Goal: Task Accomplishment & Management: Manage account settings

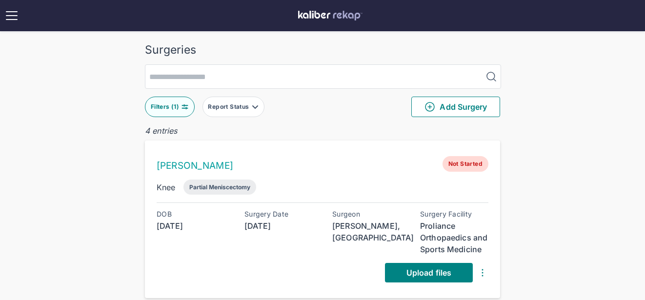
scroll to position [445, 0]
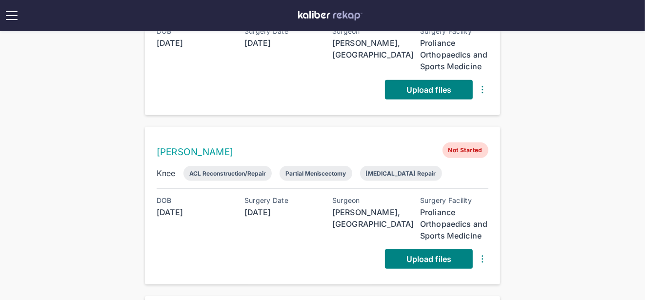
scroll to position [368, 0]
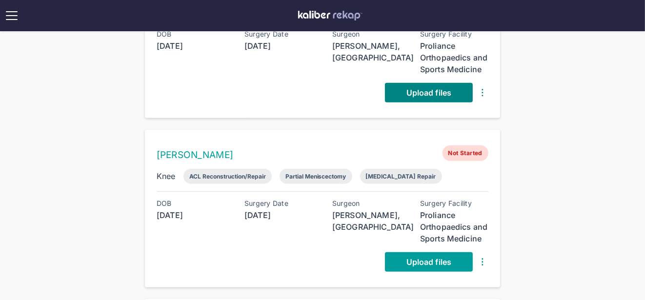
click at [420, 257] on span "Upload files" at bounding box center [428, 262] width 45 height 10
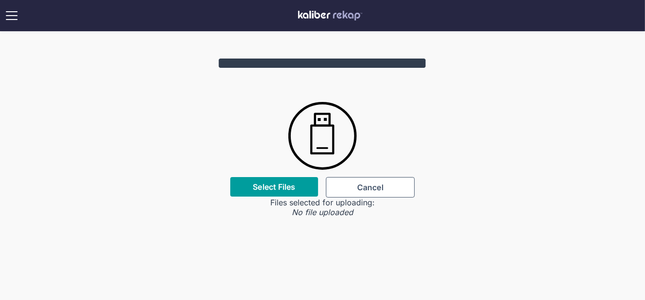
click at [288, 189] on label "Select Files" at bounding box center [274, 187] width 42 height 10
click at [0, 0] on input "Select Files" at bounding box center [0, 0] width 0 height 0
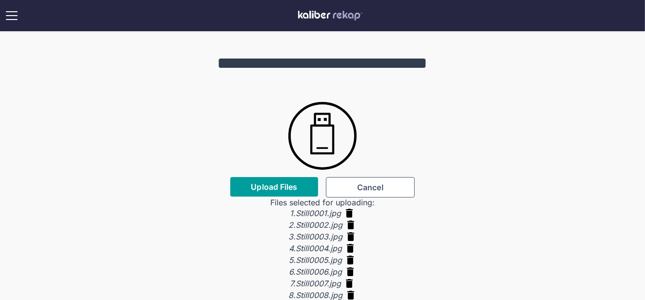
click at [284, 179] on button "Upload Files" at bounding box center [274, 187] width 88 height 20
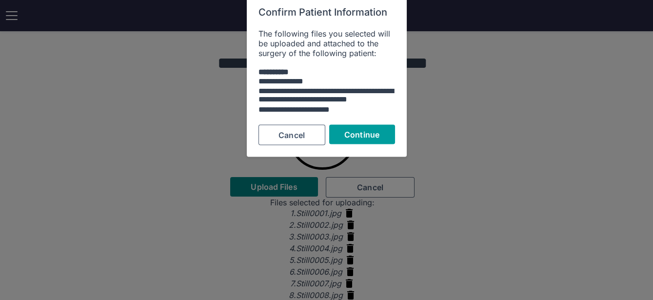
click at [388, 130] on button "Continue" at bounding box center [362, 134] width 66 height 20
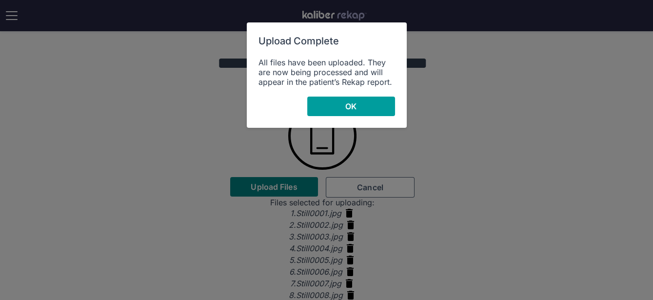
click at [371, 108] on button "OK" at bounding box center [351, 107] width 88 height 20
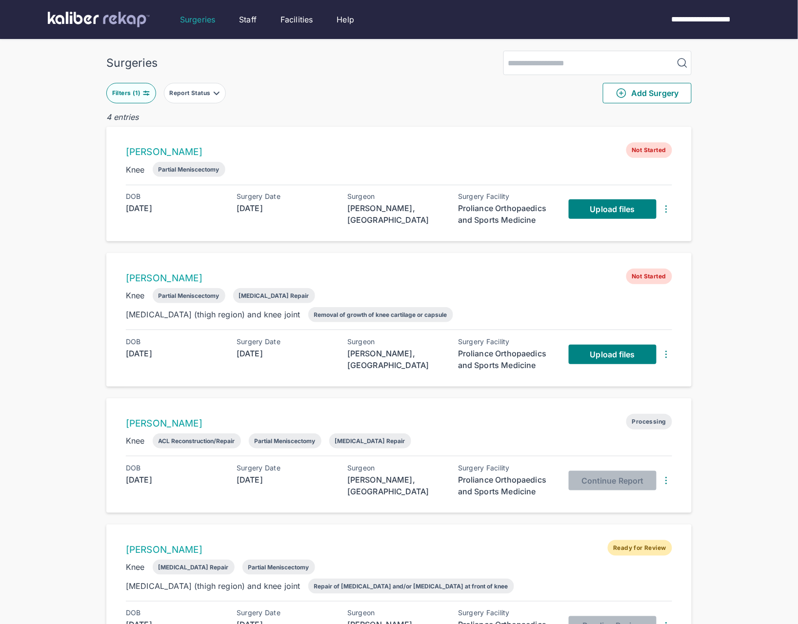
click at [590, 343] on div "Upload files" at bounding box center [620, 354] width 103 height 33
click at [597, 353] on span "Upload files" at bounding box center [612, 355] width 45 height 10
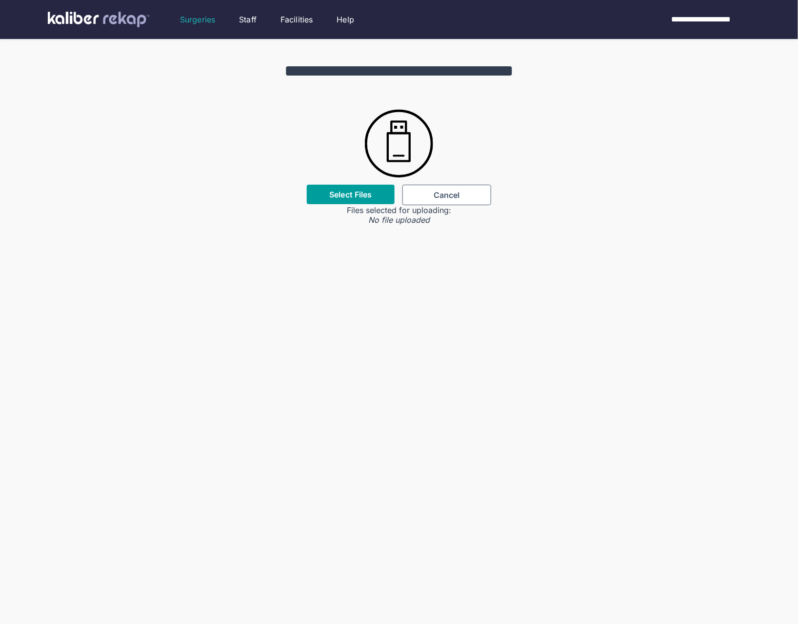
click at [377, 195] on div "Select Files" at bounding box center [351, 195] width 88 height 20
click at [378, 196] on div "Select Files" at bounding box center [351, 195] width 88 height 20
click at [341, 200] on div "Select Files" at bounding box center [351, 195] width 88 height 20
click at [361, 171] on div "**********" at bounding box center [399, 132] width 798 height 186
click at [363, 185] on div "Select Files" at bounding box center [351, 195] width 88 height 20
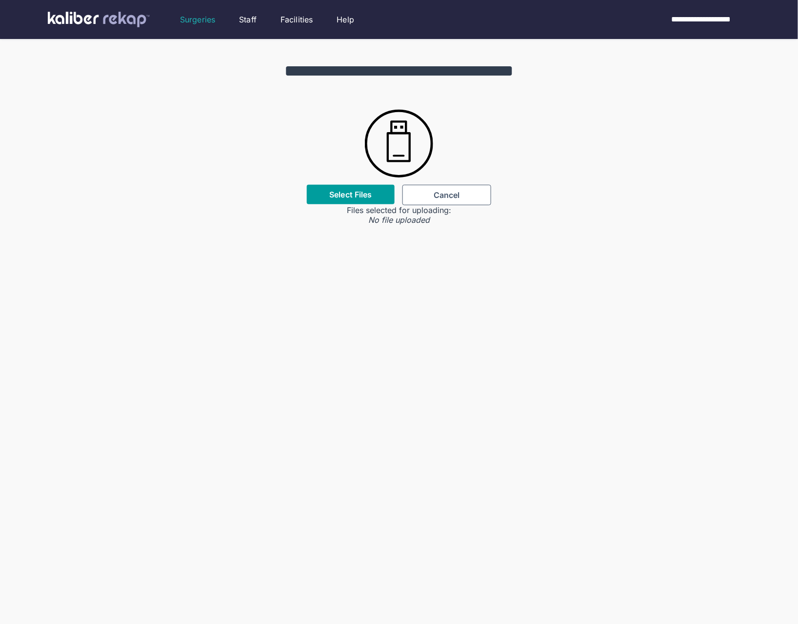
click at [361, 190] on label "Select Files" at bounding box center [350, 195] width 42 height 10
click at [0, 0] on input "Select Files" at bounding box center [0, 0] width 0 height 0
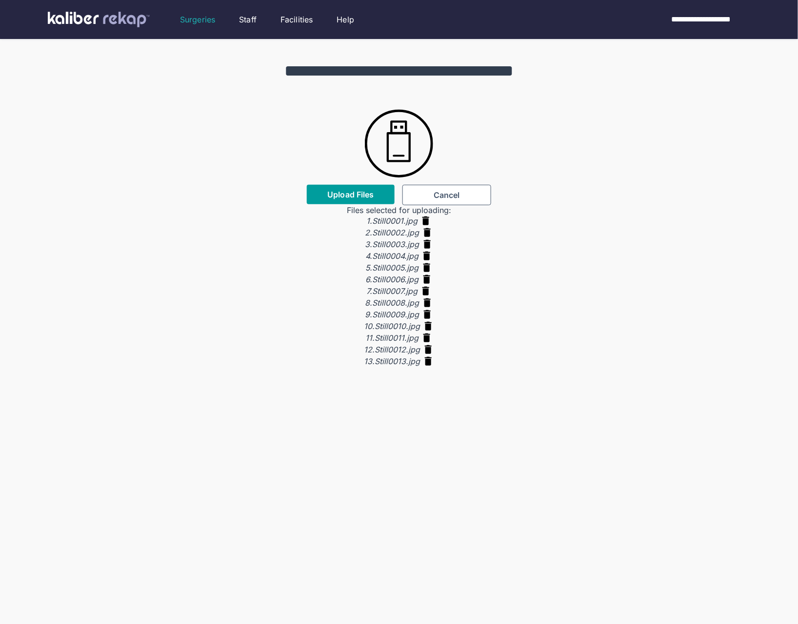
click at [348, 196] on span "Upload Files" at bounding box center [350, 195] width 46 height 10
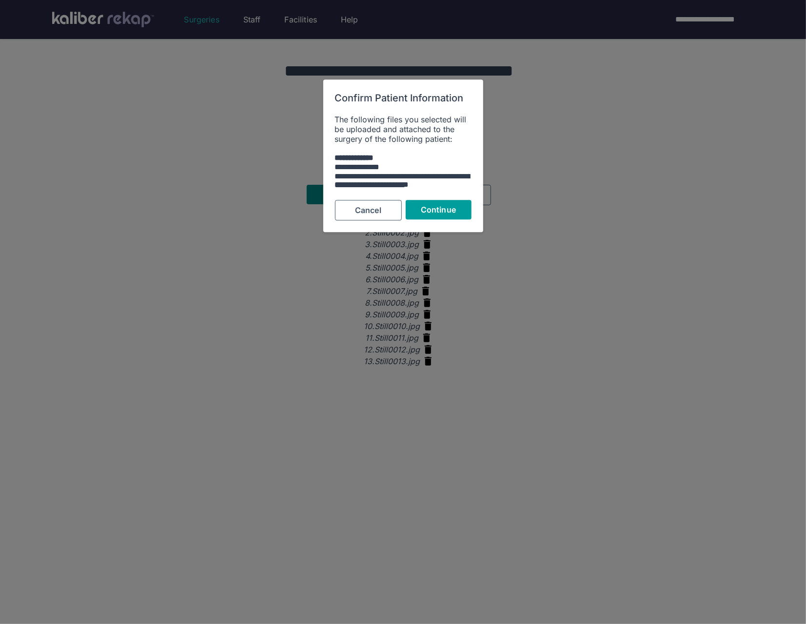
click at [443, 220] on div "Cancel Continue" at bounding box center [403, 210] width 137 height 20
click at [442, 214] on span "Continue" at bounding box center [438, 210] width 35 height 10
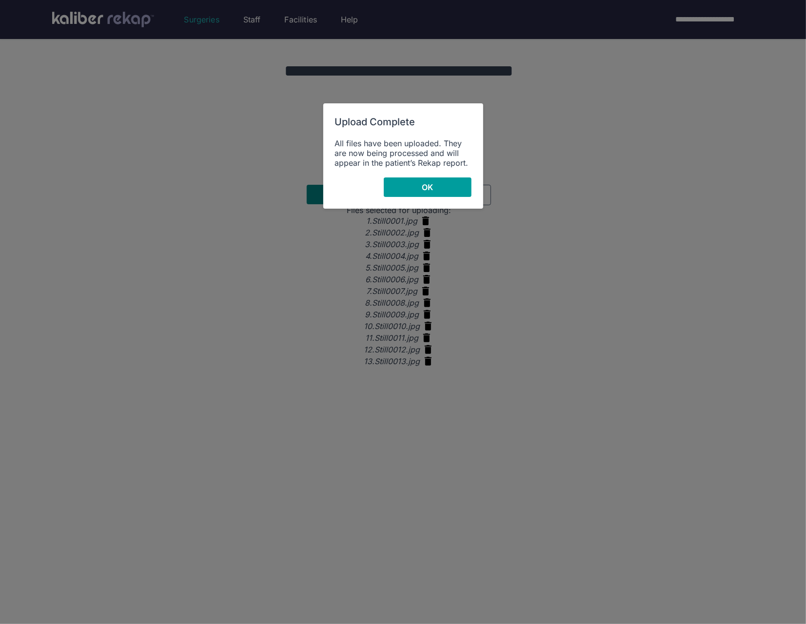
click at [431, 186] on span "OK" at bounding box center [427, 187] width 11 height 10
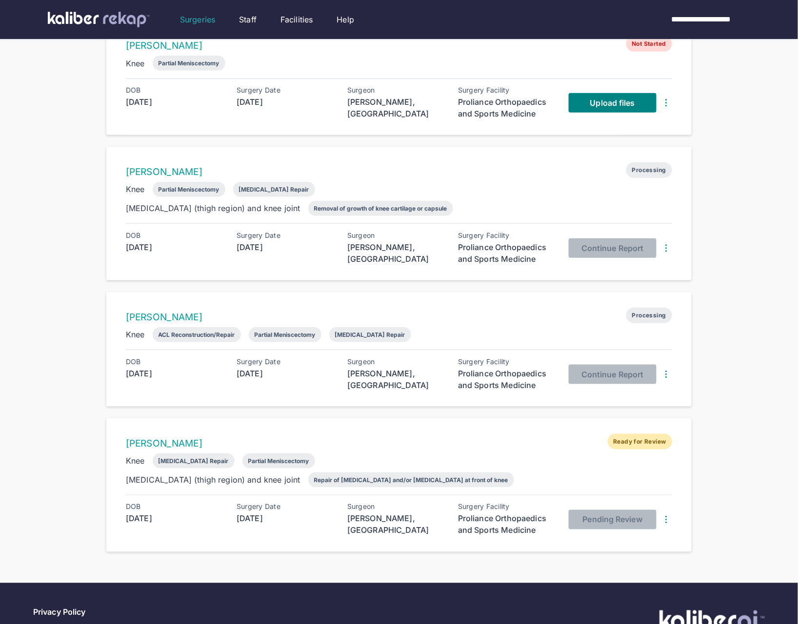
scroll to position [41, 0]
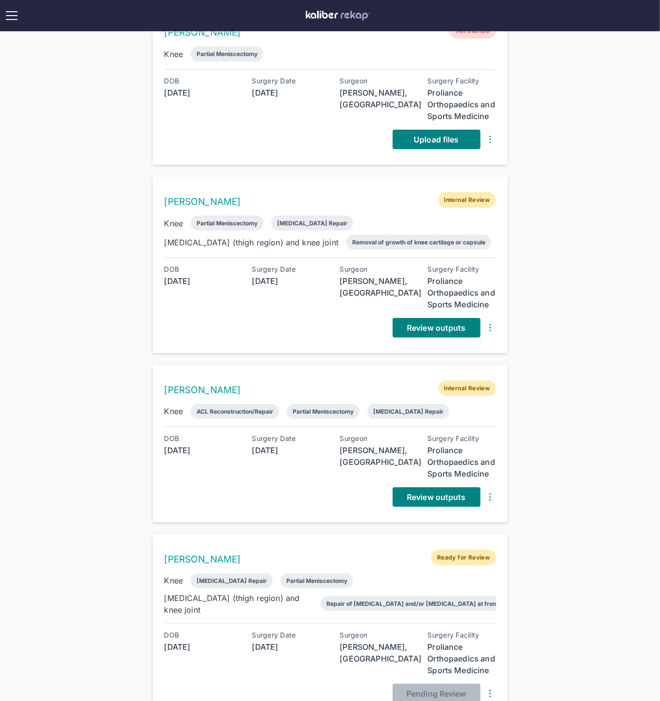
scroll to position [180, 0]
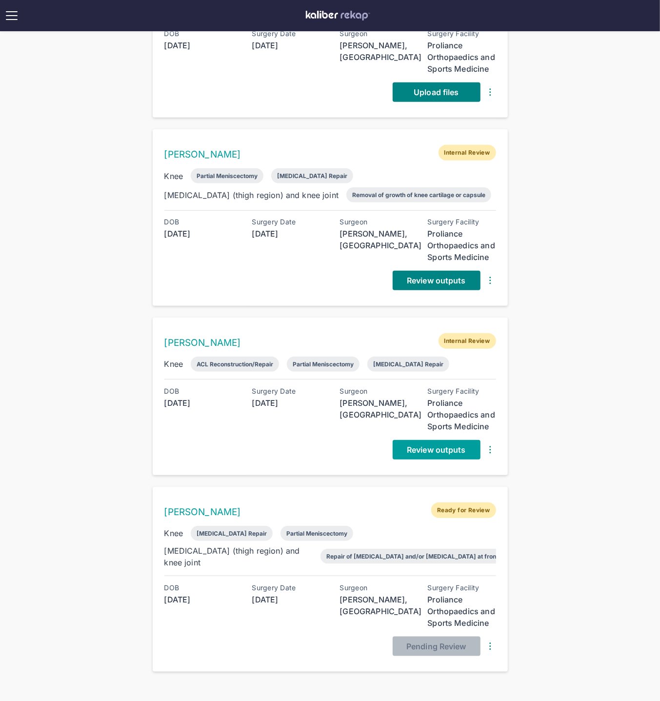
click at [414, 445] on span "Review outputs" at bounding box center [436, 450] width 59 height 10
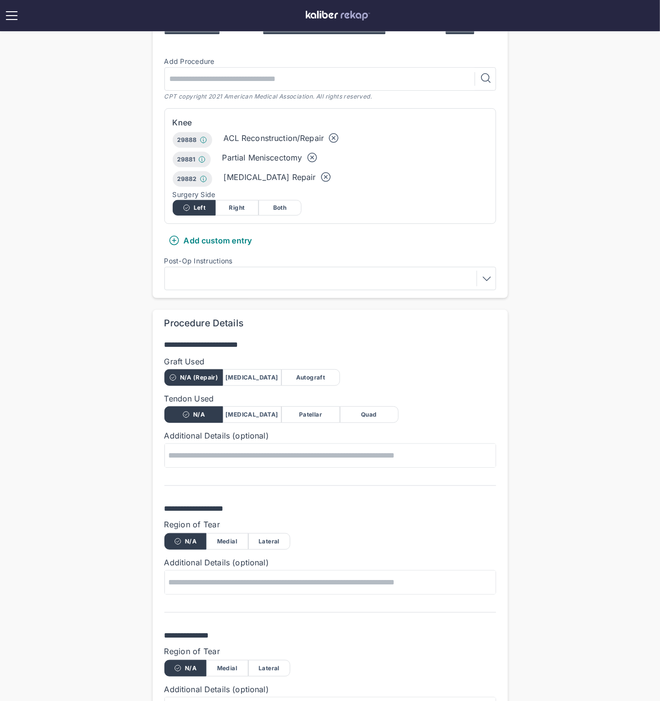
scroll to position [375, 0]
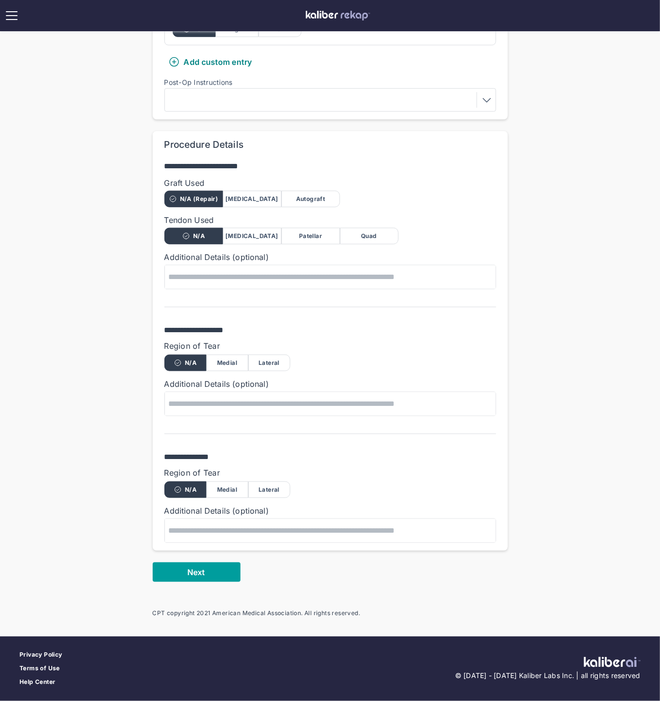
click at [194, 567] on span "Next" at bounding box center [196, 572] width 18 height 10
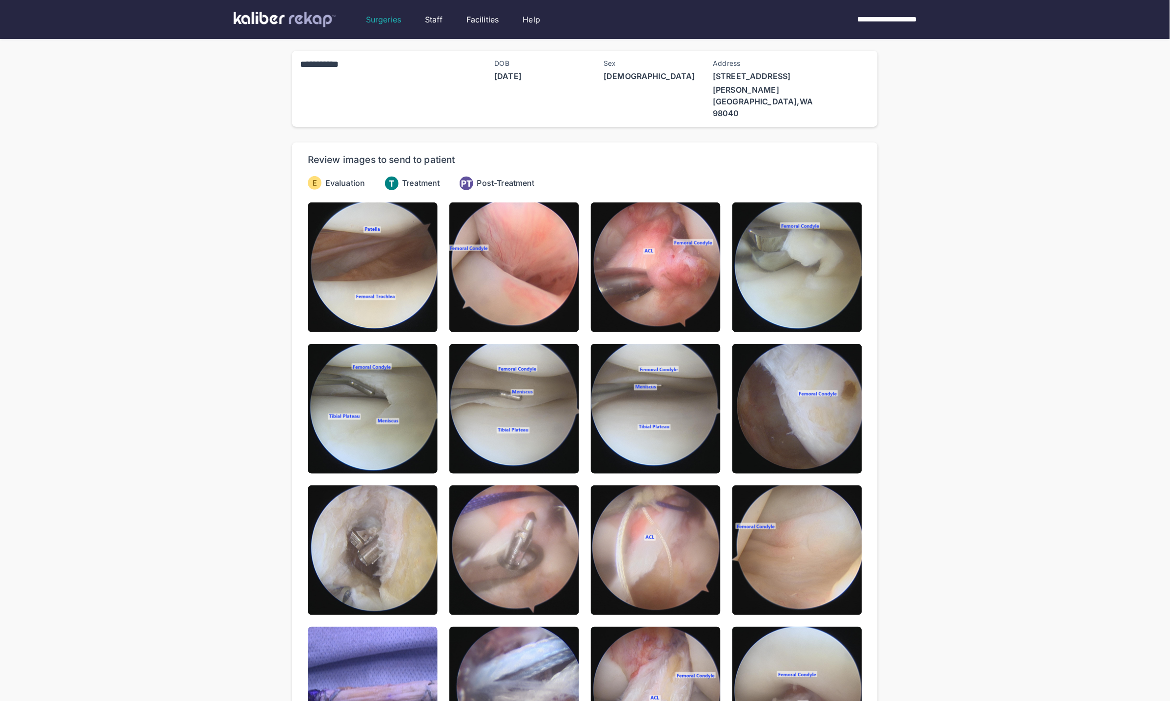
click at [397, 251] on img at bounding box center [373, 267] width 130 height 130
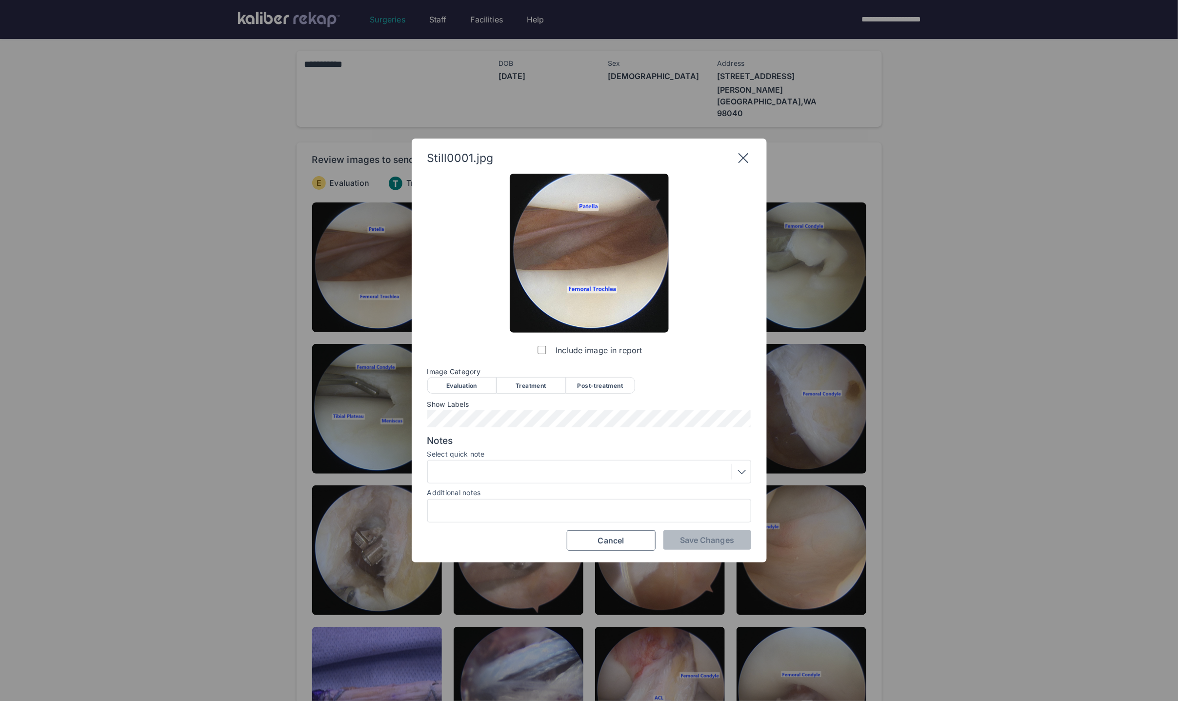
drag, startPoint x: 475, startPoint y: 378, endPoint x: 512, endPoint y: 401, distance: 44.0
click at [475, 378] on div "Evaluation" at bounding box center [461, 385] width 69 height 17
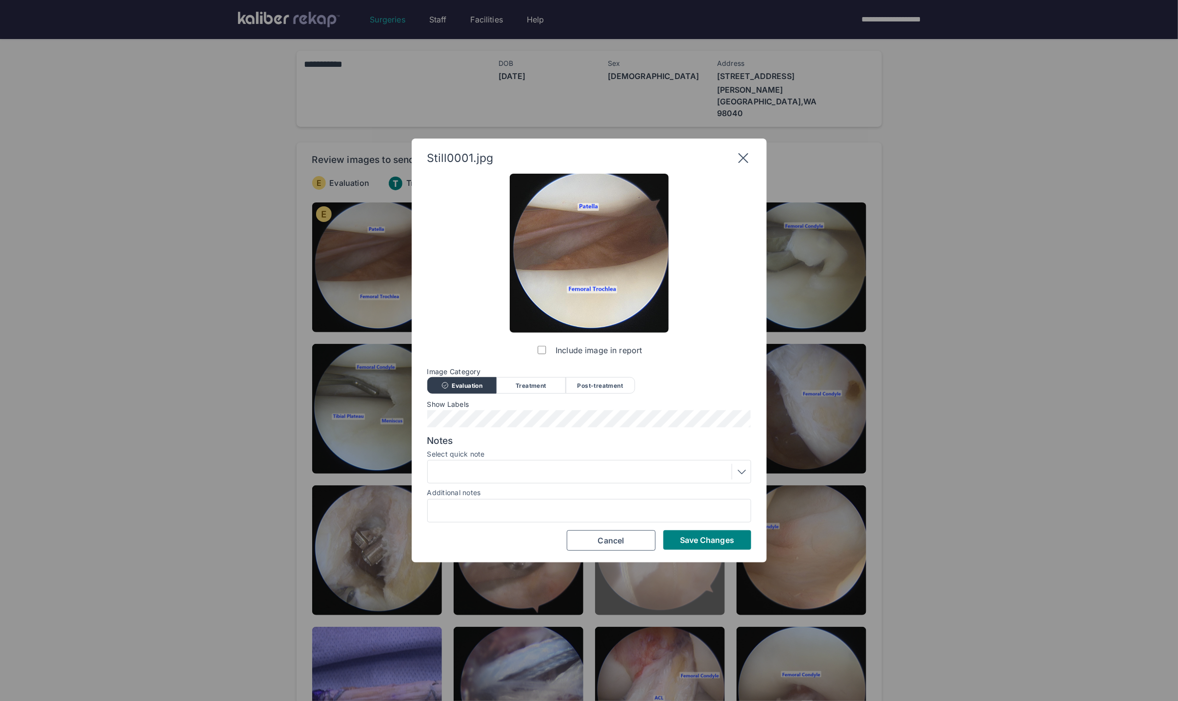
drag, startPoint x: 685, startPoint y: 543, endPoint x: 676, endPoint y: 544, distance: 9.3
click at [668, 543] on span "Save Changes" at bounding box center [707, 540] width 54 height 10
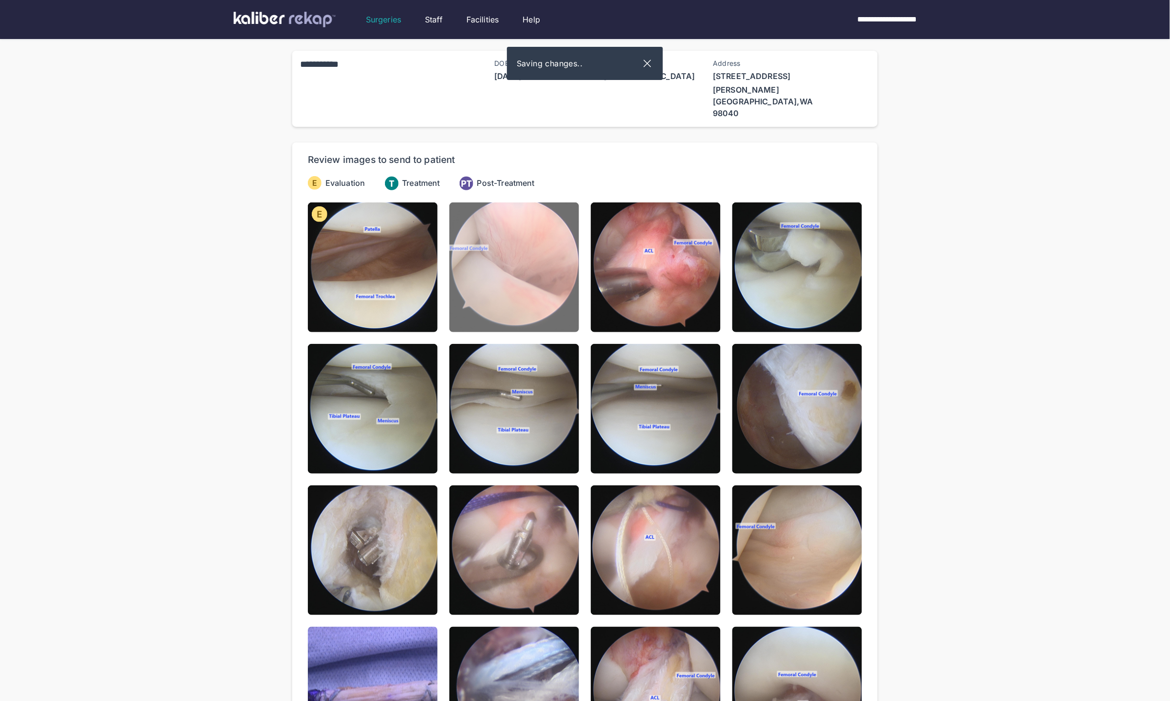
click at [496, 279] on img at bounding box center [514, 267] width 130 height 130
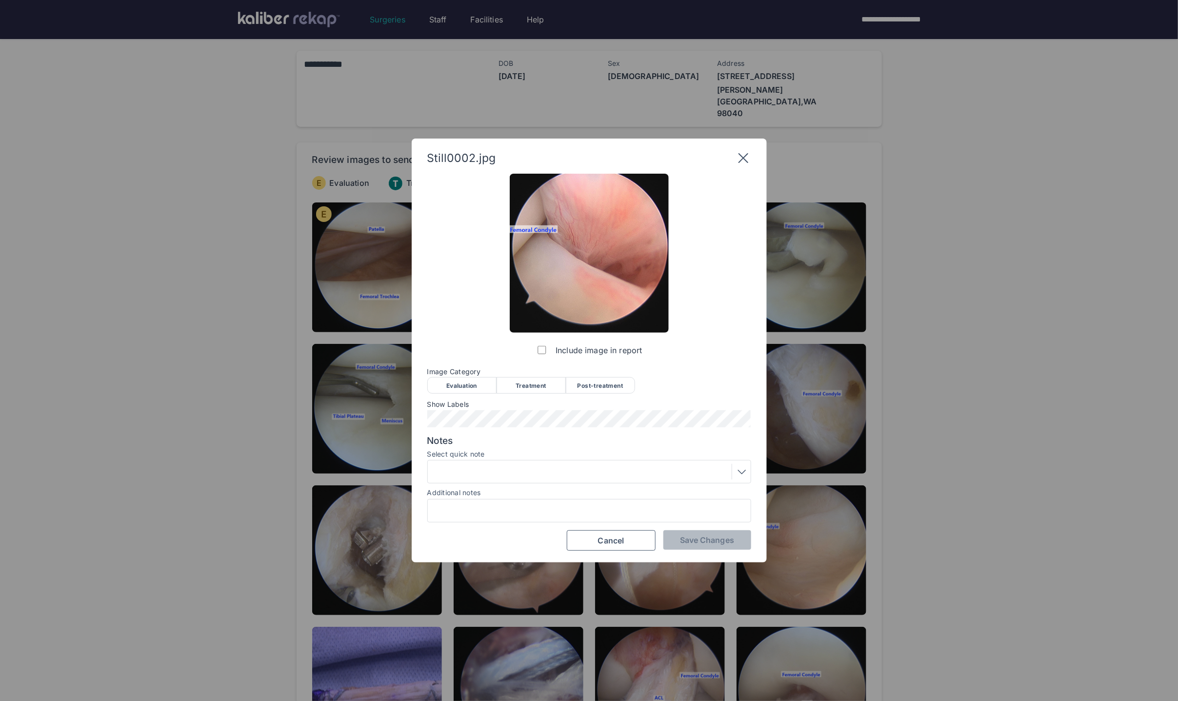
drag, startPoint x: 458, startPoint y: 385, endPoint x: 460, endPoint y: 402, distance: 17.7
click at [458, 385] on div "Evaluation" at bounding box center [461, 385] width 69 height 17
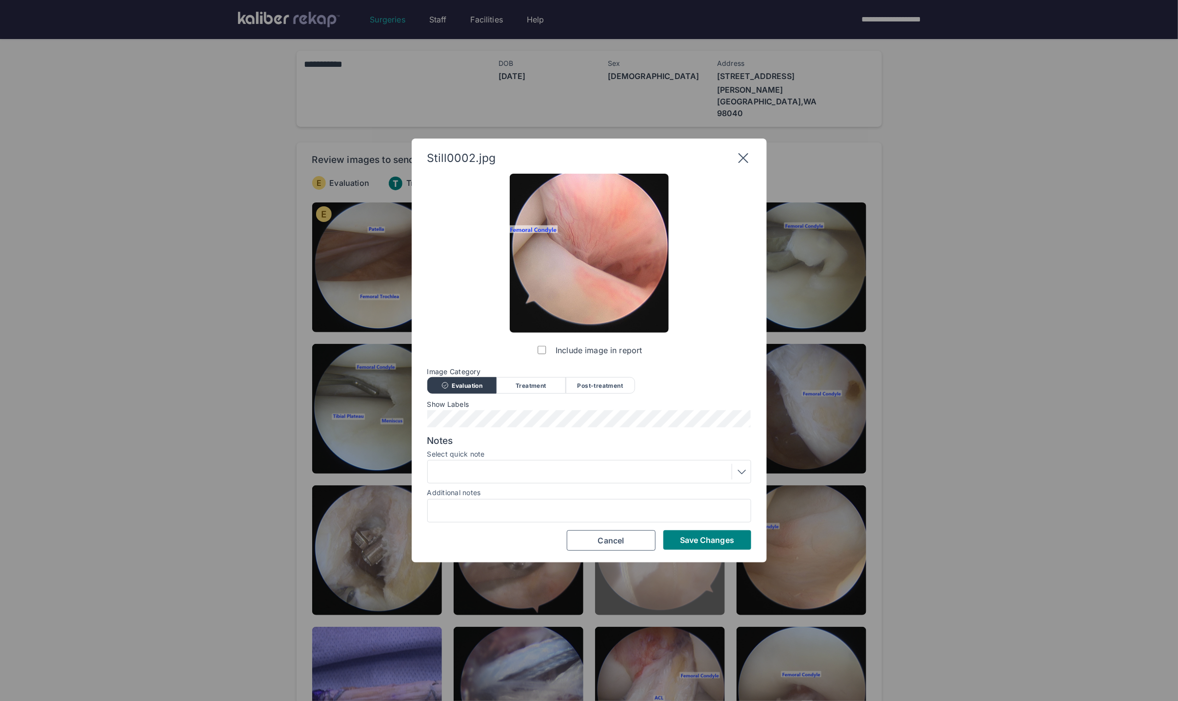
click at [668, 544] on span "Save Changes" at bounding box center [707, 540] width 54 height 10
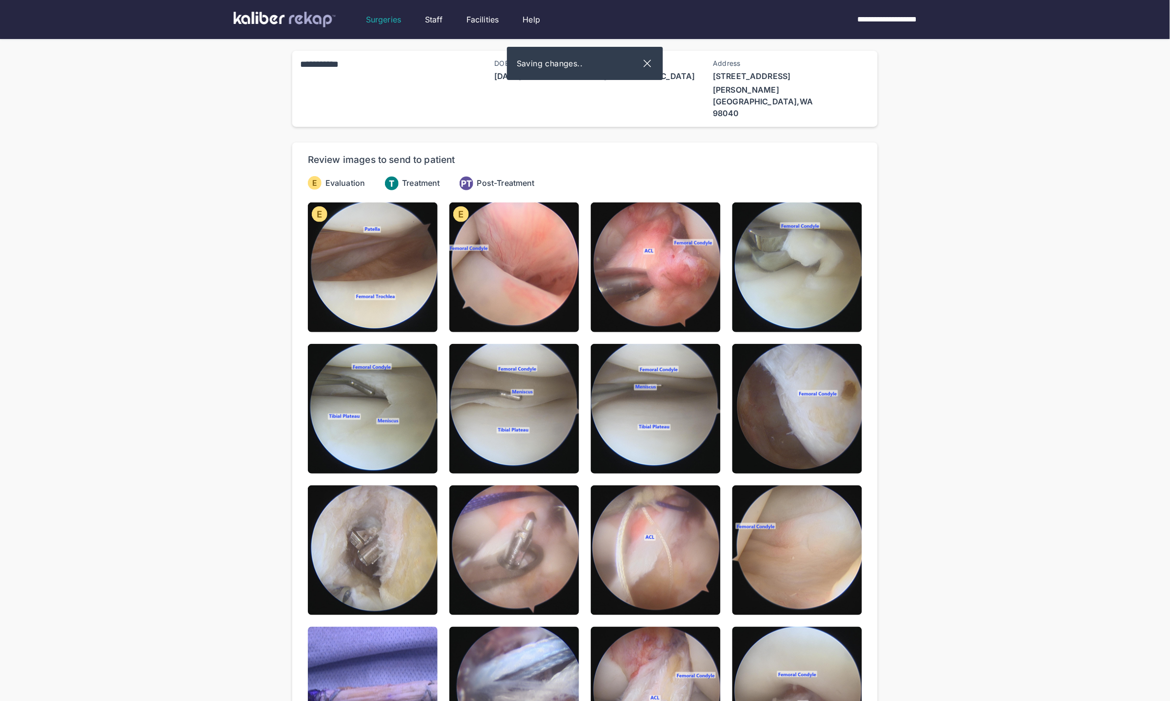
drag, startPoint x: 667, startPoint y: 289, endPoint x: 660, endPoint y: 296, distance: 10.3
click at [667, 289] on img at bounding box center [656, 267] width 130 height 130
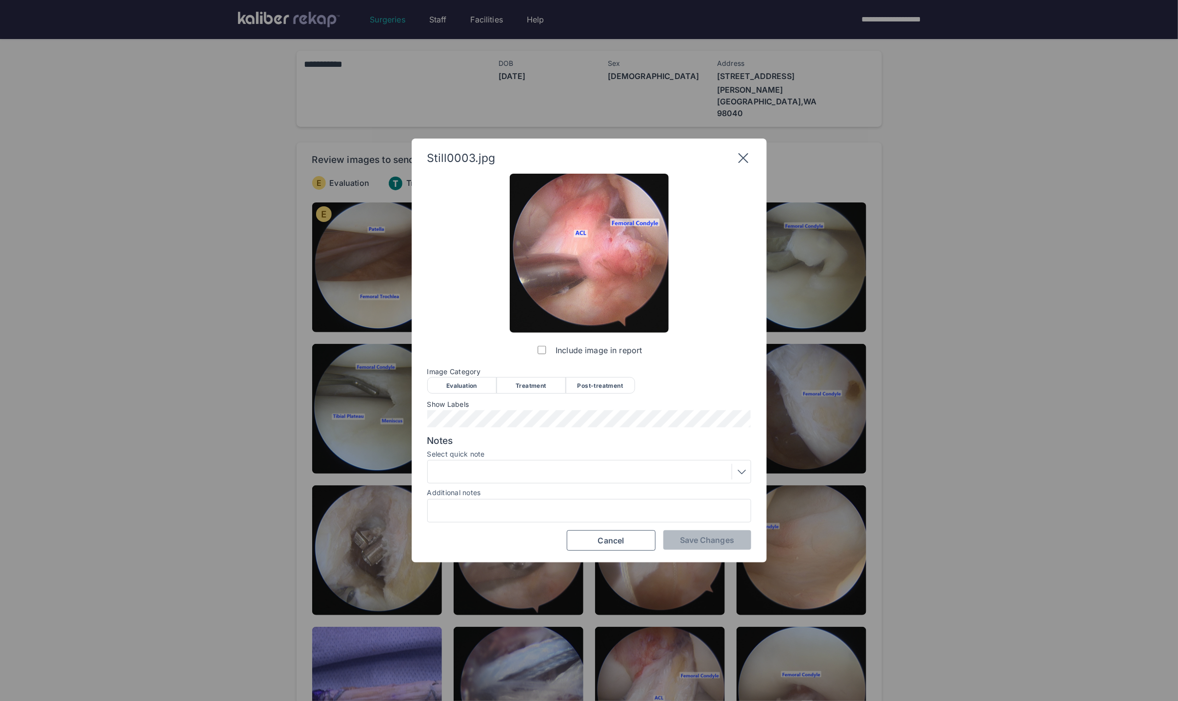
click at [535, 390] on div "Treatment" at bounding box center [531, 385] width 69 height 17
click at [520, 468] on div at bounding box center [589, 472] width 317 height 16
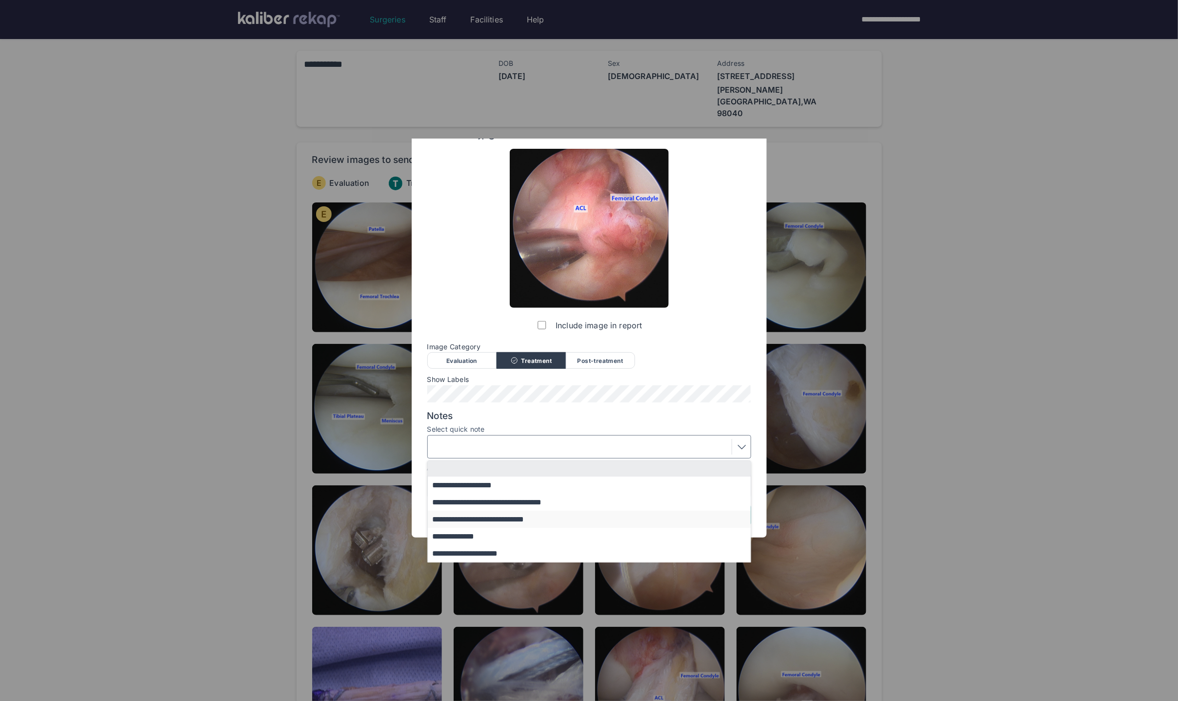
scroll to position [80, 0]
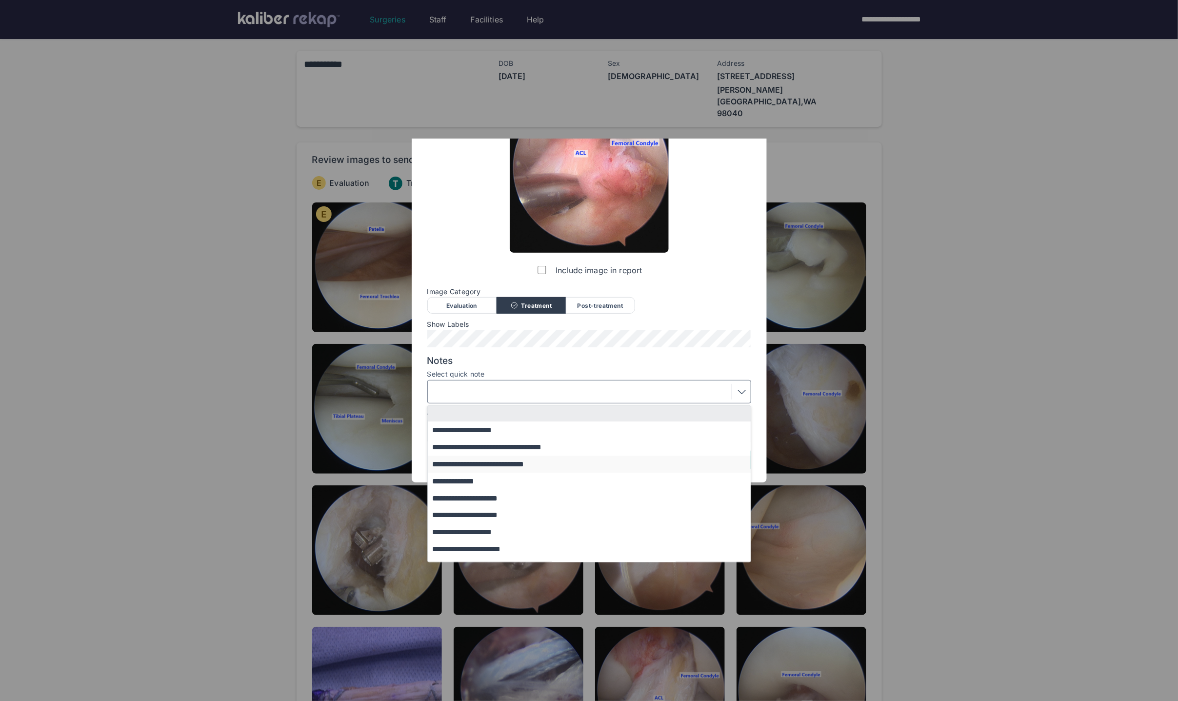
click at [500, 463] on button "**********" at bounding box center [594, 464] width 332 height 17
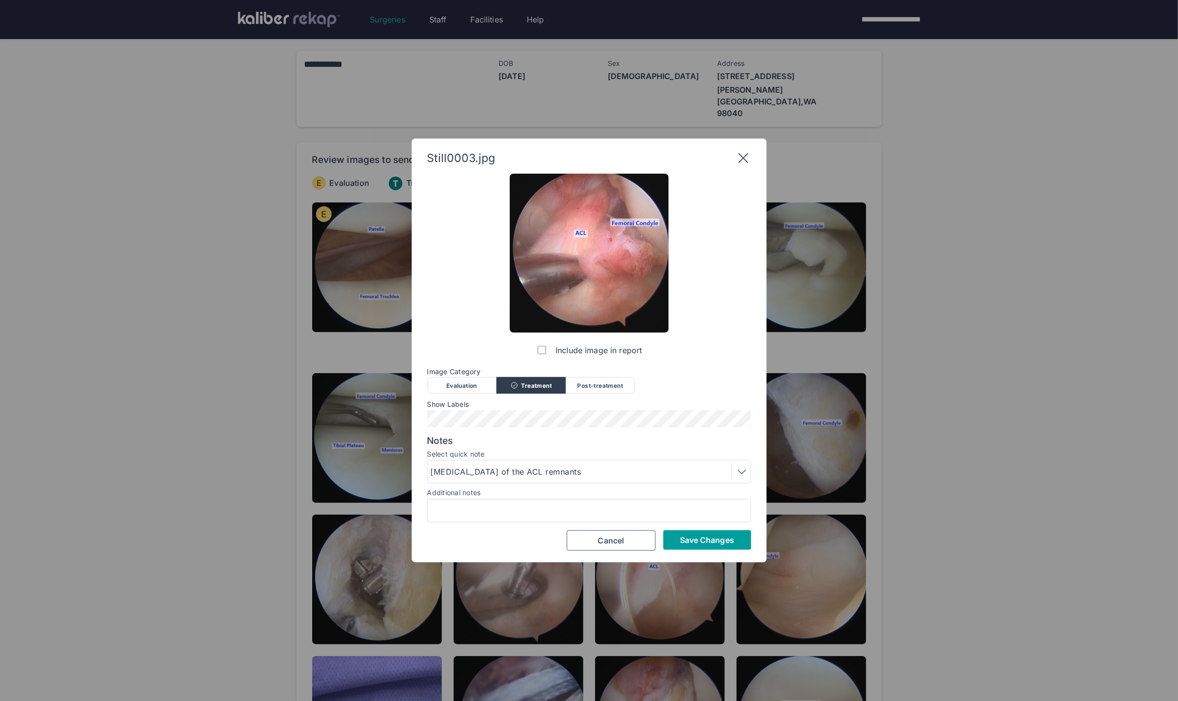
click at [668, 539] on span "Save Changes" at bounding box center [707, 540] width 54 height 10
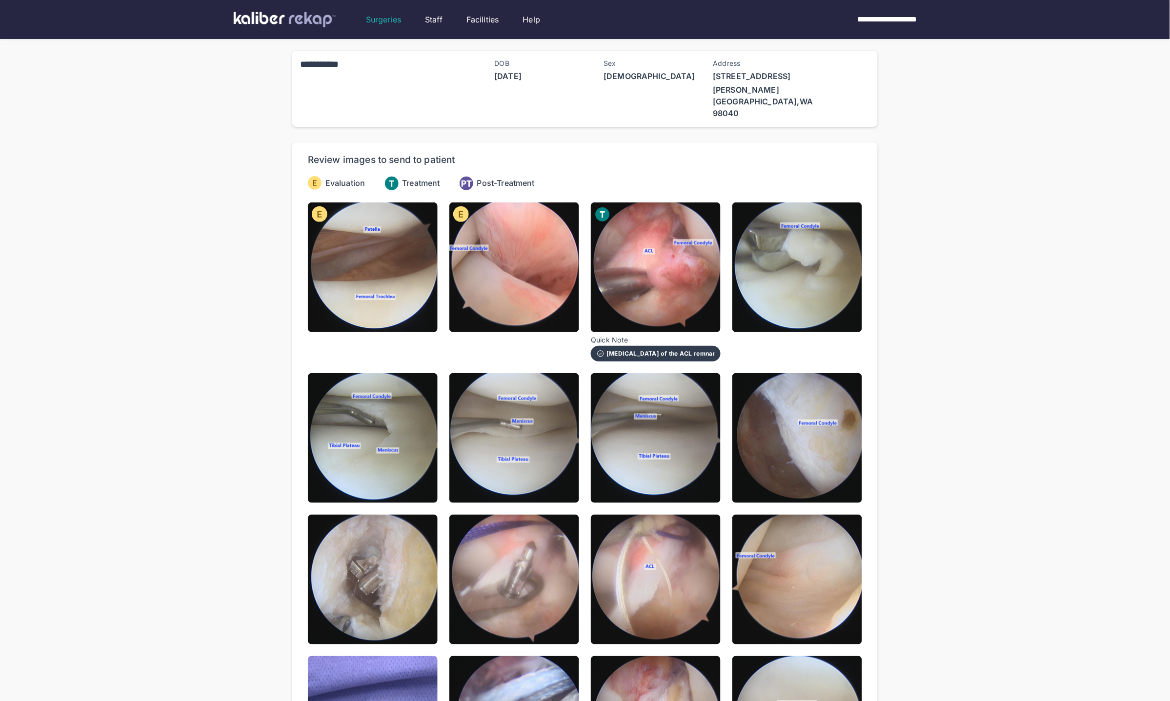
click at [650, 258] on img at bounding box center [656, 267] width 130 height 130
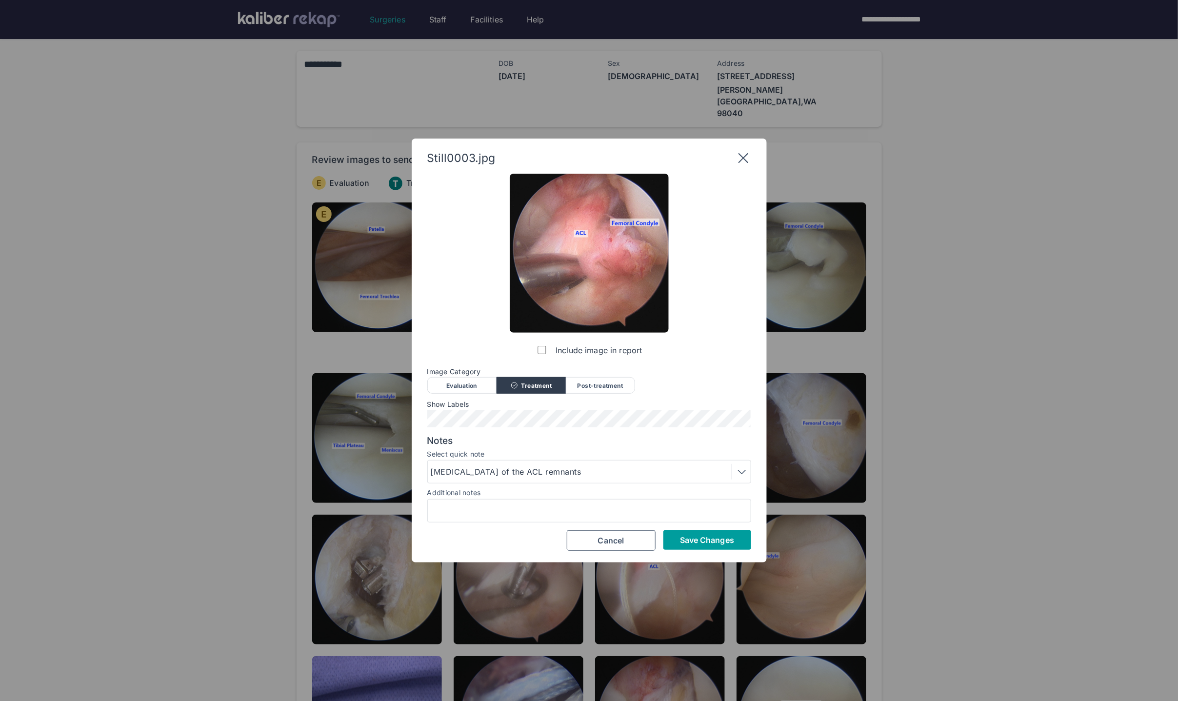
click at [668, 535] on span "Save Changes" at bounding box center [707, 540] width 54 height 10
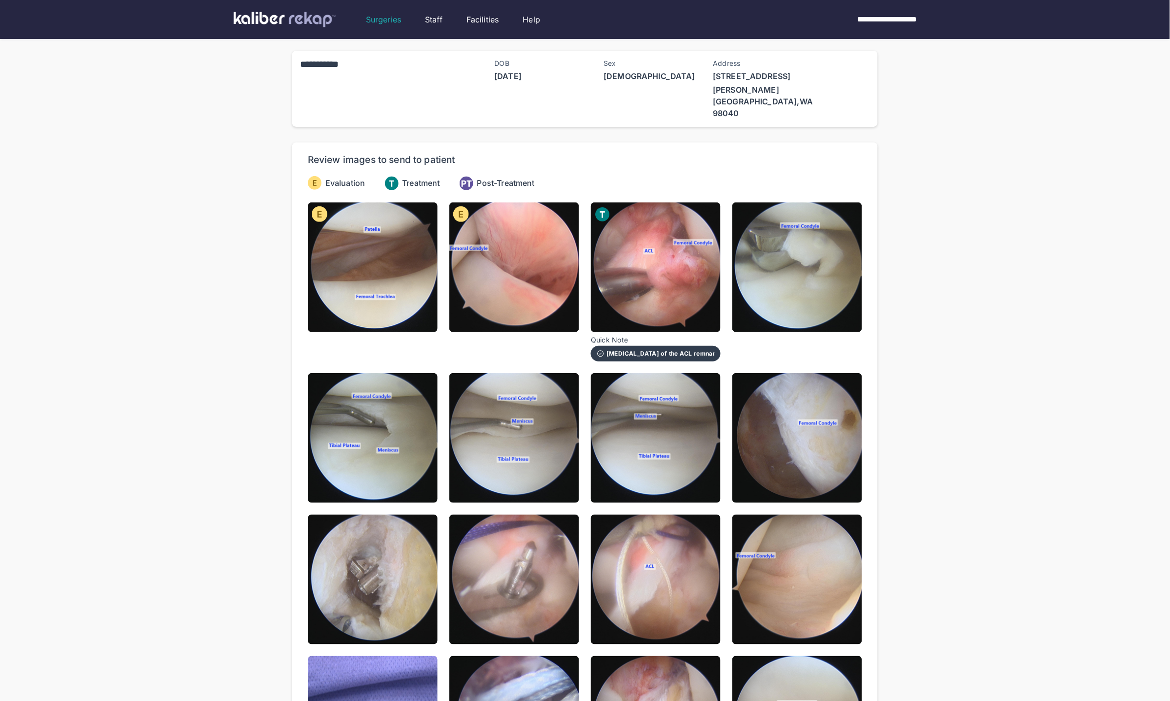
click at [668, 258] on img at bounding box center [797, 267] width 130 height 130
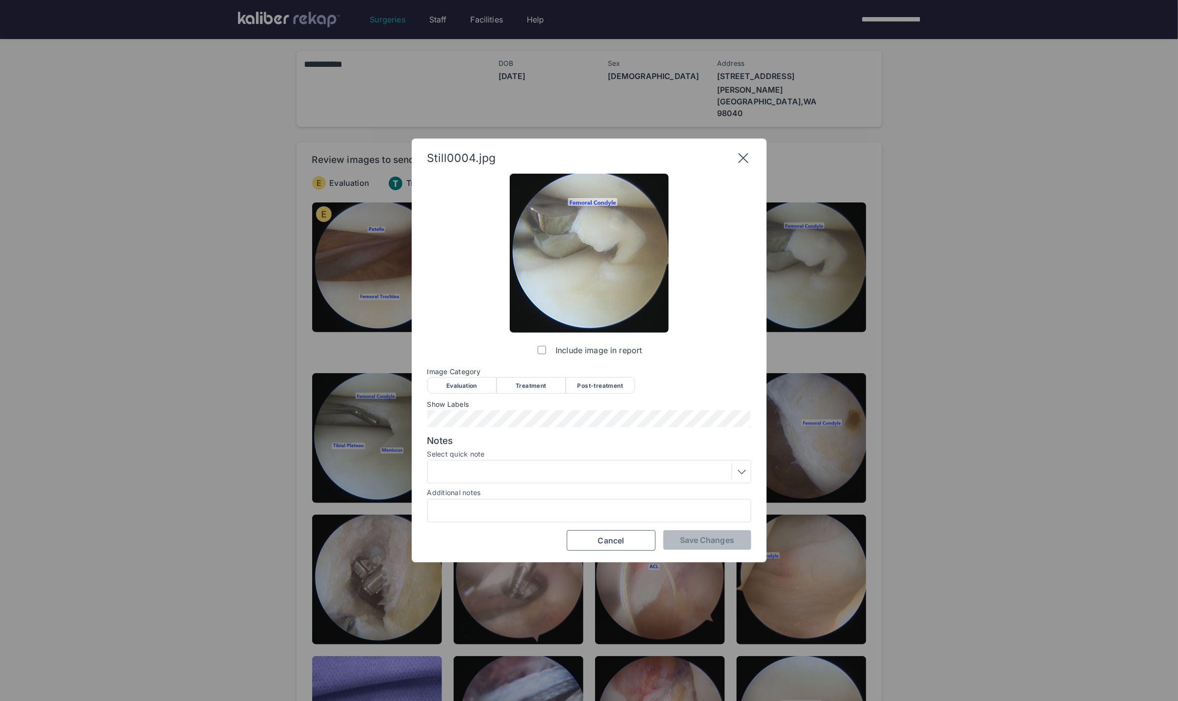
click at [524, 387] on div "Treatment" at bounding box center [531, 385] width 69 height 17
click at [496, 474] on div at bounding box center [589, 472] width 317 height 16
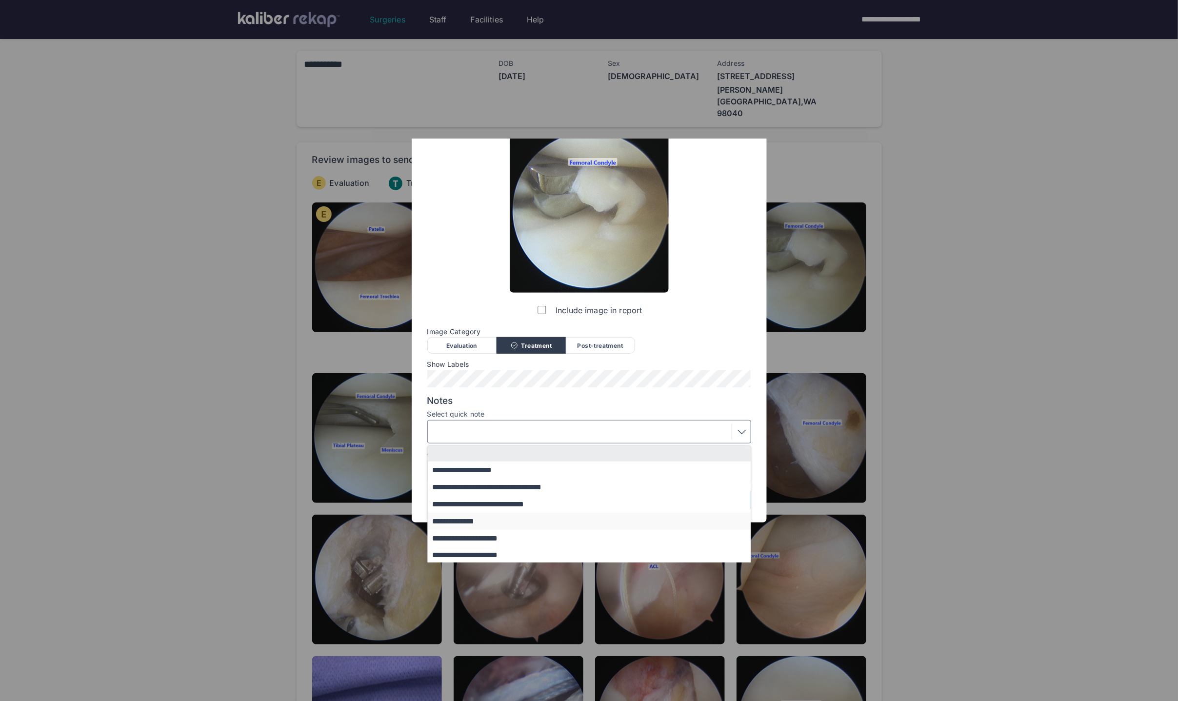
scroll to position [80, 0]
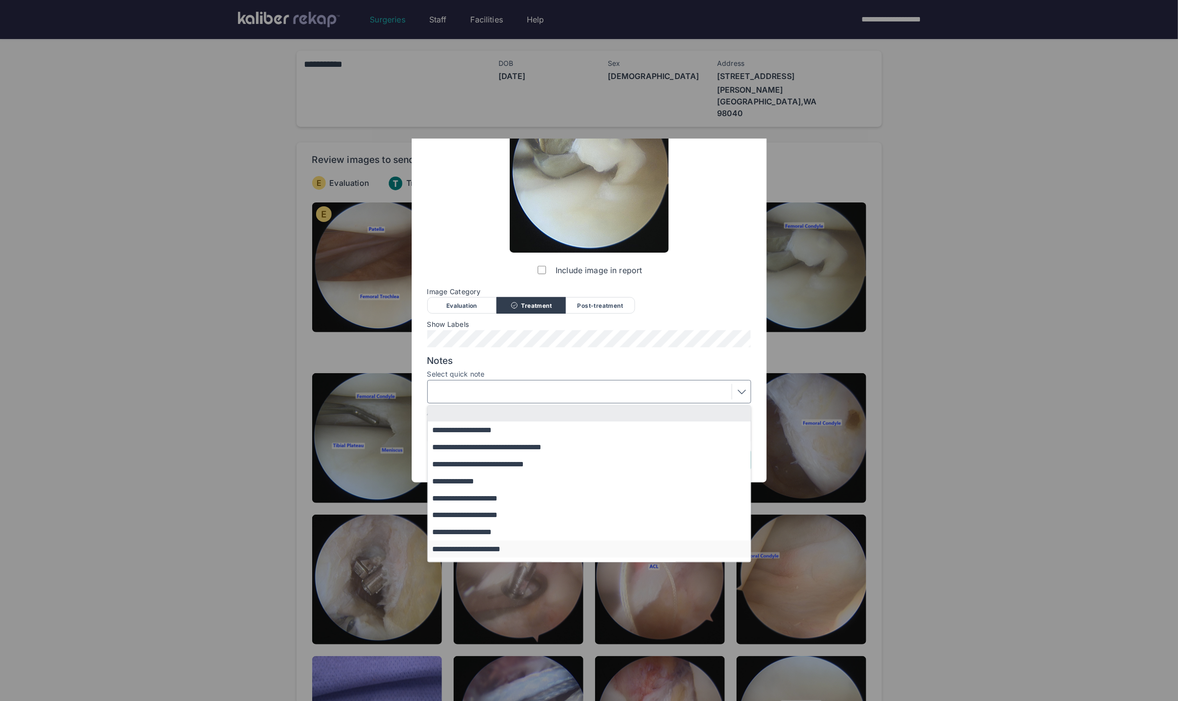
drag, startPoint x: 487, startPoint y: 528, endPoint x: 484, endPoint y: 549, distance: 21.2
click at [485, 552] on div "**********" at bounding box center [589, 524] width 323 height 236
click at [485, 547] on button "**********" at bounding box center [594, 548] width 332 height 17
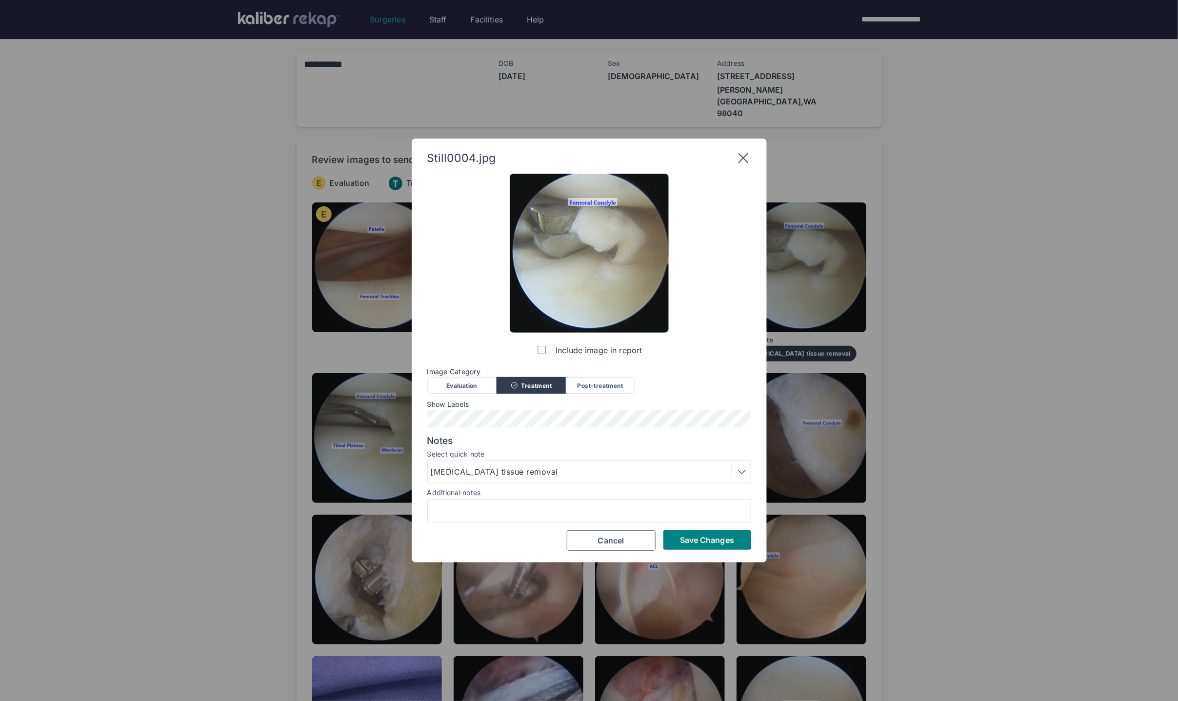
scroll to position [0, 0]
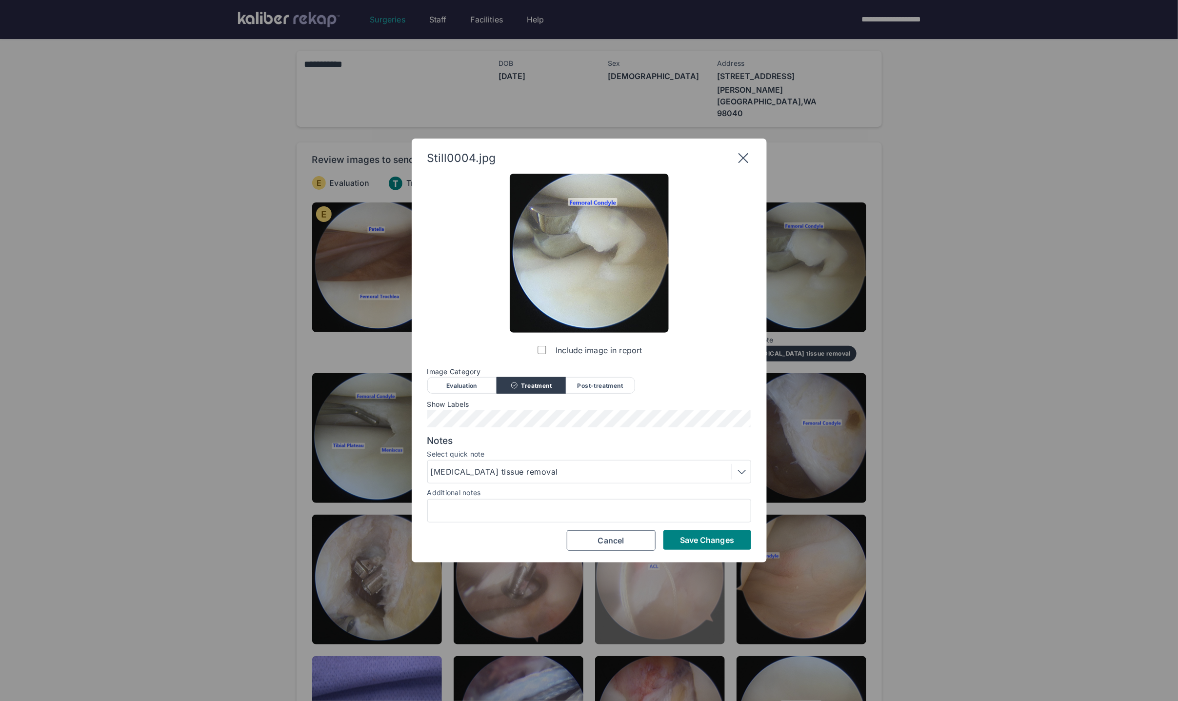
click at [668, 542] on span "Save Changes" at bounding box center [707, 540] width 54 height 10
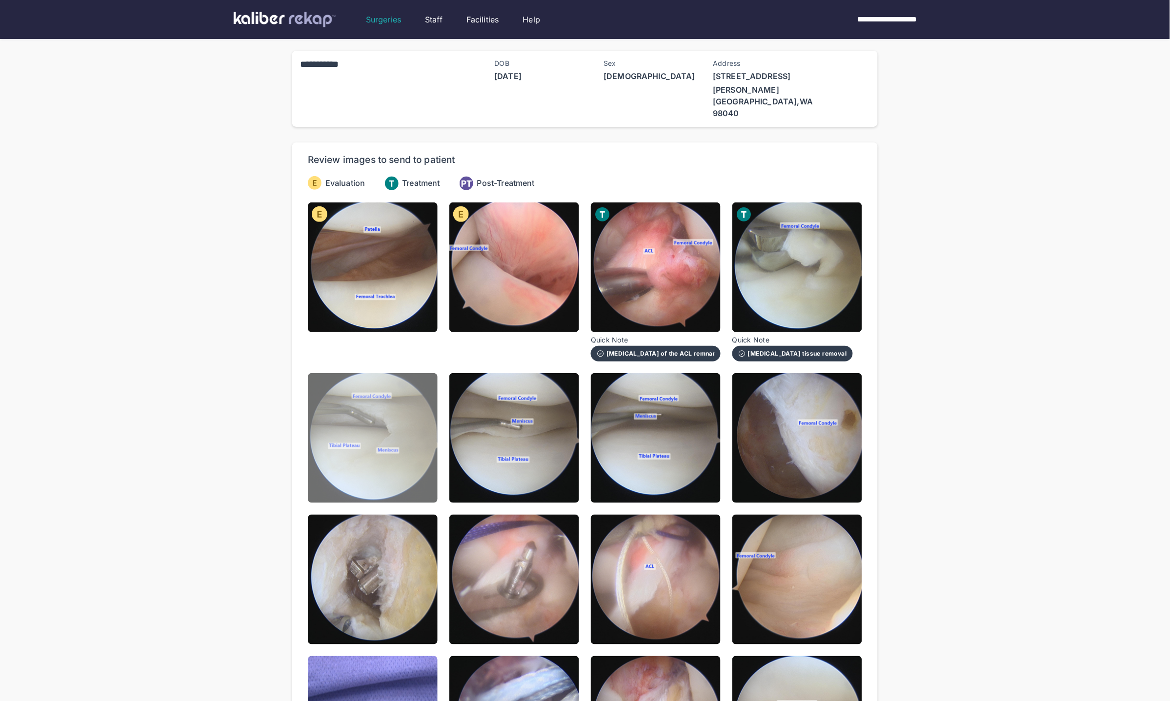
click at [403, 440] on img at bounding box center [373, 438] width 130 height 130
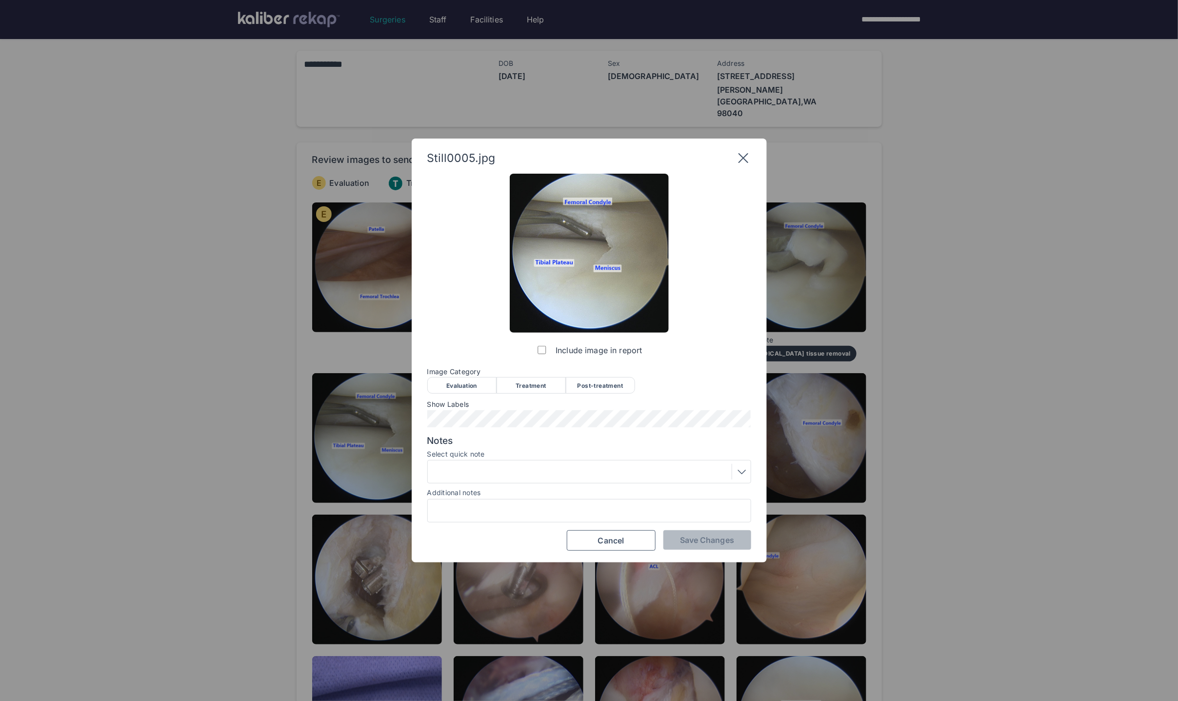
click at [668, 155] on div "Still0005.jpg Include image in report Image Category Evaluation Treatment Post-…" at bounding box center [589, 351] width 355 height 424
click at [668, 162] on icon at bounding box center [744, 158] width 16 height 16
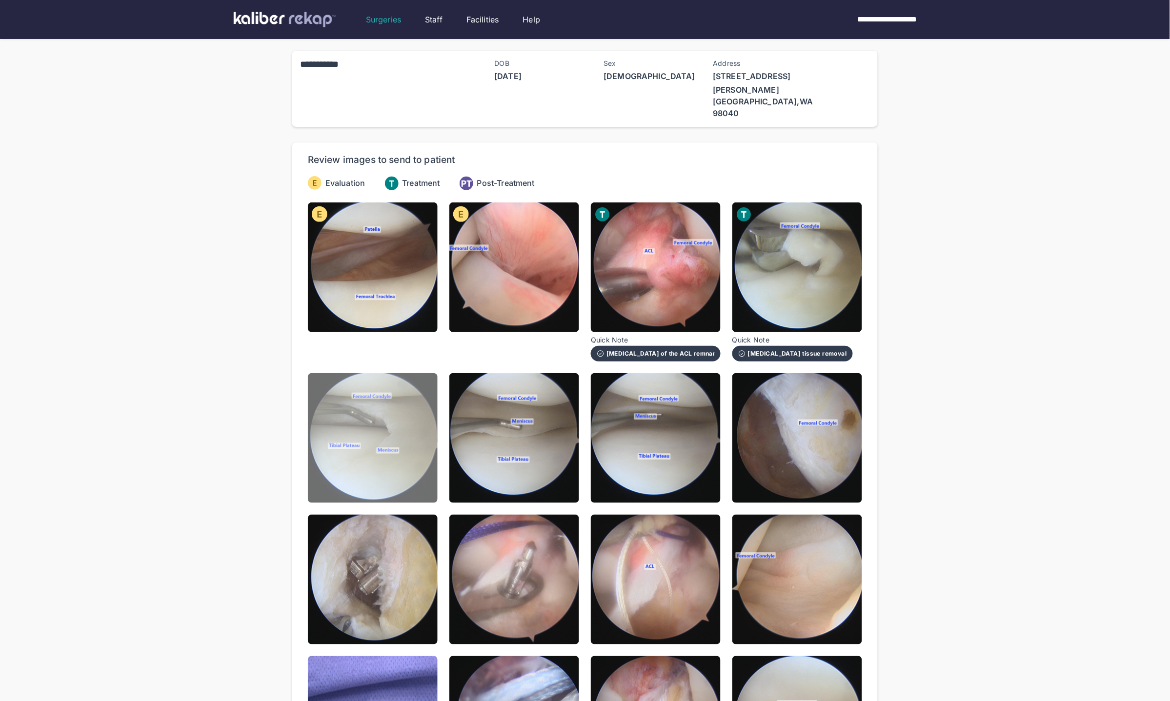
click at [407, 455] on img at bounding box center [373, 438] width 130 height 130
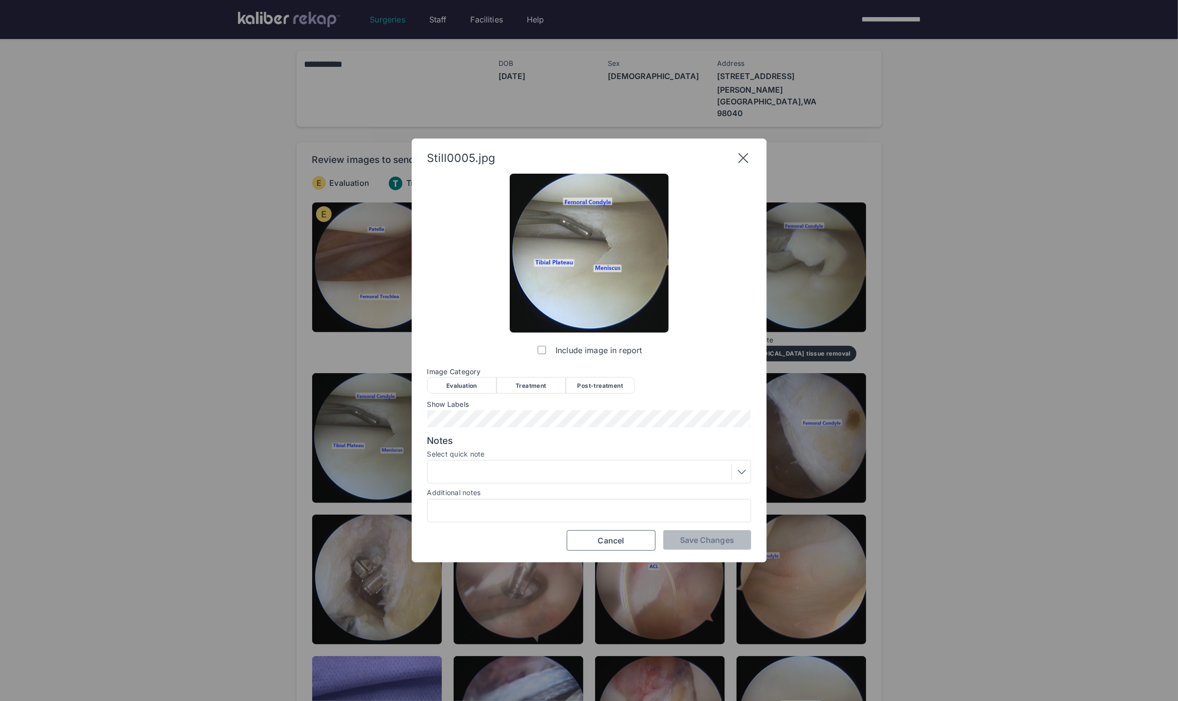
click at [599, 380] on div "Post-treatment" at bounding box center [600, 385] width 69 height 17
drag, startPoint x: 567, startPoint y: 477, endPoint x: 562, endPoint y: 483, distance: 7.9
click at [567, 477] on div at bounding box center [589, 472] width 317 height 16
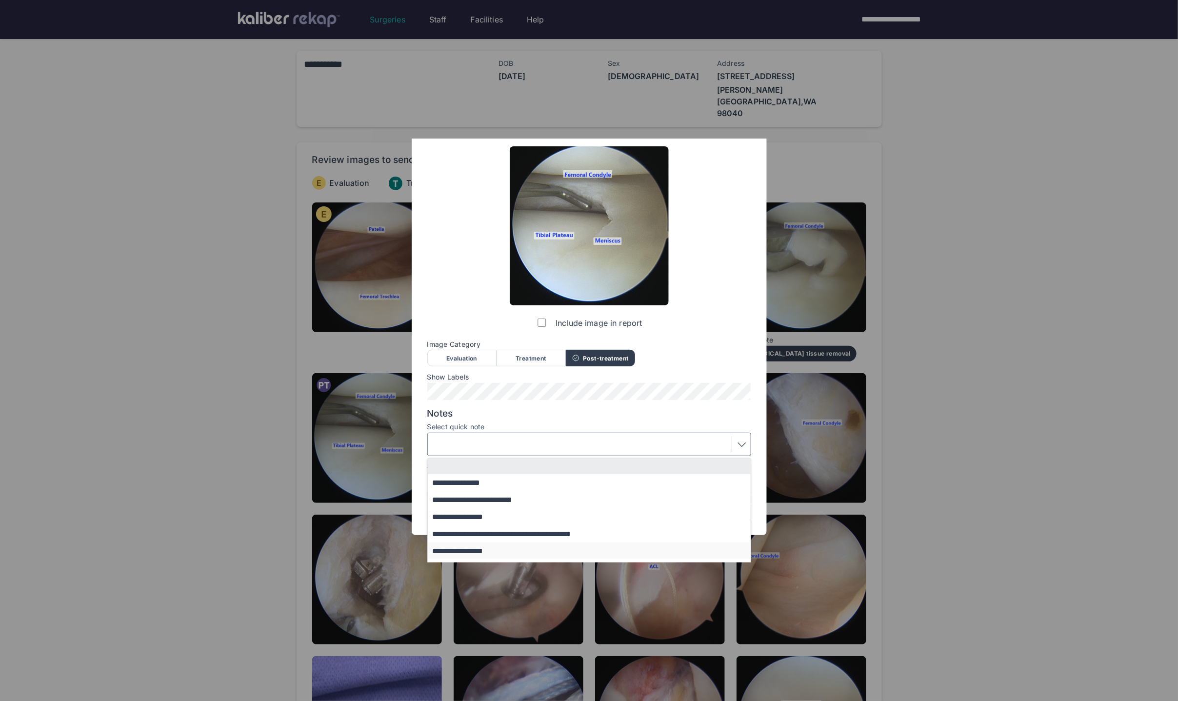
scroll to position [42, 0]
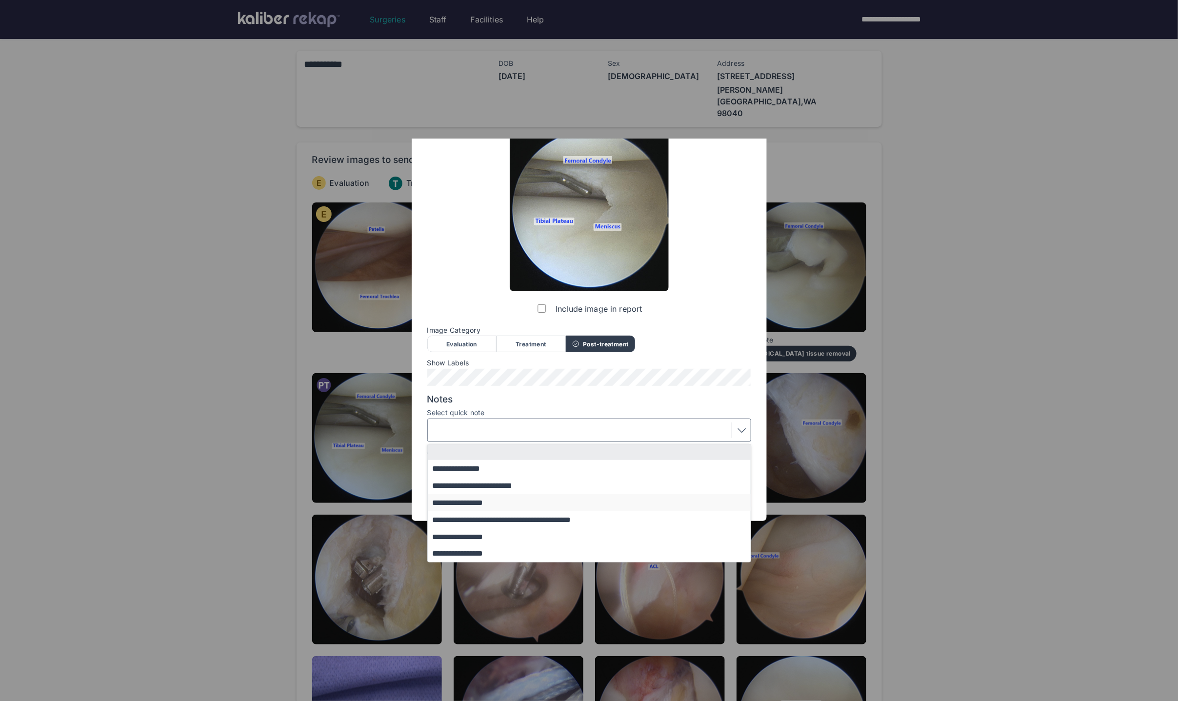
click at [499, 501] on button "**********" at bounding box center [594, 502] width 332 height 17
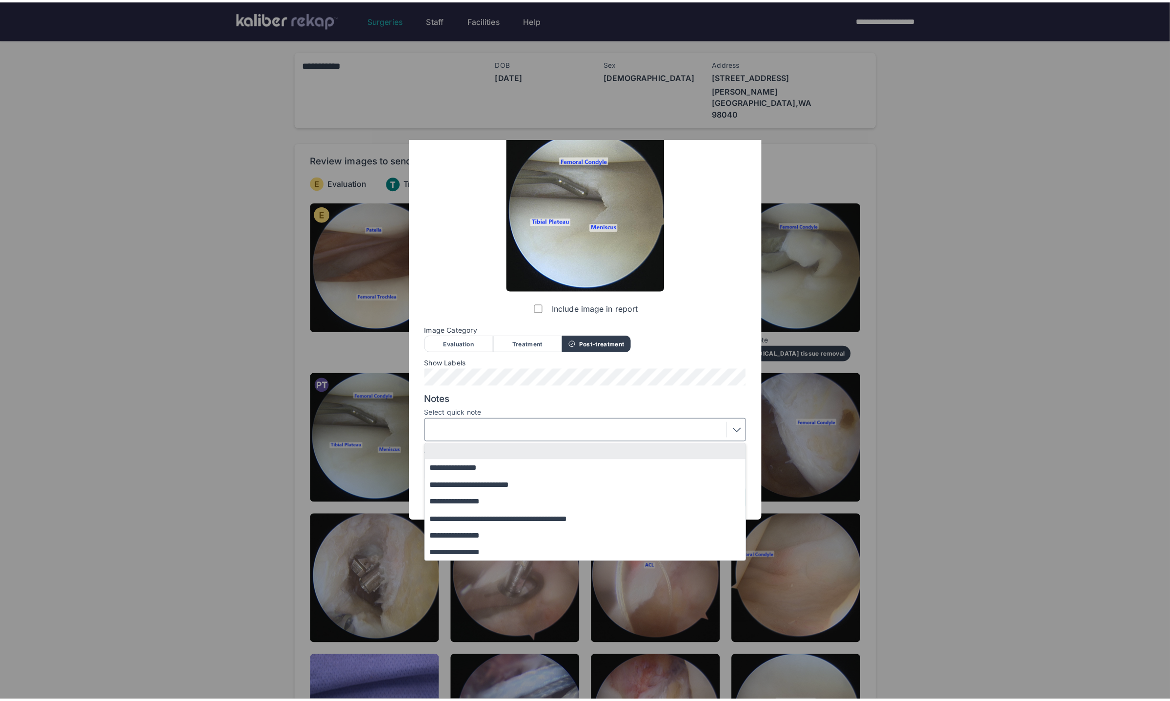
scroll to position [0, 0]
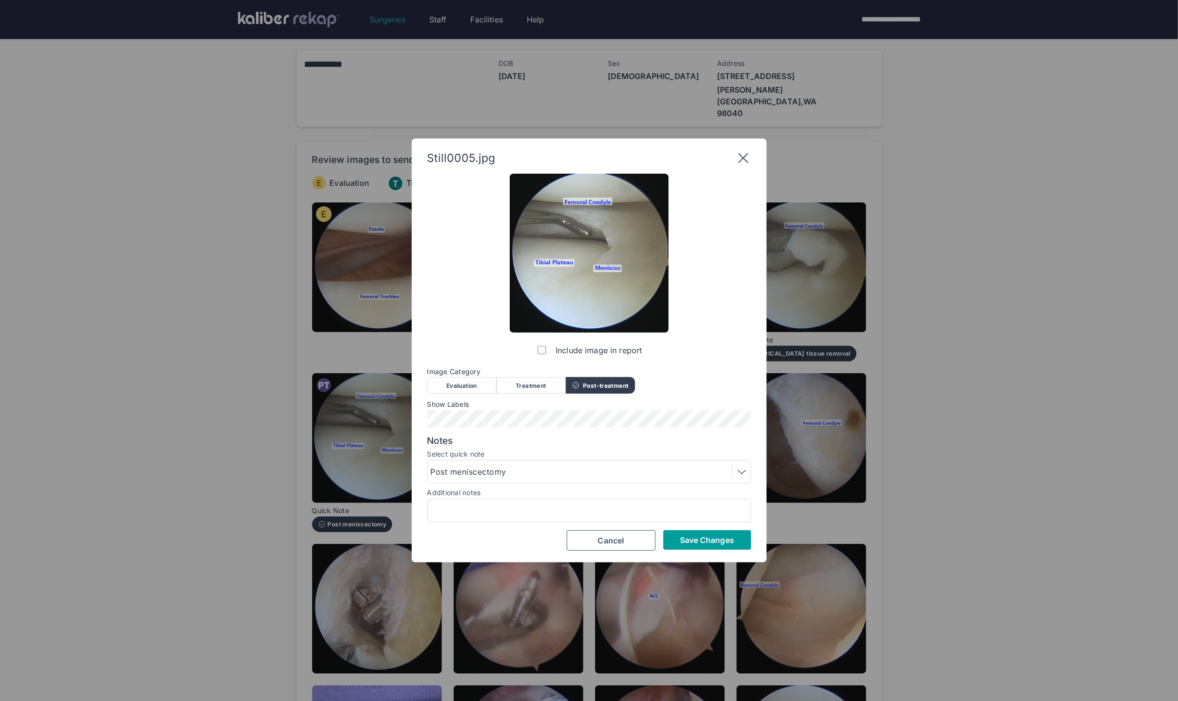
click at [668, 548] on button "Save Changes" at bounding box center [707, 540] width 88 height 20
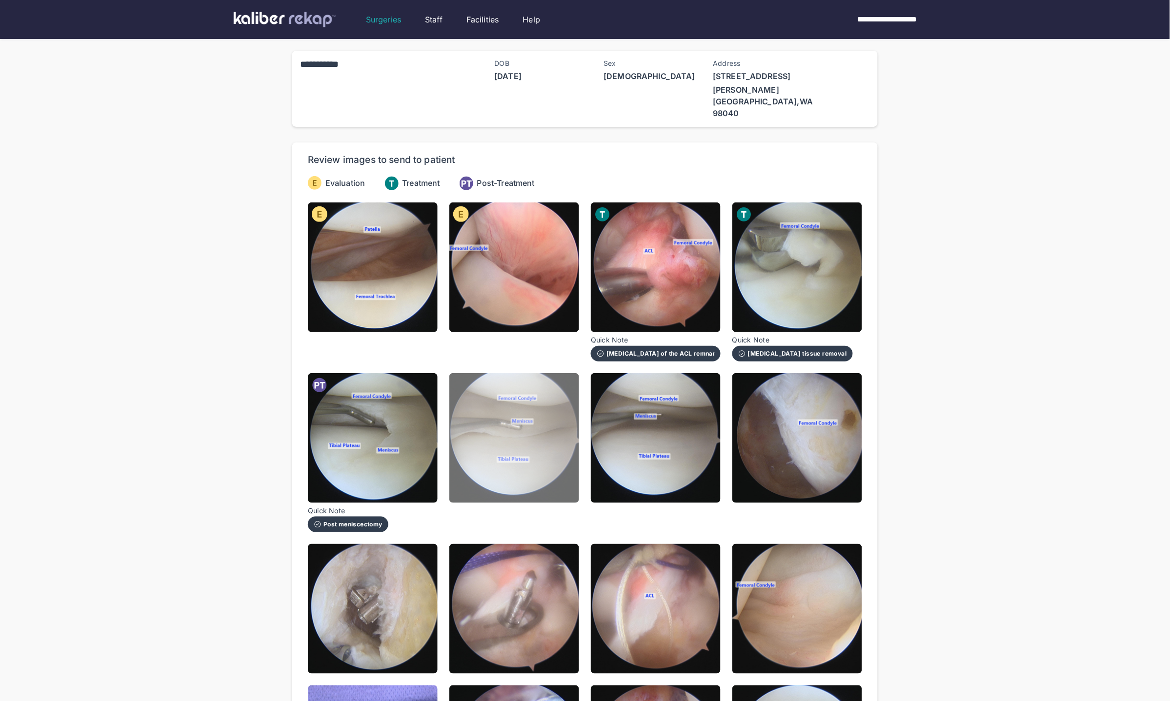
click at [548, 426] on img at bounding box center [514, 438] width 130 height 130
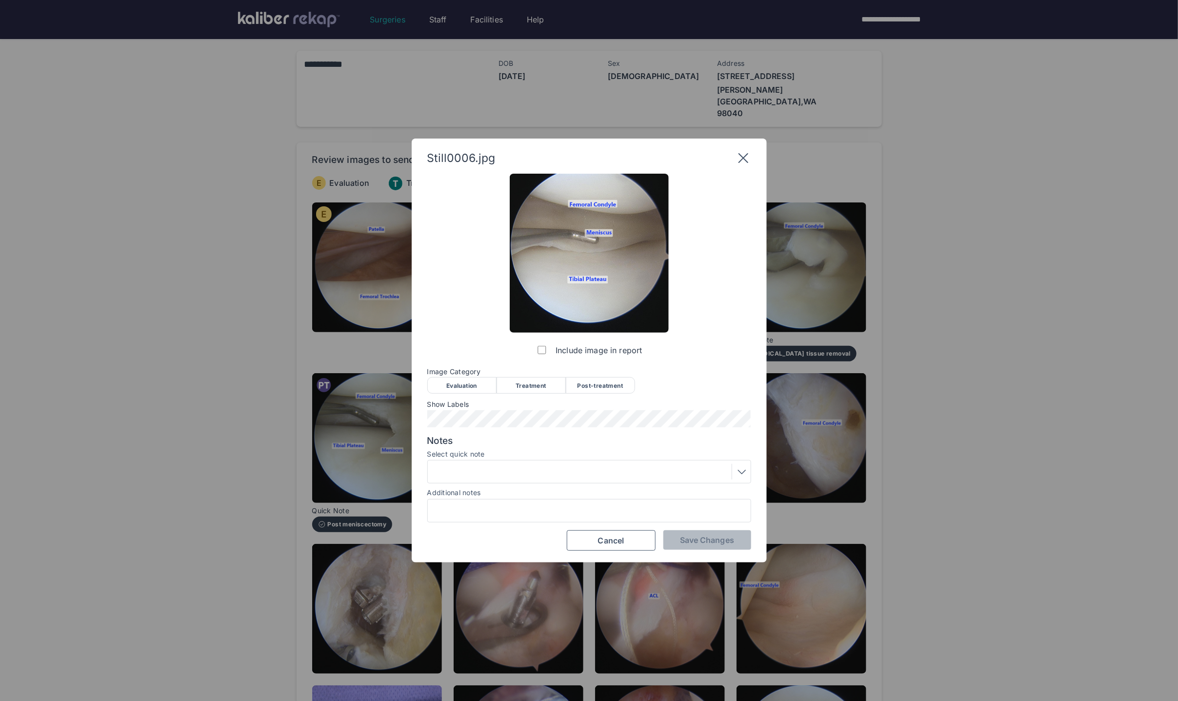
click at [463, 387] on div "Evaluation" at bounding box center [461, 385] width 69 height 17
click at [668, 546] on button "Save Changes" at bounding box center [707, 540] width 88 height 20
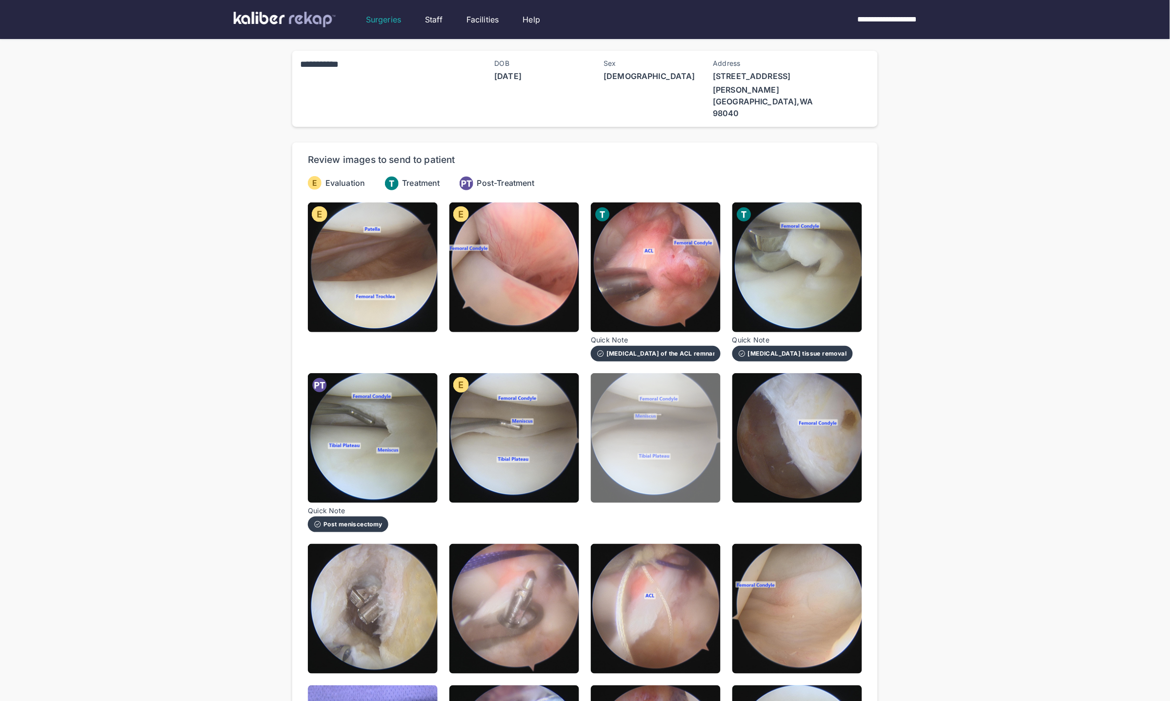
click at [668, 452] on img at bounding box center [656, 438] width 130 height 130
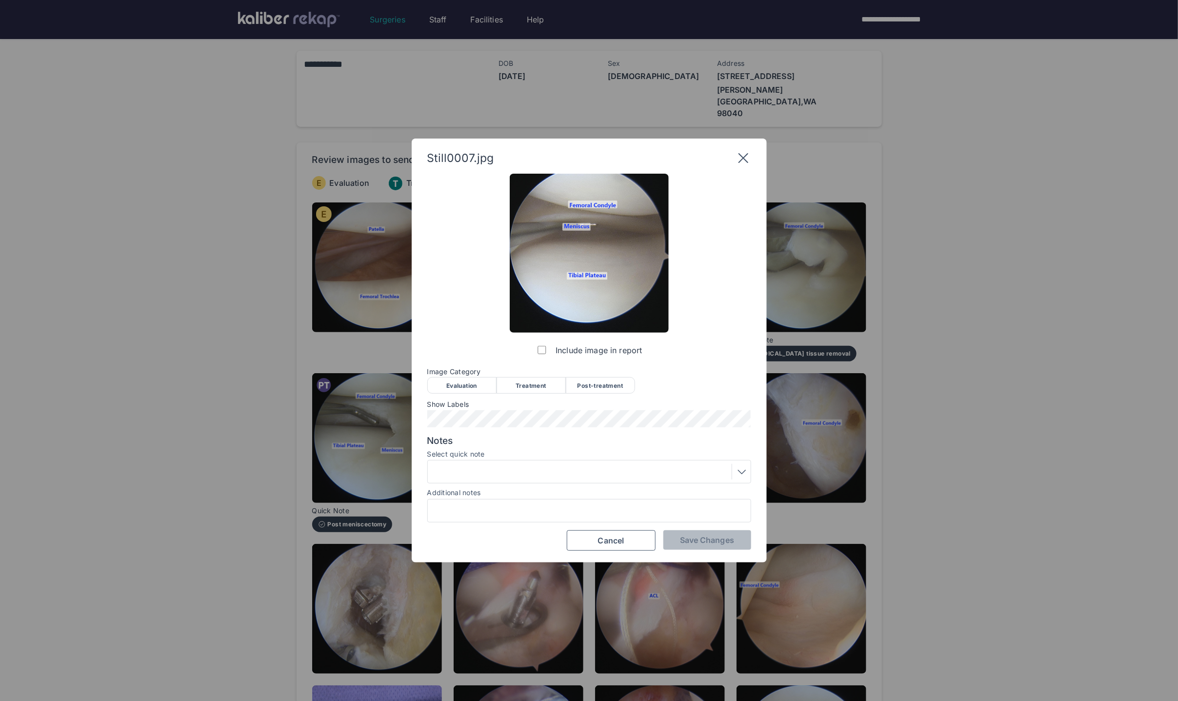
click at [455, 377] on div "Evaluation" at bounding box center [461, 385] width 69 height 17
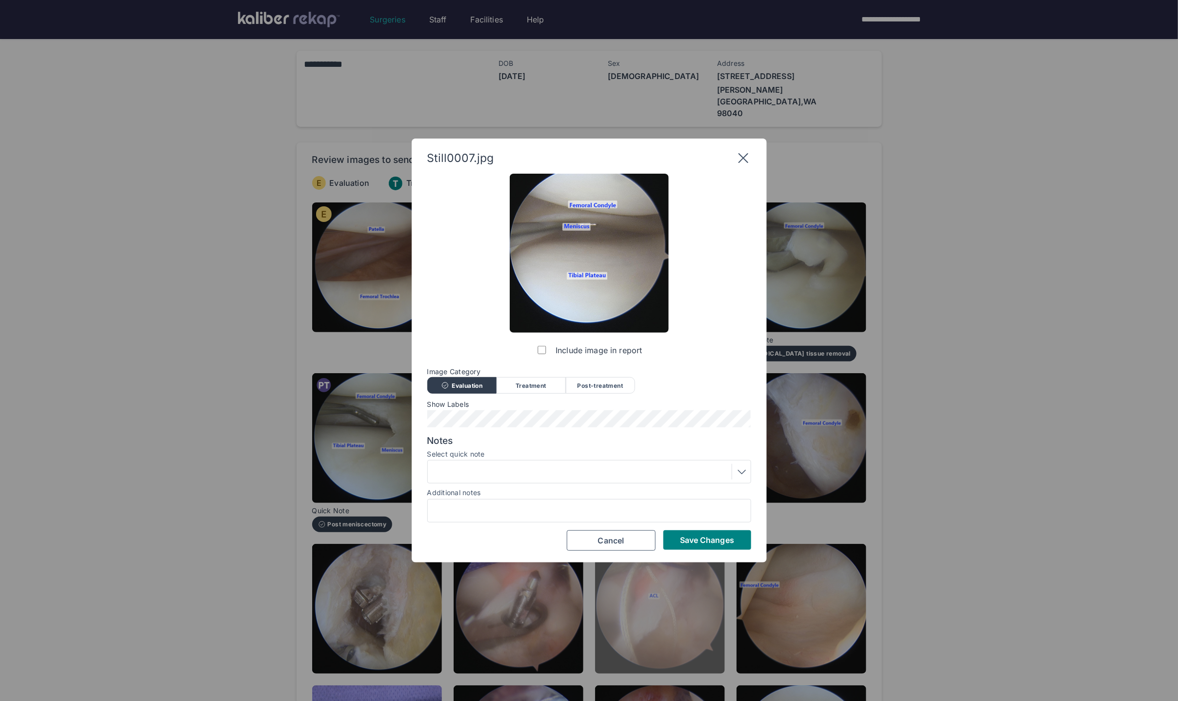
click at [668, 549] on button "Save Changes" at bounding box center [707, 540] width 88 height 20
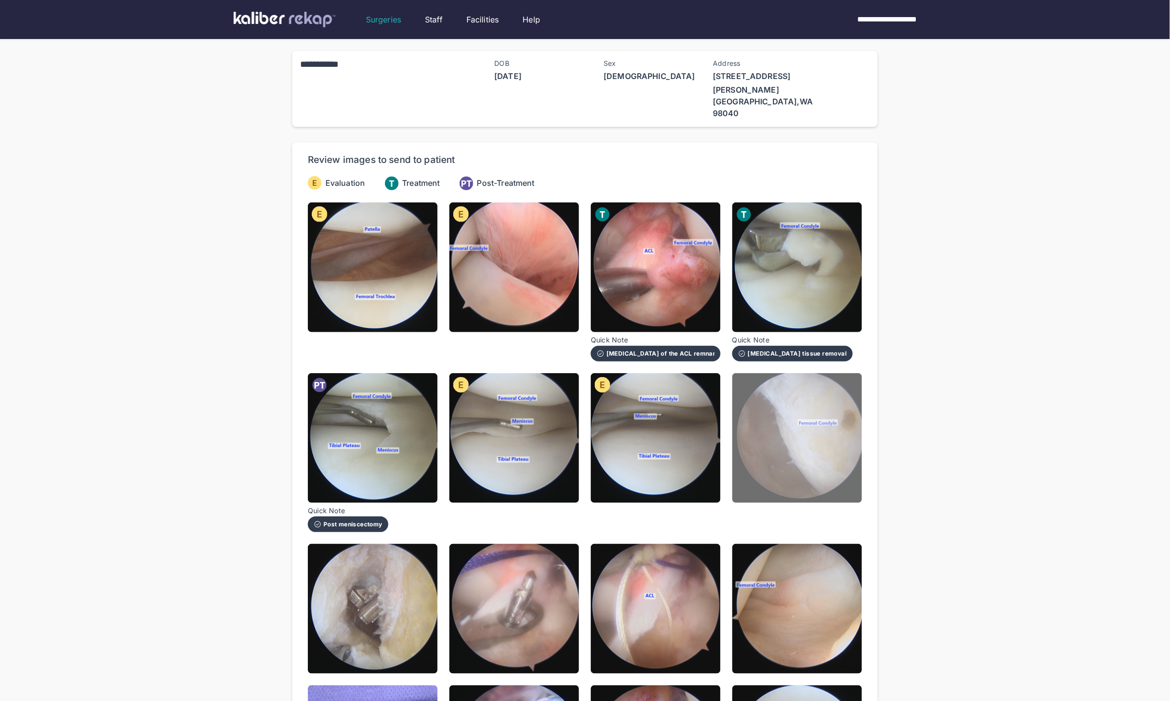
click at [668, 441] on img at bounding box center [797, 438] width 130 height 130
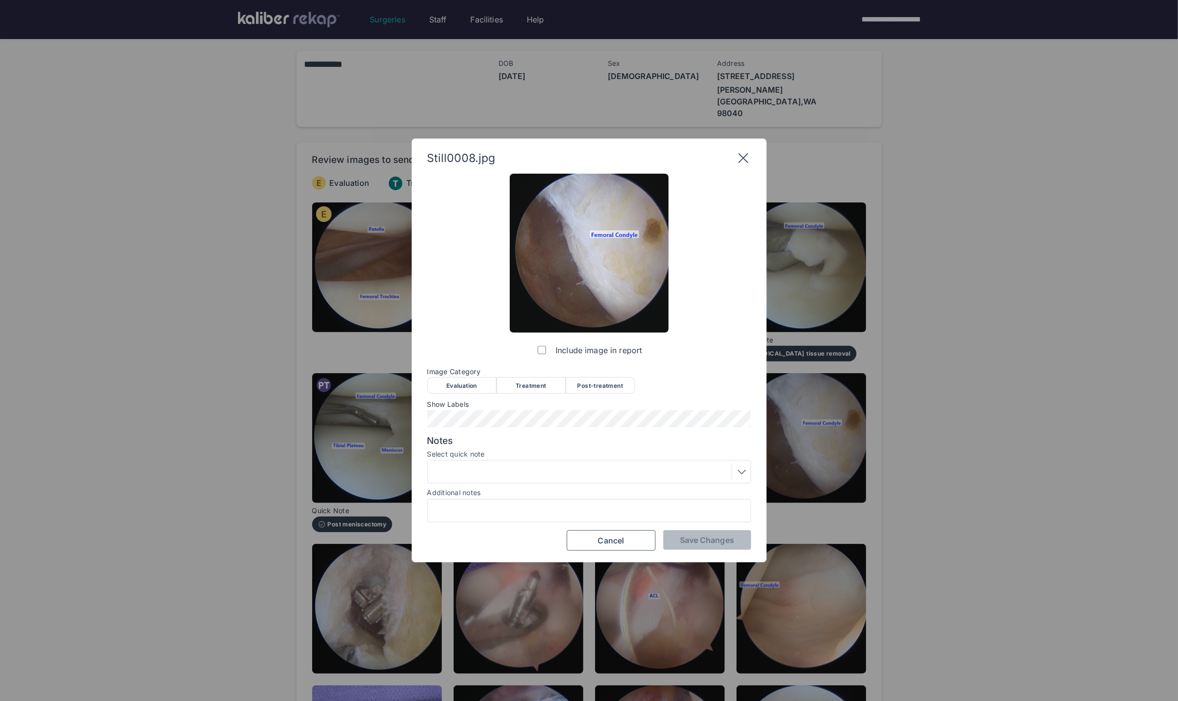
click at [548, 391] on div "Treatment" at bounding box center [531, 385] width 69 height 17
click at [668, 542] on span "Save Changes" at bounding box center [707, 540] width 54 height 10
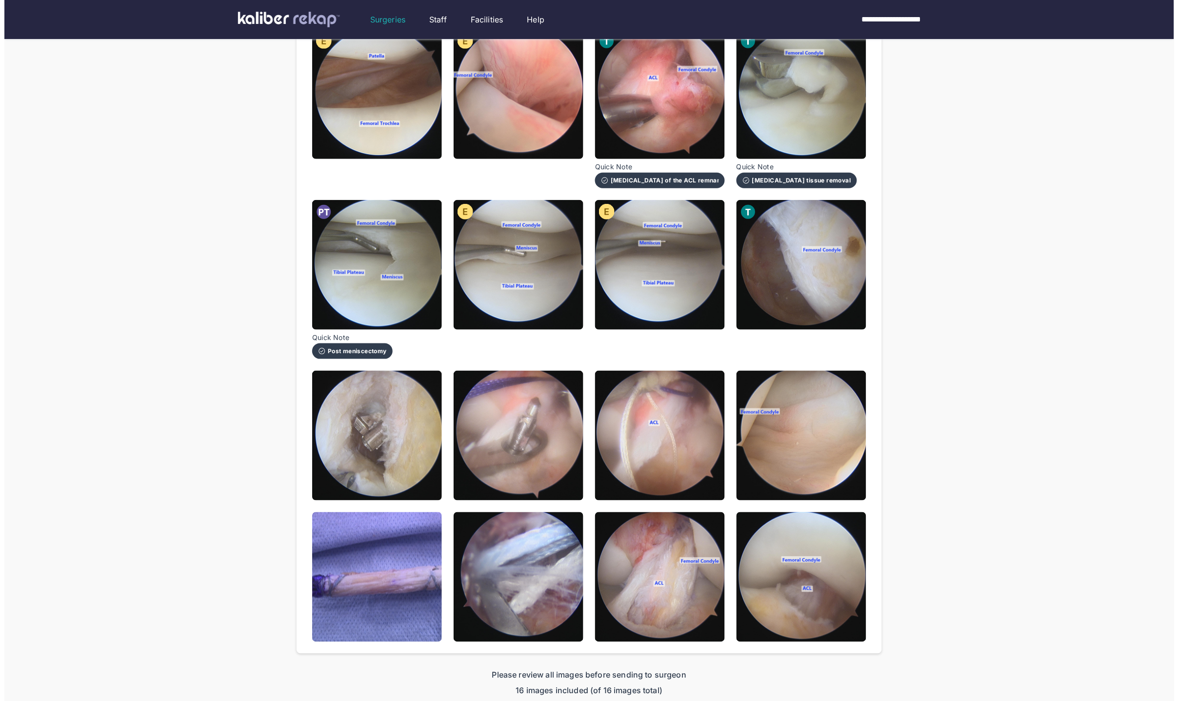
scroll to position [176, 0]
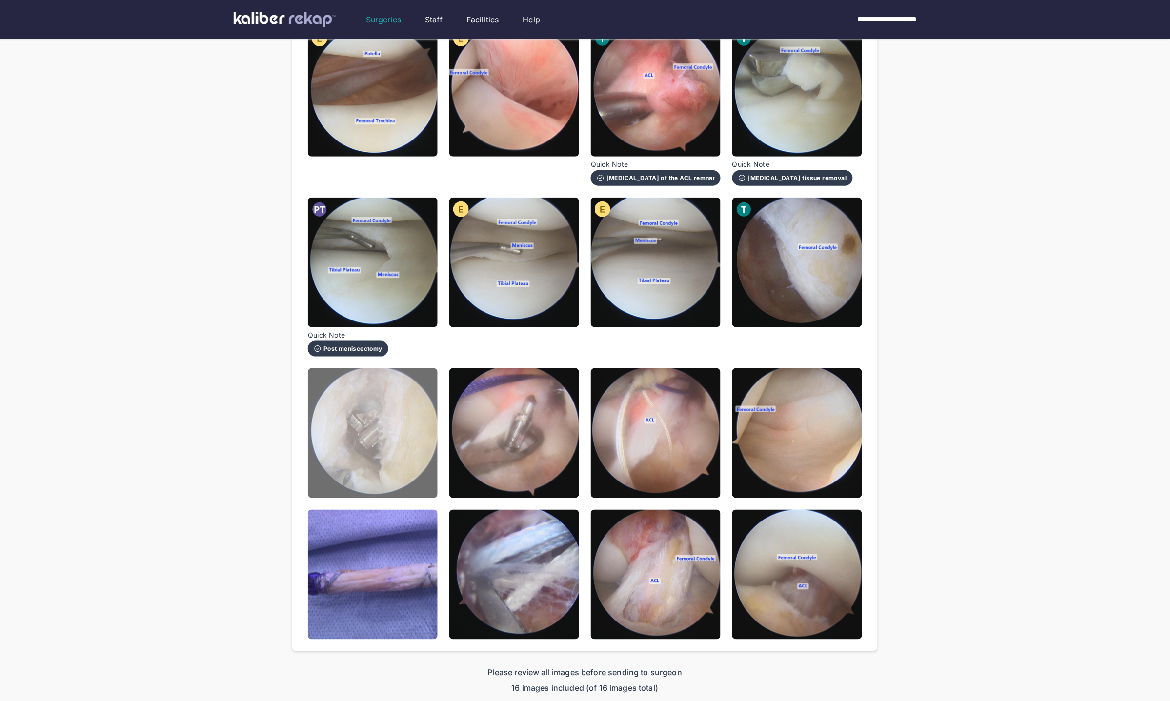
click at [364, 436] on img at bounding box center [373, 433] width 130 height 130
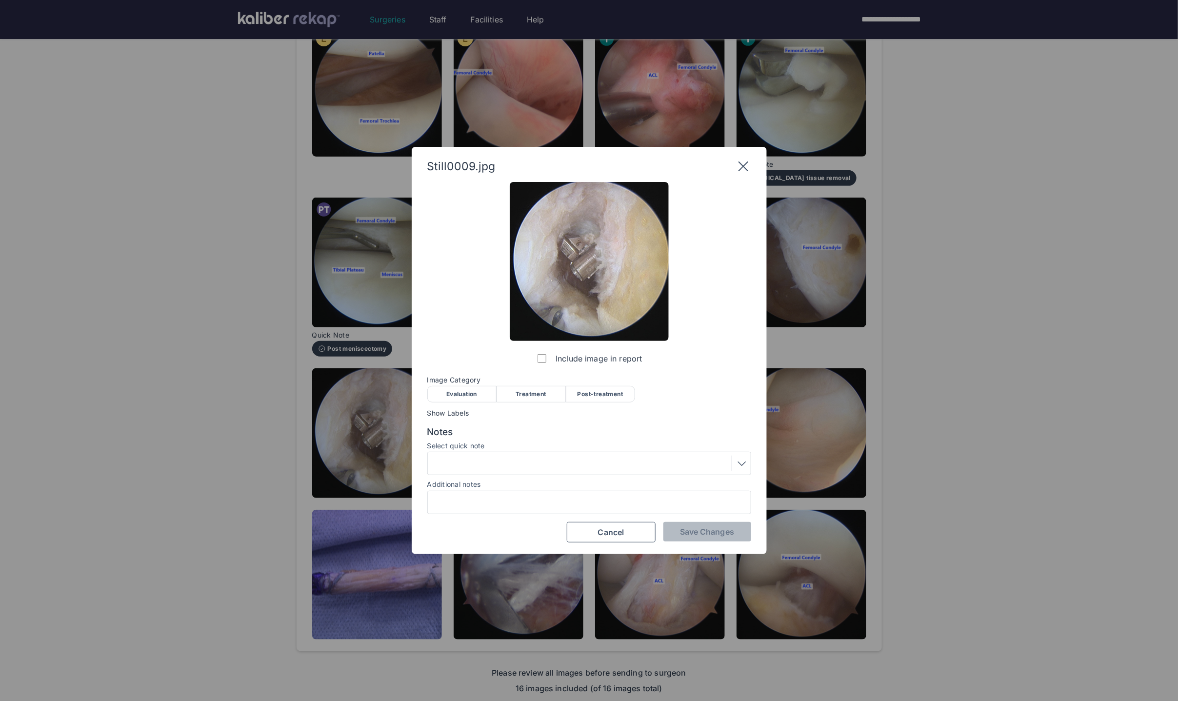
click at [534, 392] on div "Treatment" at bounding box center [531, 394] width 69 height 17
click at [535, 452] on div "Select quick note" at bounding box center [589, 458] width 324 height 33
drag, startPoint x: 531, startPoint y: 459, endPoint x: 524, endPoint y: 470, distance: 13.0
click at [531, 460] on div at bounding box center [589, 464] width 317 height 16
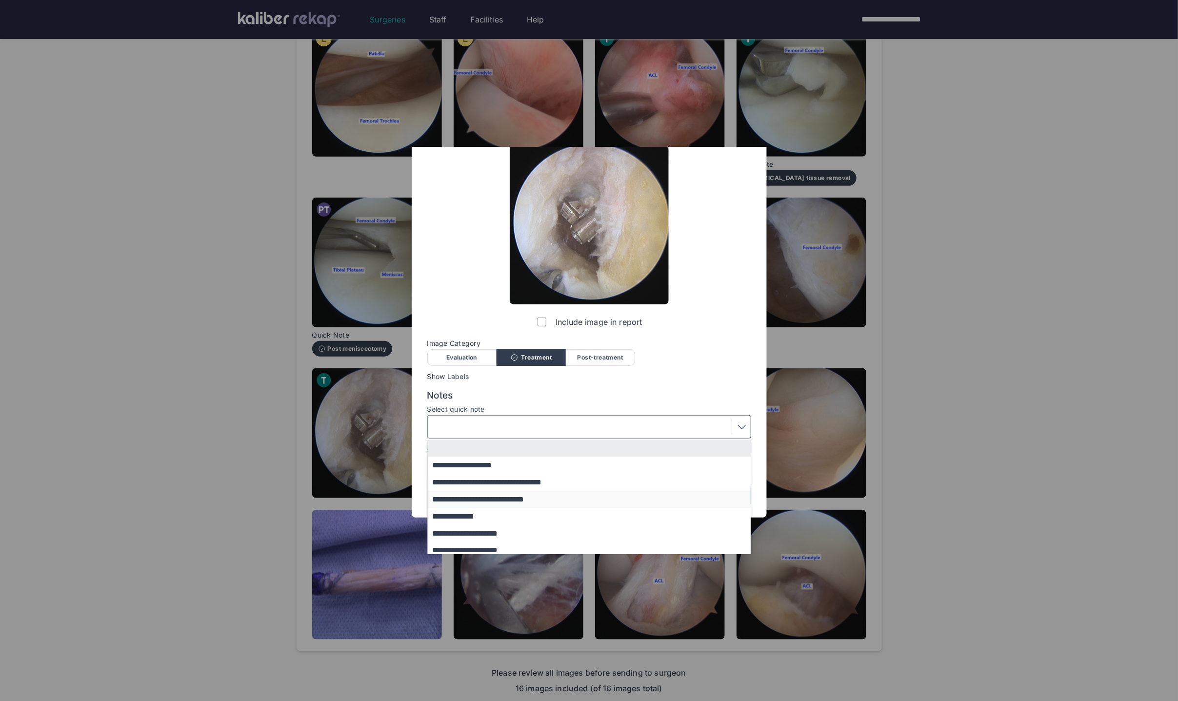
scroll to position [80, 0]
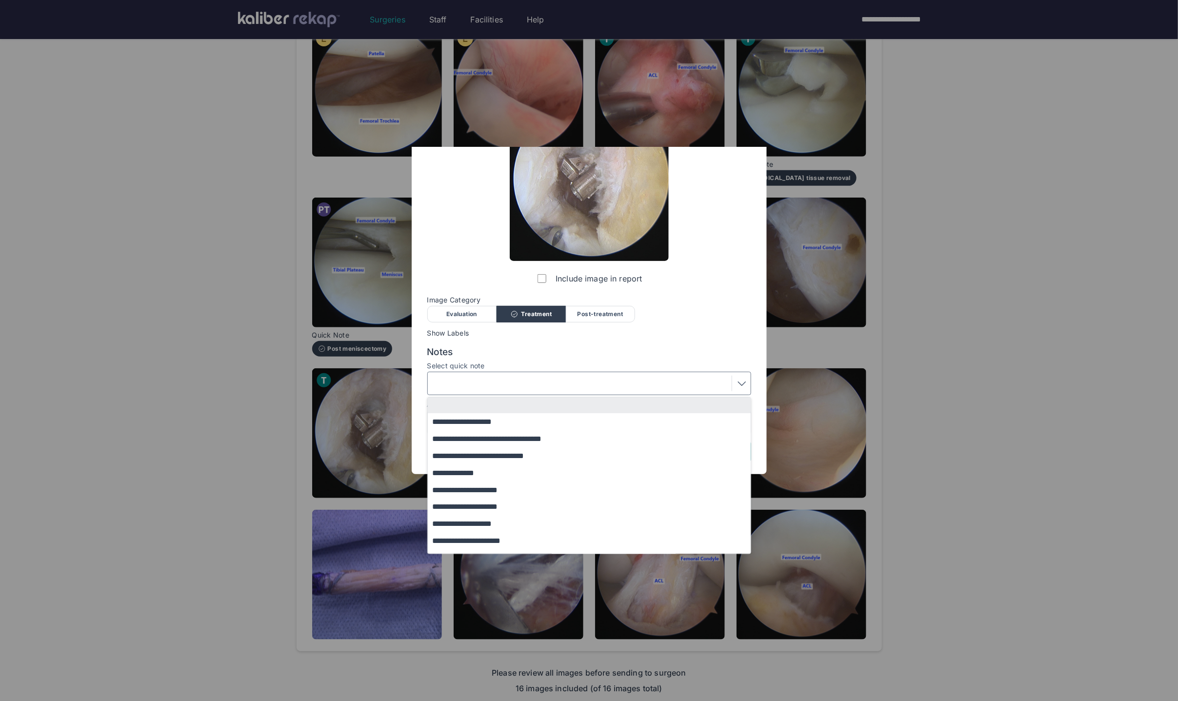
drag, startPoint x: 521, startPoint y: 436, endPoint x: 562, endPoint y: 448, distance: 42.6
click at [521, 436] on button "**********" at bounding box center [594, 438] width 332 height 17
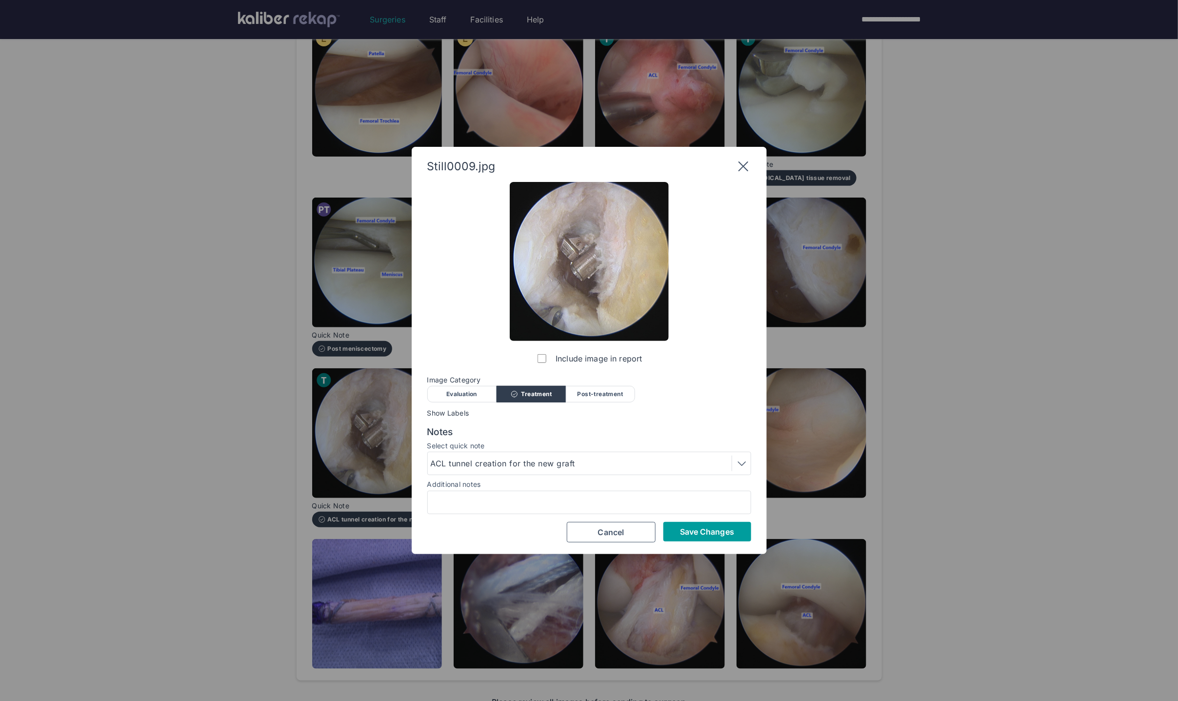
click at [668, 529] on span "Save Changes" at bounding box center [707, 532] width 54 height 10
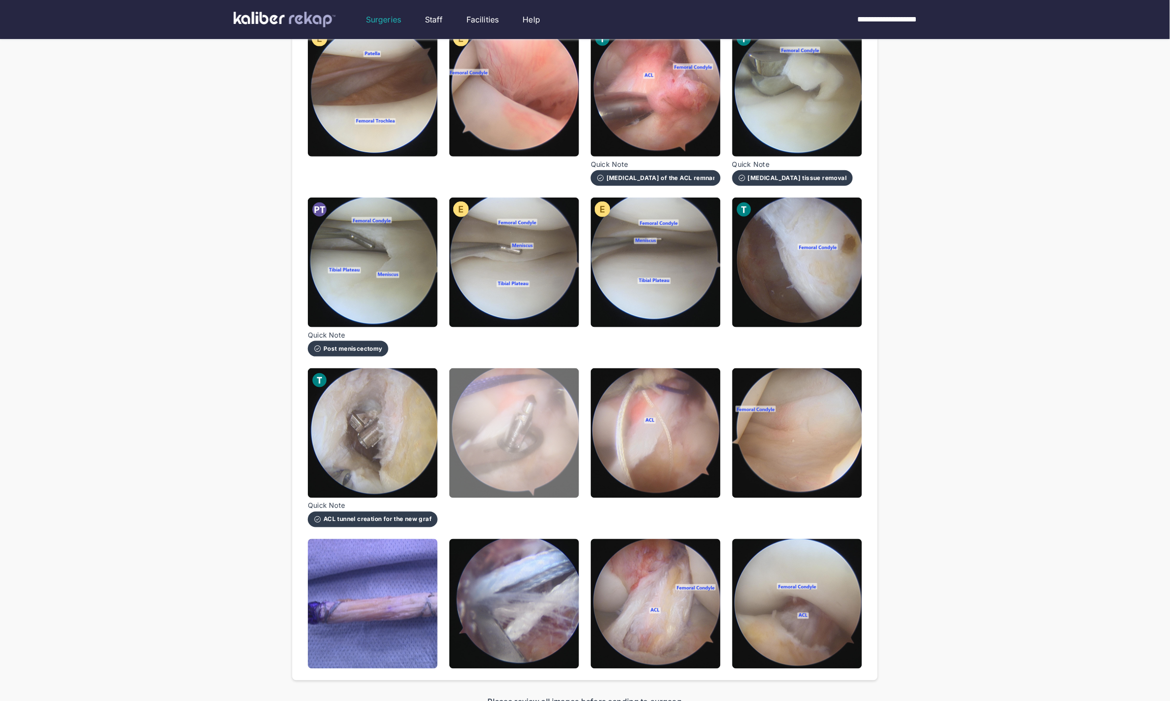
click at [514, 428] on img at bounding box center [514, 433] width 130 height 130
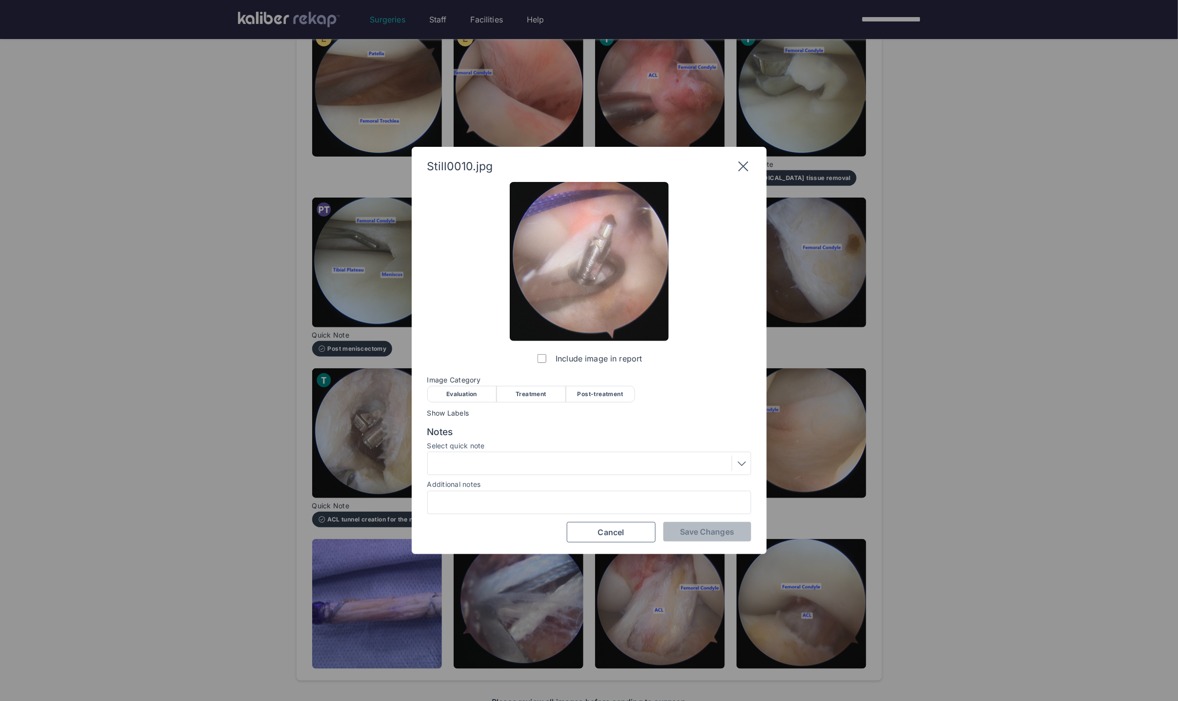
click at [526, 391] on div "Treatment" at bounding box center [531, 394] width 69 height 17
click at [507, 471] on div at bounding box center [589, 463] width 324 height 23
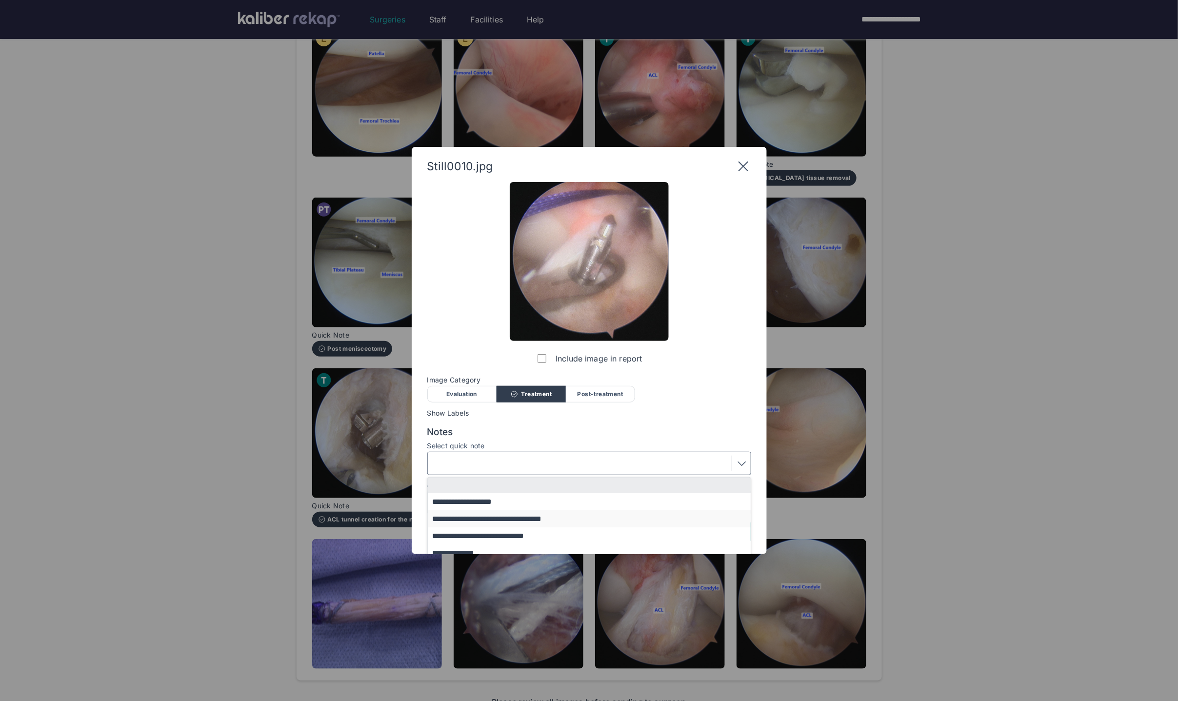
click at [489, 519] on button "**********" at bounding box center [594, 518] width 332 height 17
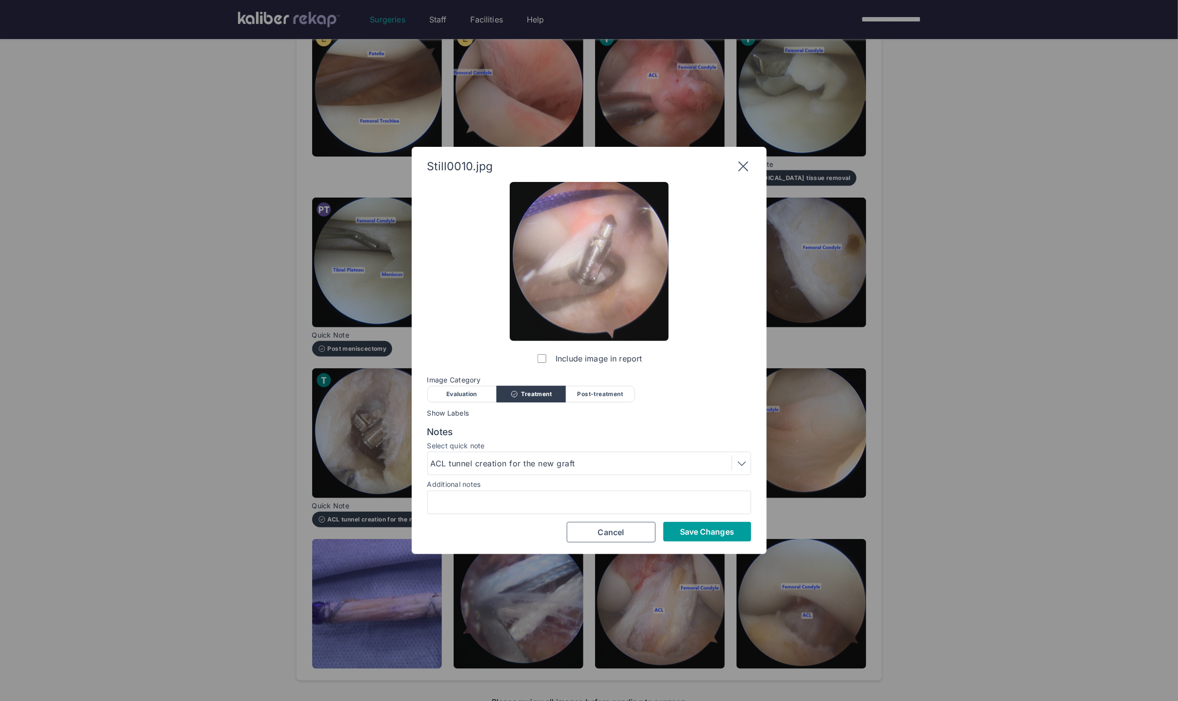
click at [668, 537] on button "Save Changes" at bounding box center [707, 532] width 88 height 20
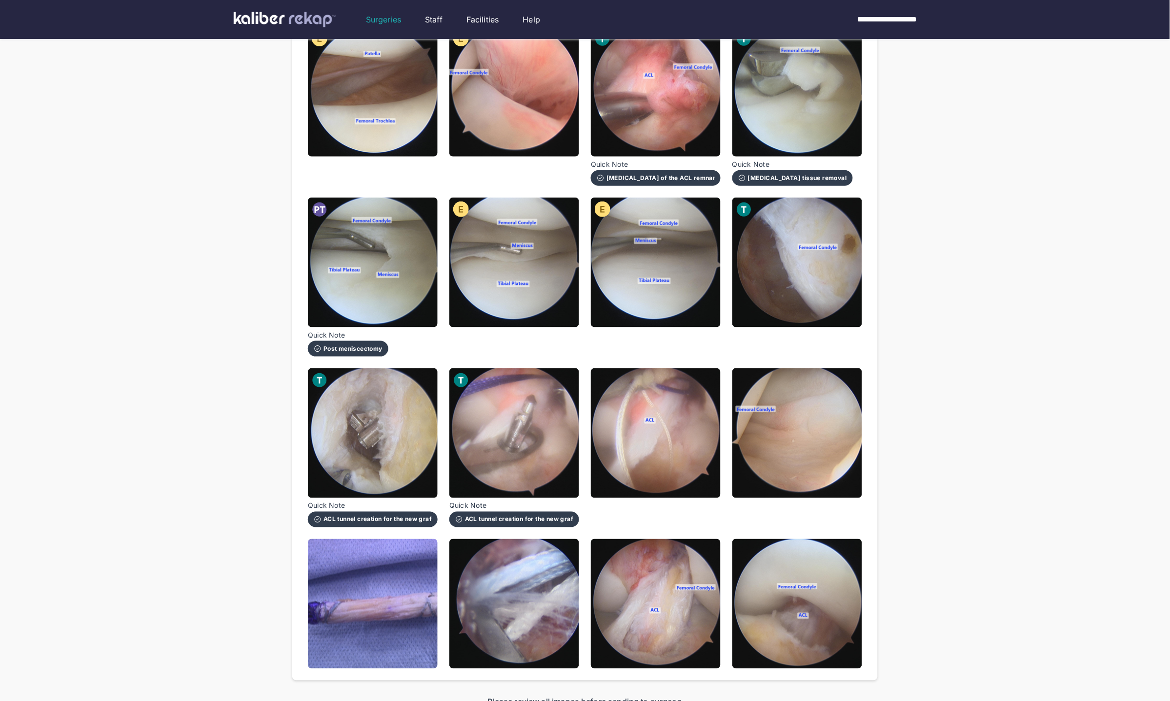
click at [629, 439] on img at bounding box center [656, 433] width 130 height 130
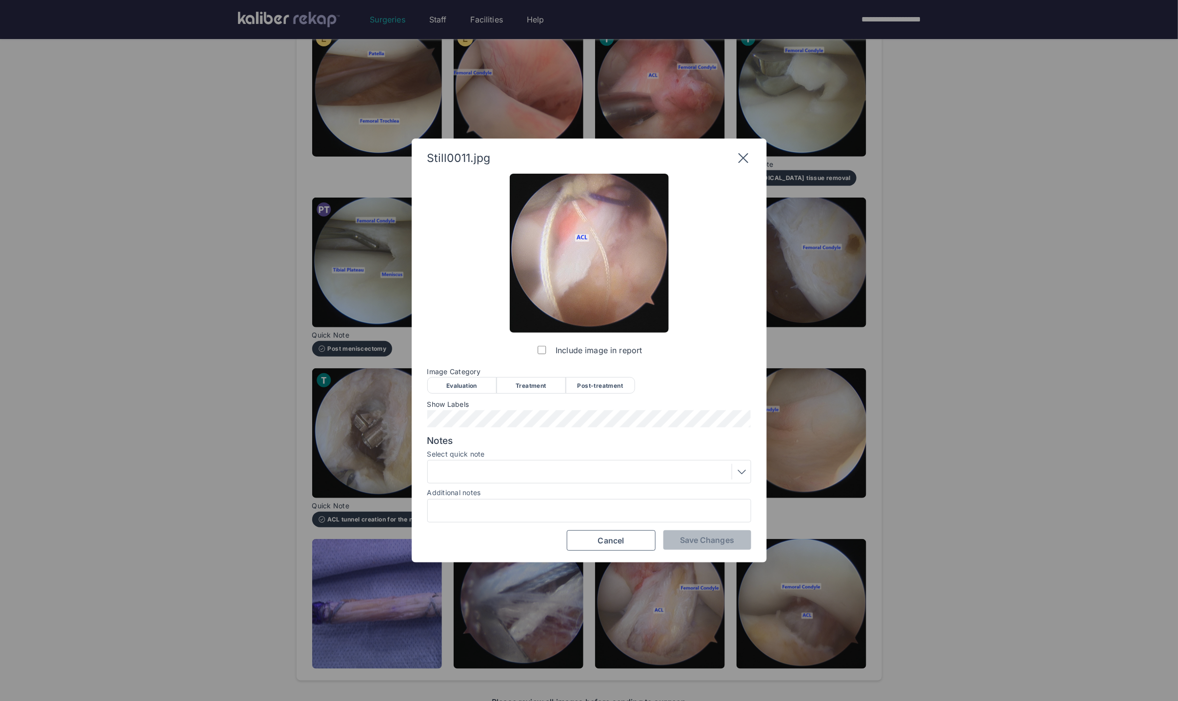
click at [520, 386] on div "Treatment" at bounding box center [531, 385] width 69 height 17
click at [668, 536] on span "Save Changes" at bounding box center [707, 540] width 54 height 10
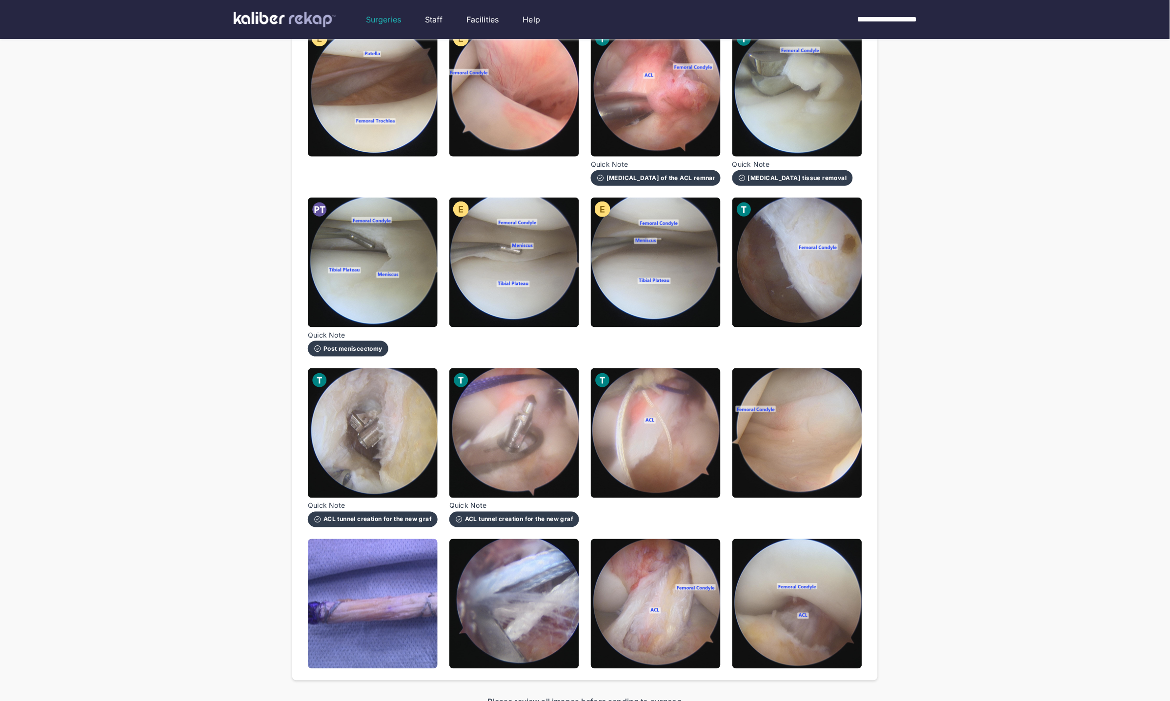
drag, startPoint x: 840, startPoint y: 373, endPoint x: 812, endPoint y: 383, distance: 30.1
click at [668, 373] on img at bounding box center [797, 433] width 130 height 130
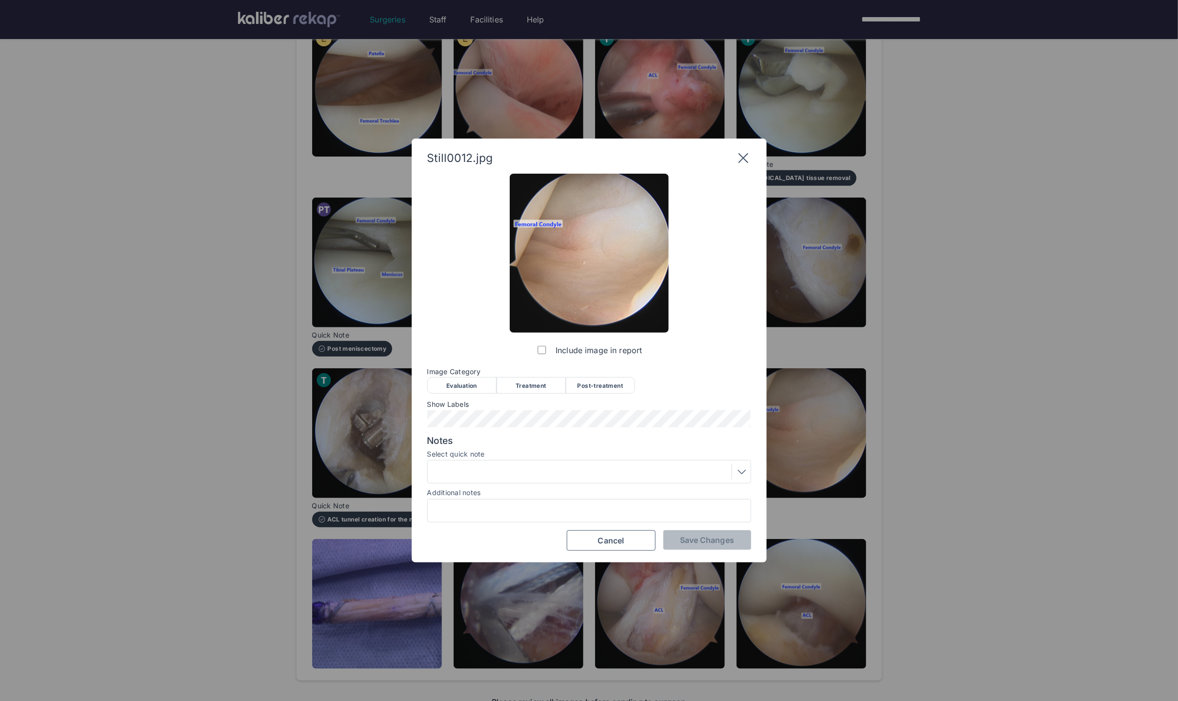
drag, startPoint x: 479, startPoint y: 385, endPoint x: 470, endPoint y: 410, distance: 25.9
click at [479, 385] on div "Evaluation" at bounding box center [461, 385] width 69 height 17
click at [481, 465] on div at bounding box center [589, 472] width 317 height 16
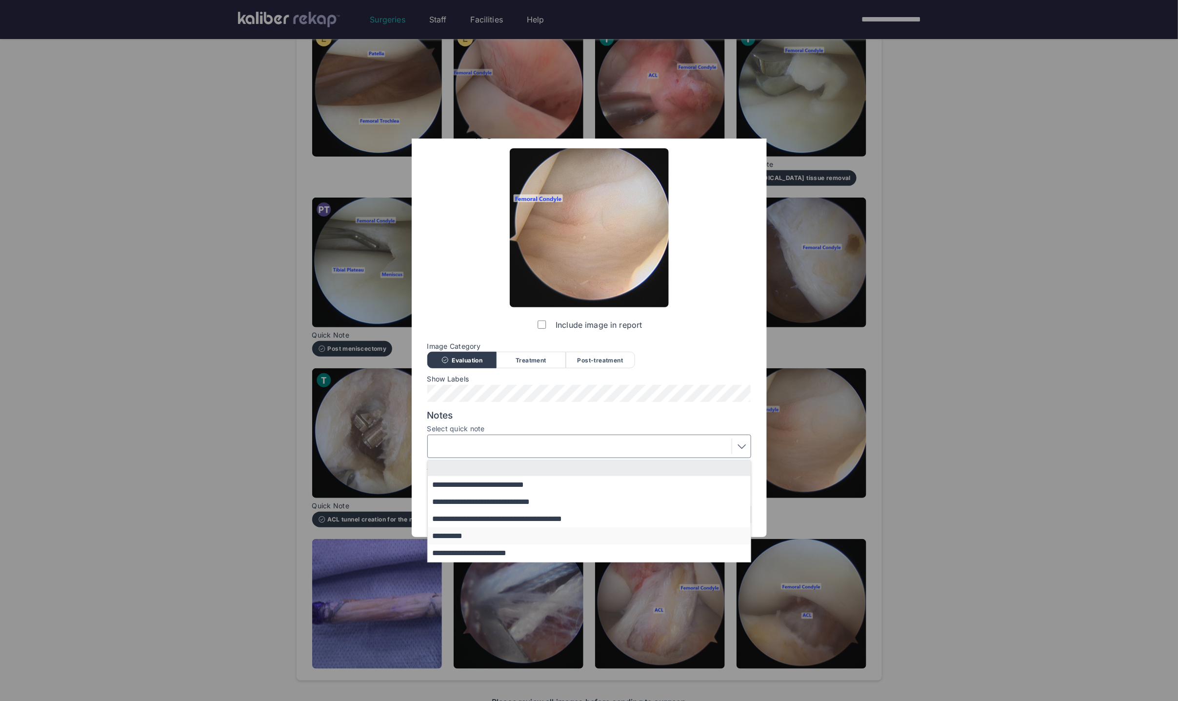
scroll to position [59, 0]
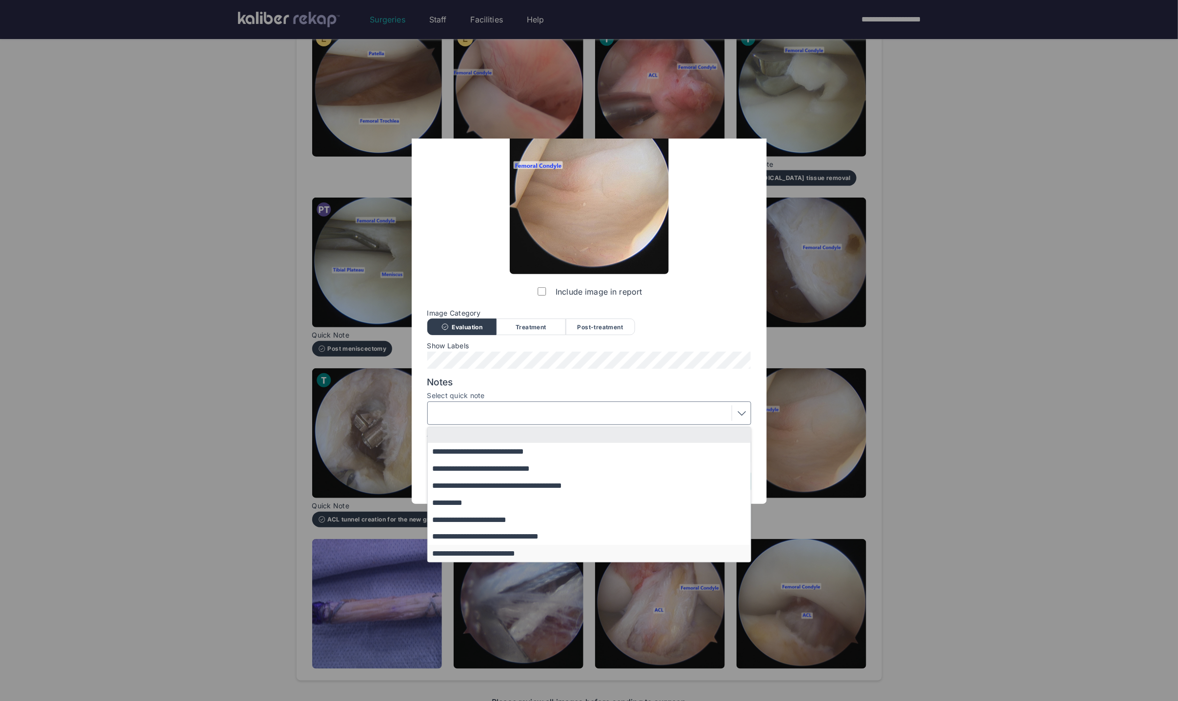
click at [496, 550] on button "**********" at bounding box center [594, 553] width 332 height 17
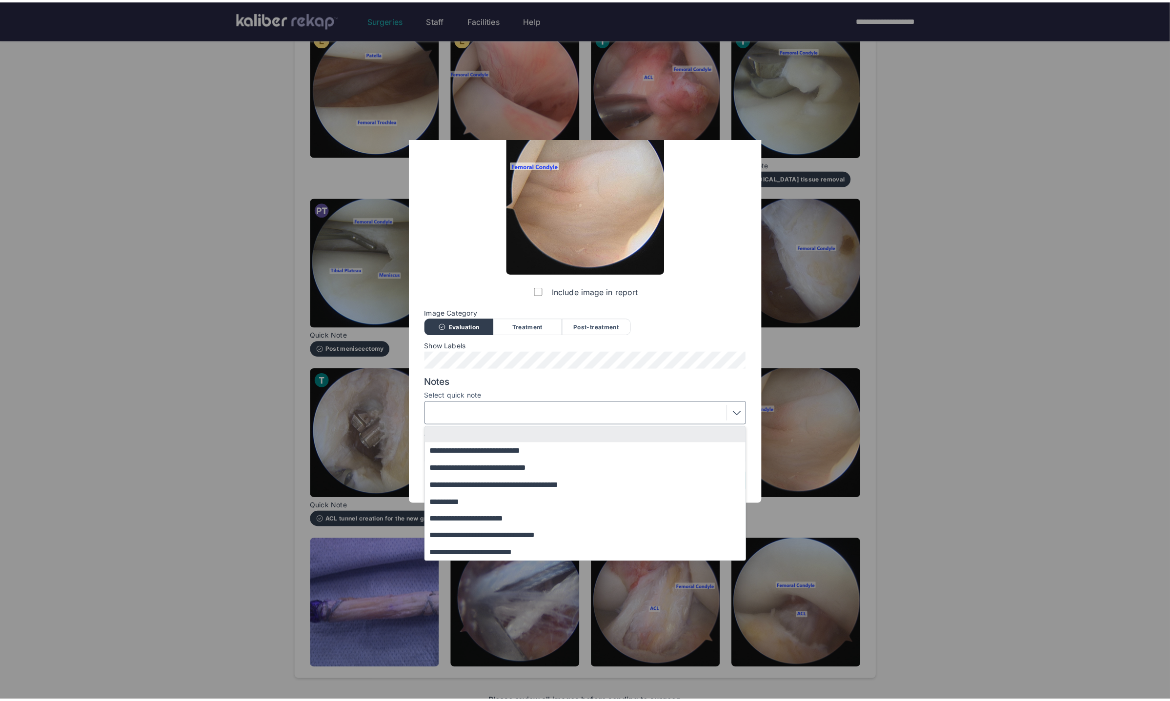
scroll to position [0, 0]
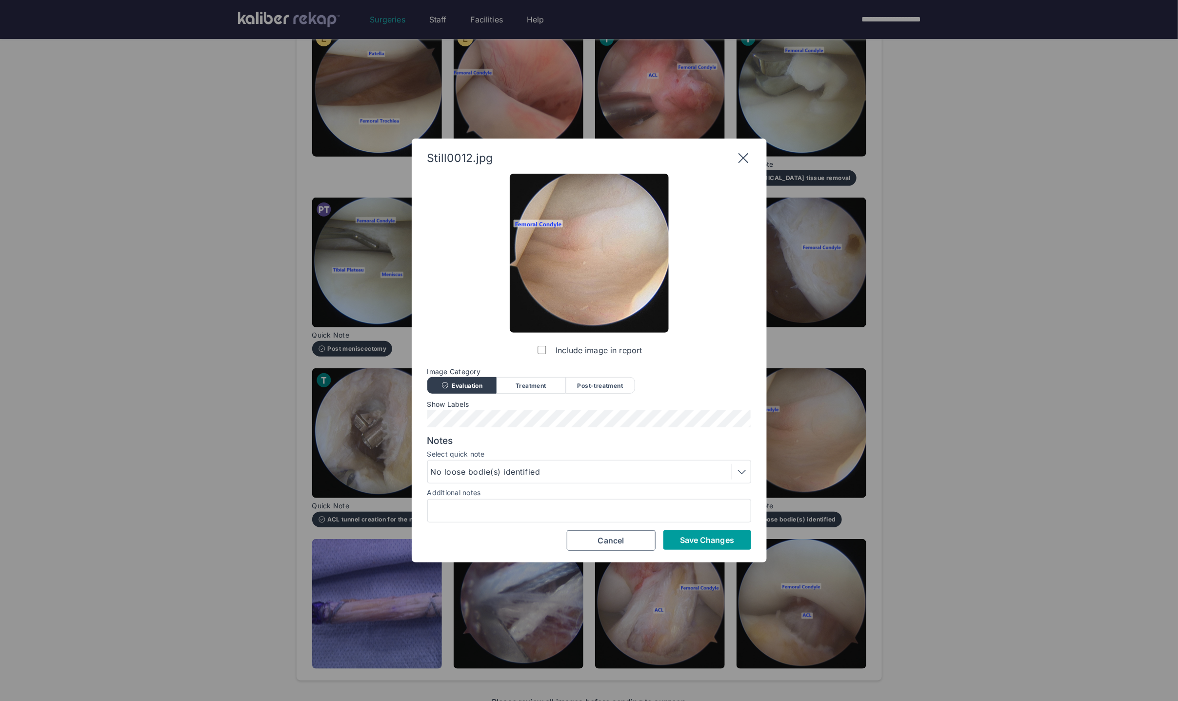
click at [668, 541] on span "Save Changes" at bounding box center [707, 540] width 54 height 10
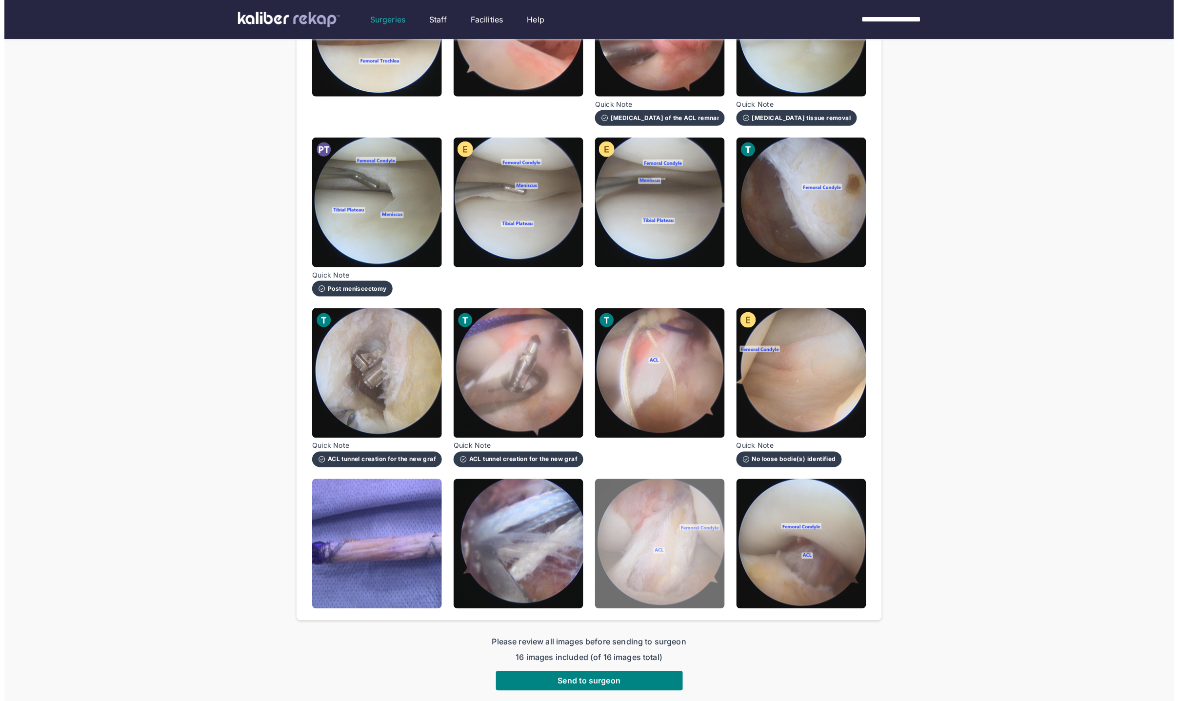
scroll to position [276, 0]
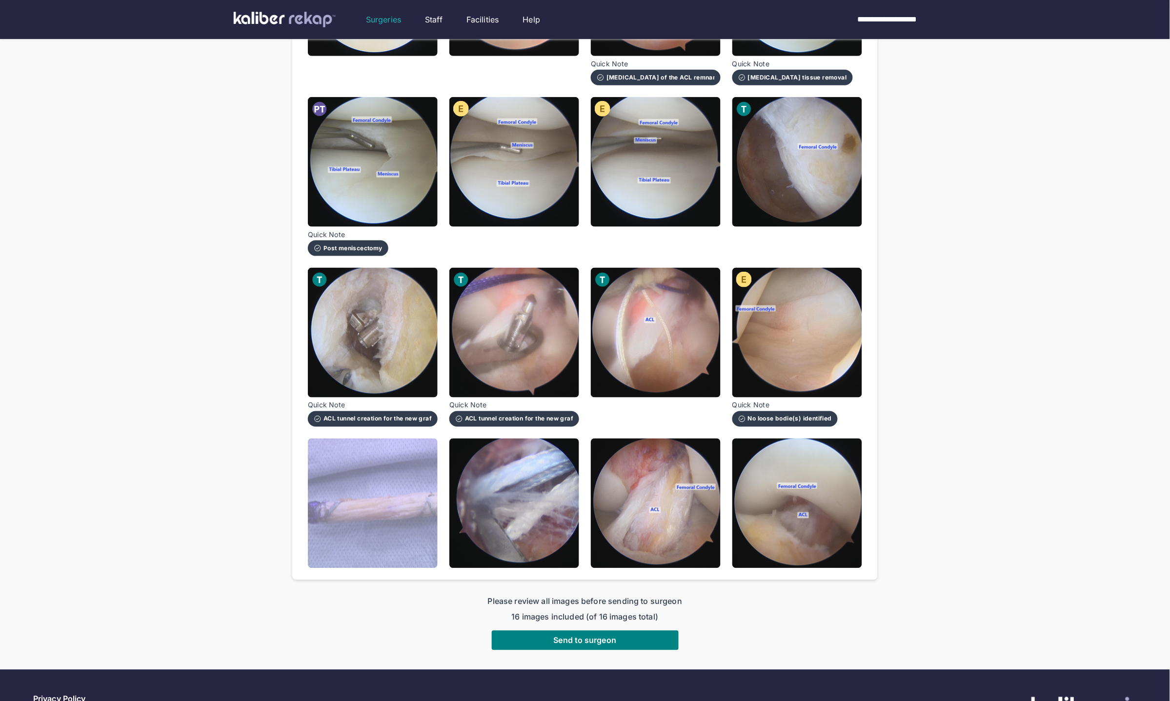
click at [414, 453] on img at bounding box center [373, 504] width 130 height 130
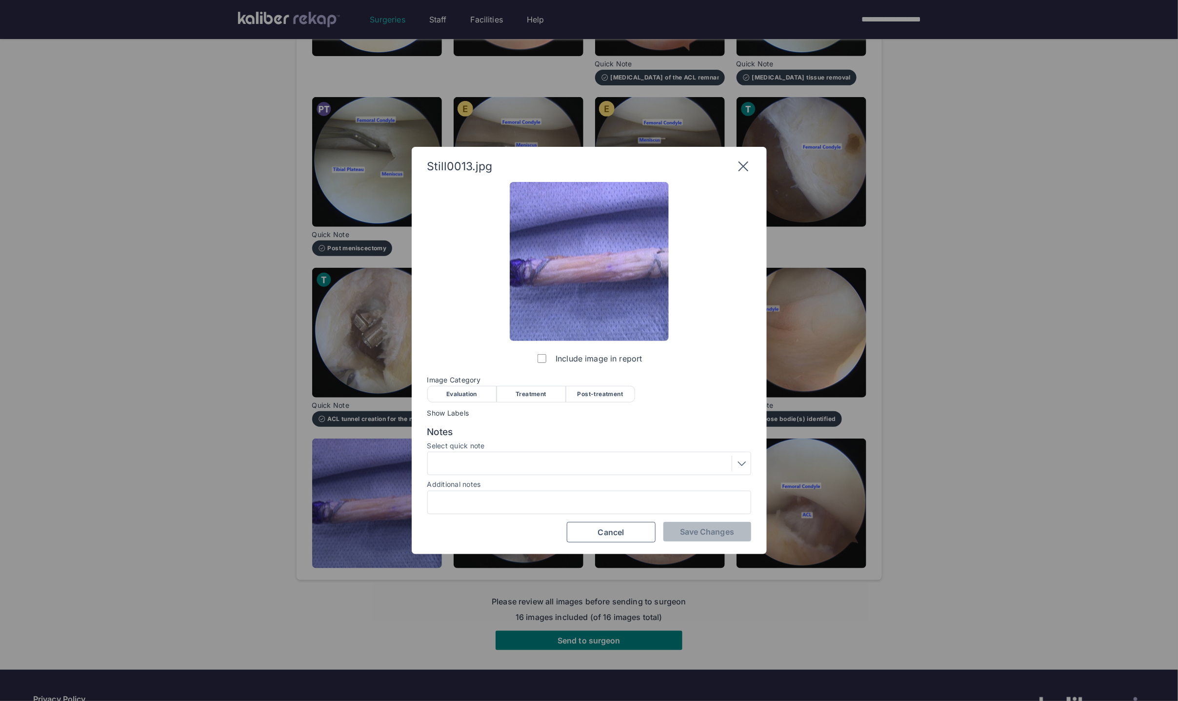
click at [538, 388] on div "Treatment" at bounding box center [531, 394] width 69 height 17
click at [668, 532] on span "Save Changes" at bounding box center [707, 532] width 54 height 10
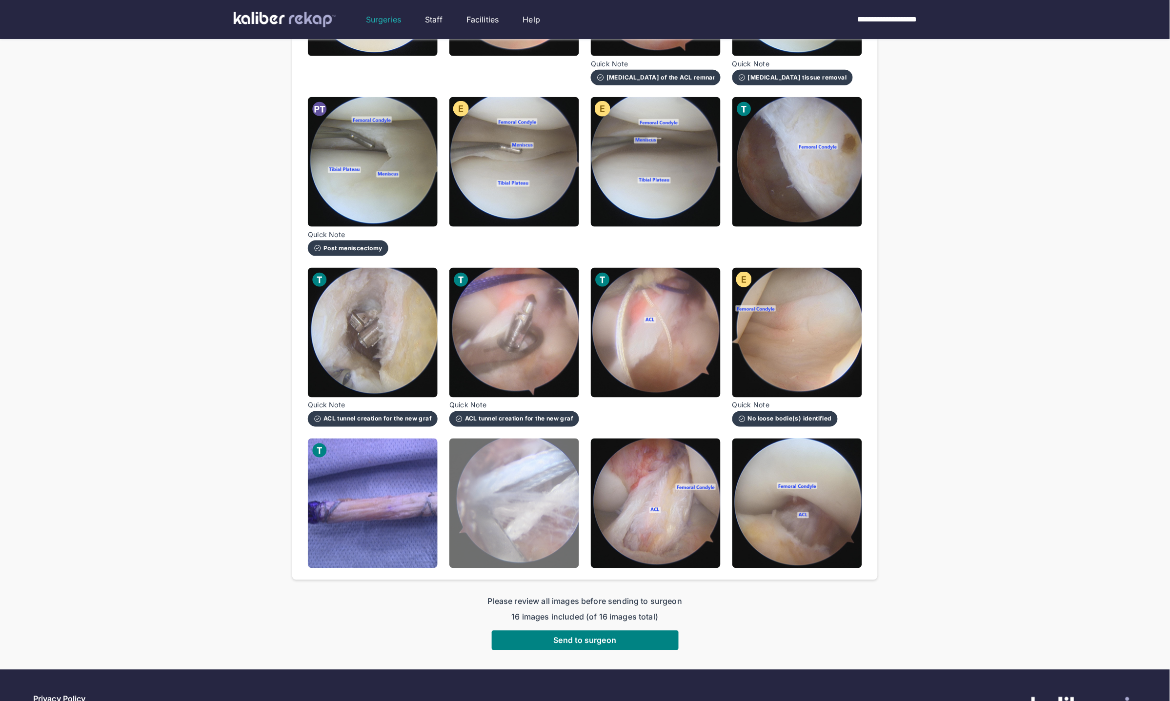
click at [514, 477] on img at bounding box center [514, 504] width 130 height 130
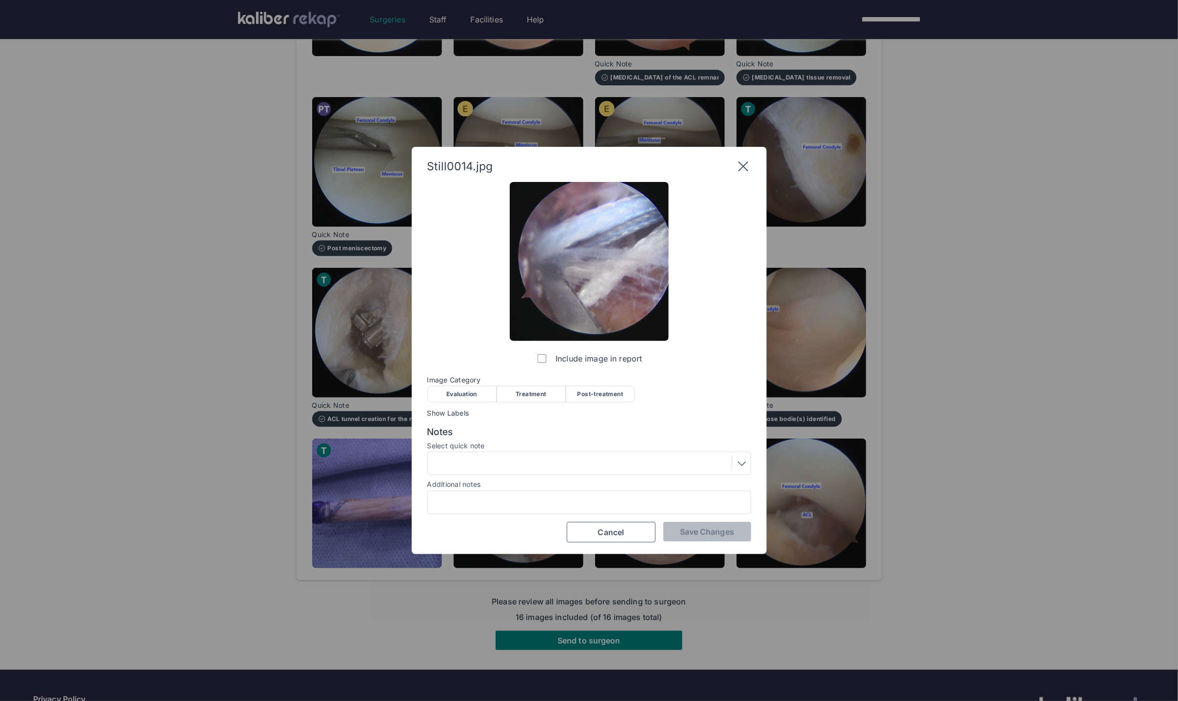
drag, startPoint x: 547, startPoint y: 392, endPoint x: 596, endPoint y: 463, distance: 85.9
click at [547, 392] on div "Treatment" at bounding box center [531, 394] width 69 height 17
click at [668, 524] on button "Save Changes" at bounding box center [707, 532] width 88 height 20
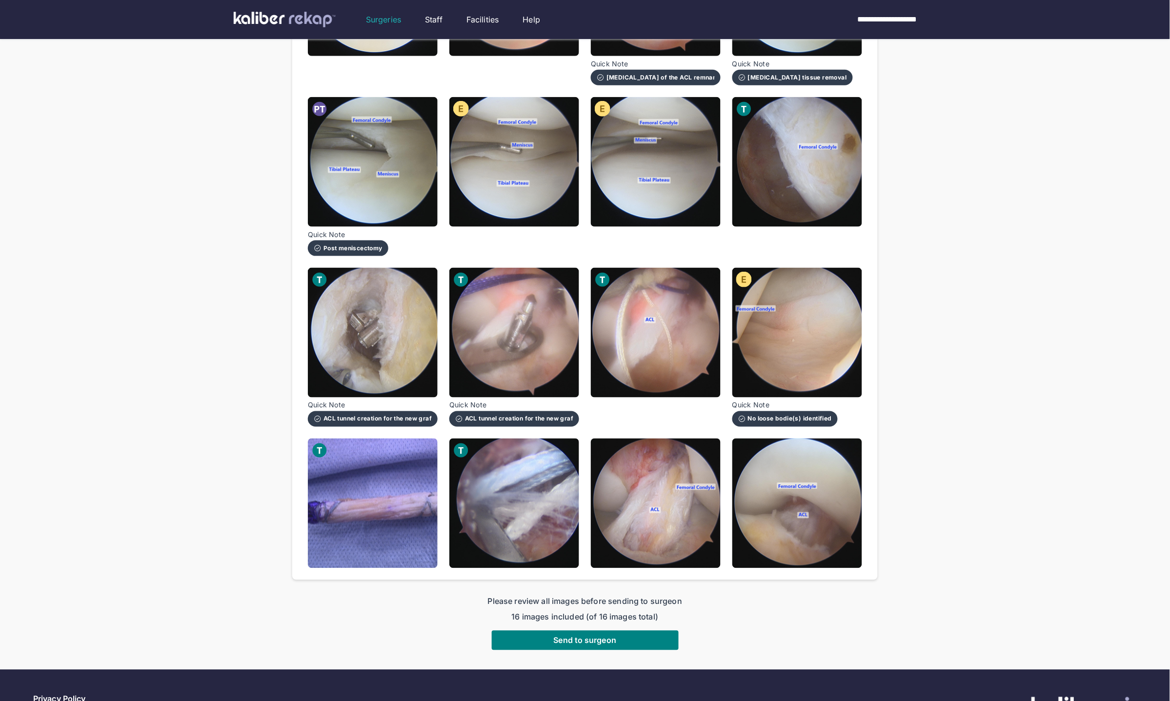
click at [668, 520] on img at bounding box center [656, 504] width 130 height 130
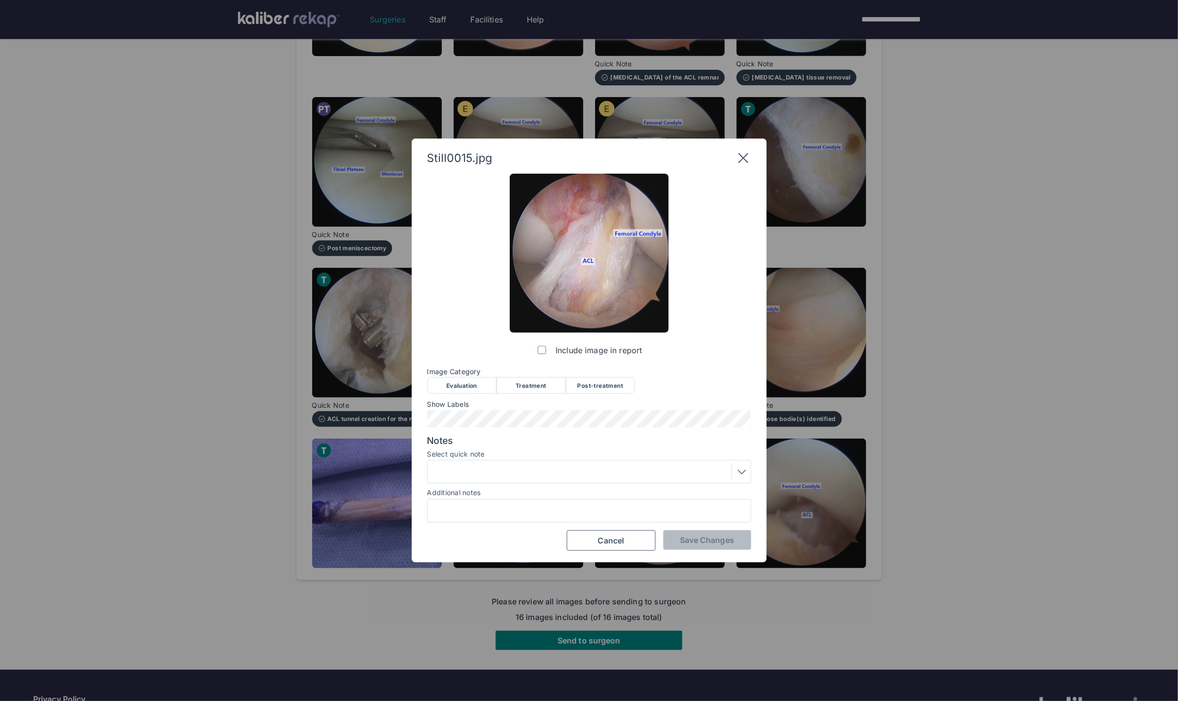
click at [596, 392] on div "Post-treatment" at bounding box center [600, 385] width 69 height 17
click at [493, 466] on div at bounding box center [589, 472] width 317 height 16
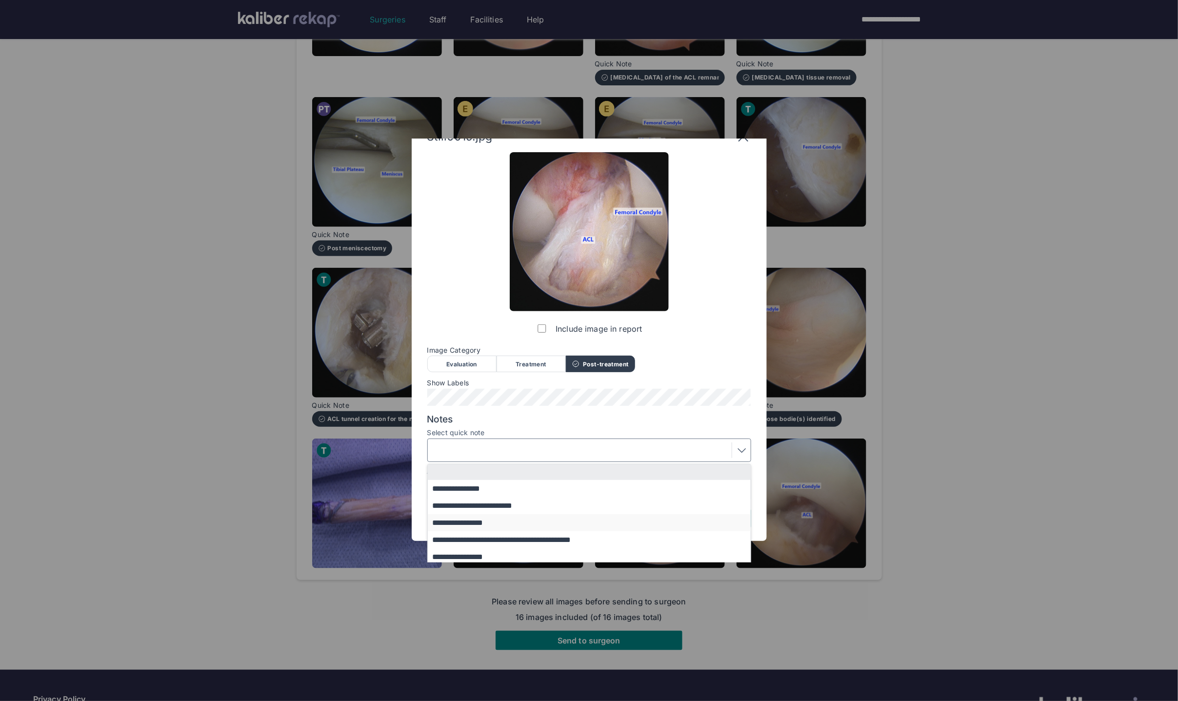
scroll to position [42, 0]
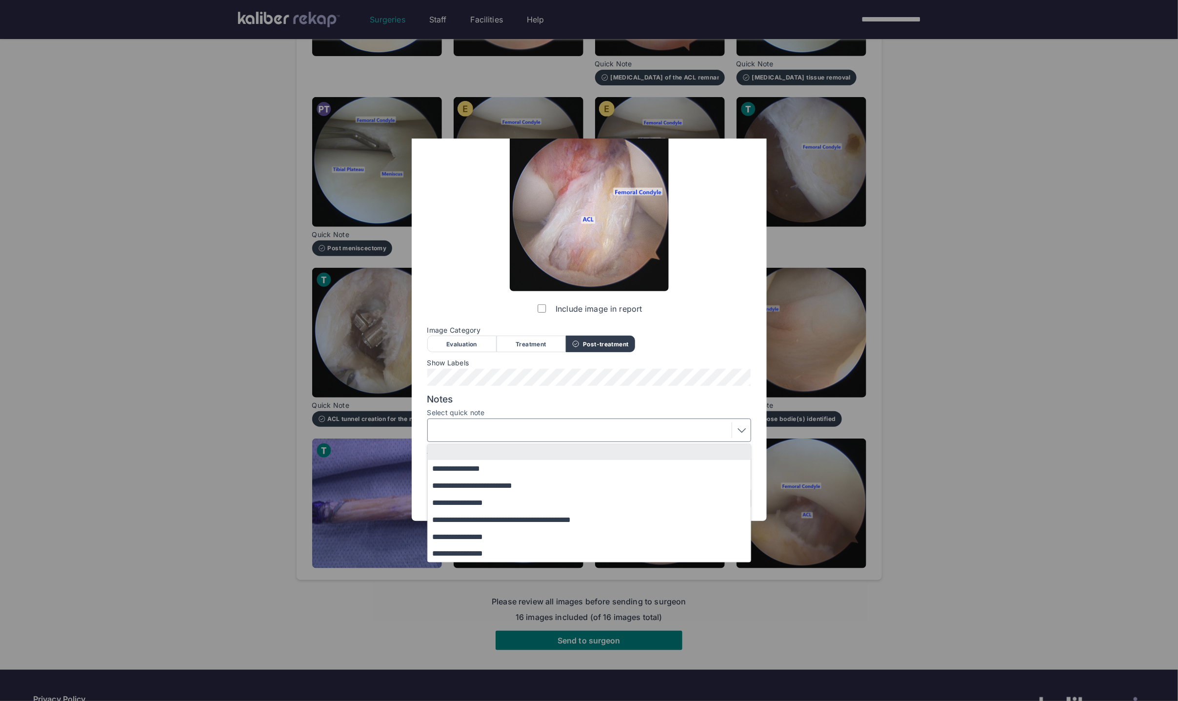
click at [496, 533] on button "**********" at bounding box center [594, 536] width 332 height 17
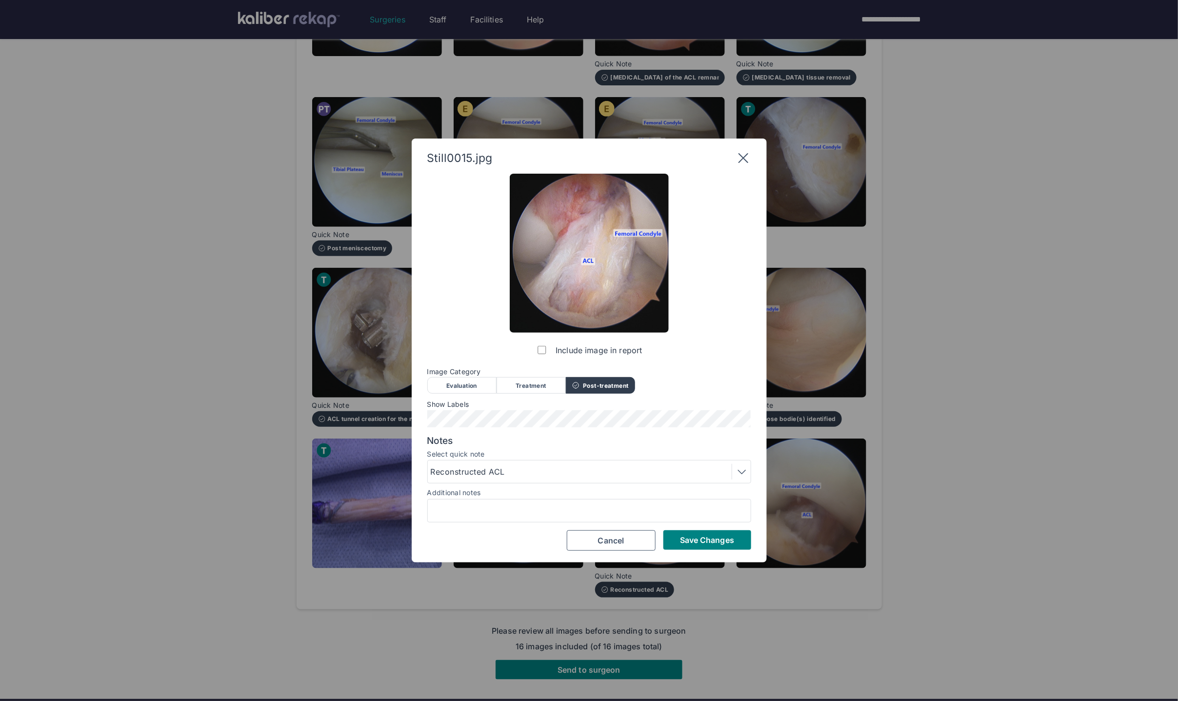
scroll to position [0, 0]
click at [668, 531] on button "Save Changes" at bounding box center [707, 540] width 88 height 20
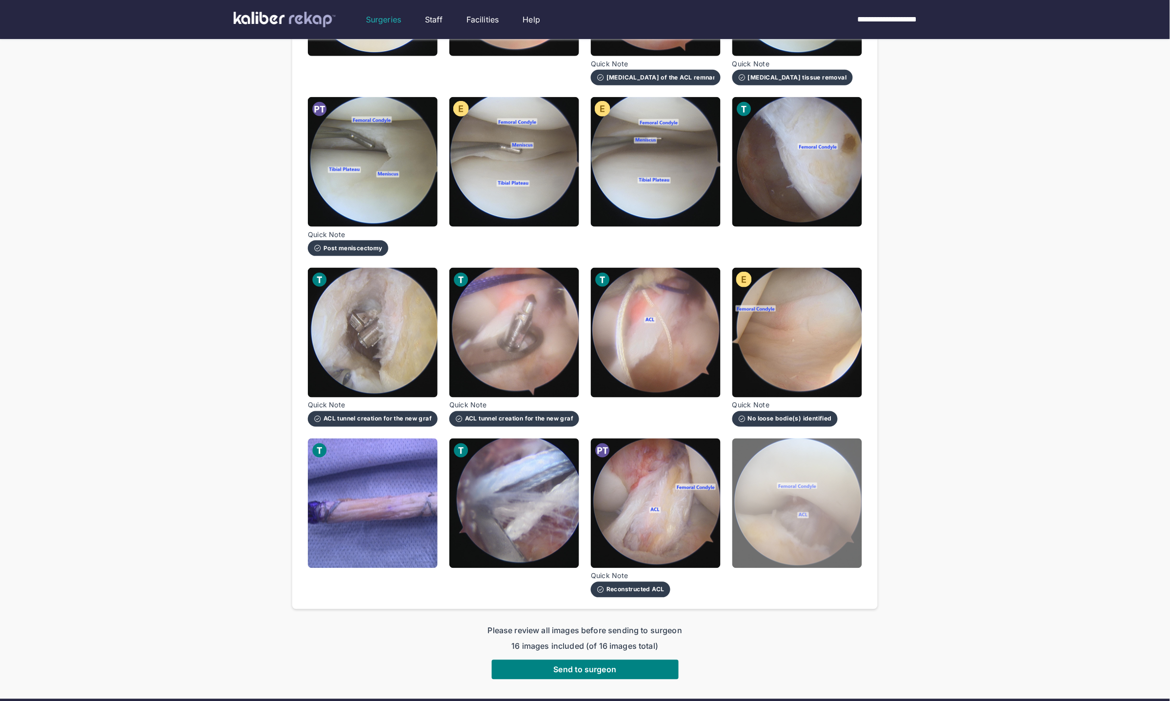
click at [668, 505] on img at bounding box center [797, 504] width 130 height 130
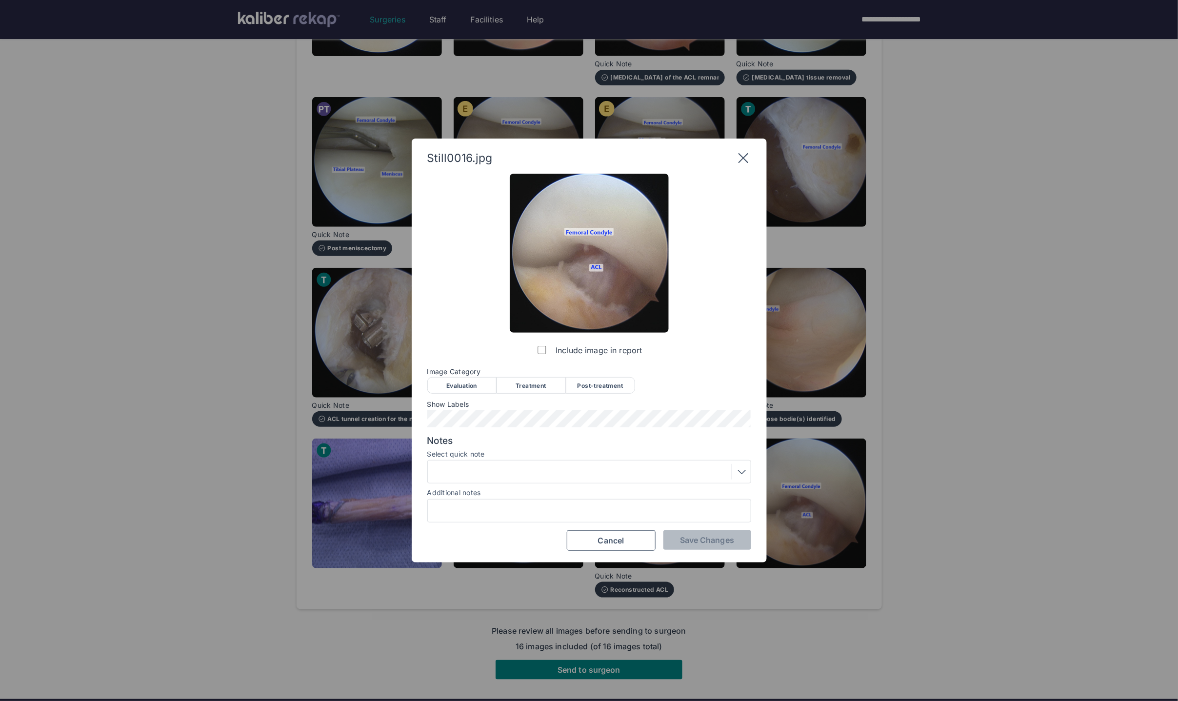
click at [605, 380] on div "Post-treatment" at bounding box center [600, 385] width 69 height 17
click at [473, 455] on label "Select quick note" at bounding box center [589, 454] width 324 height 8
click at [480, 472] on div at bounding box center [589, 472] width 317 height 16
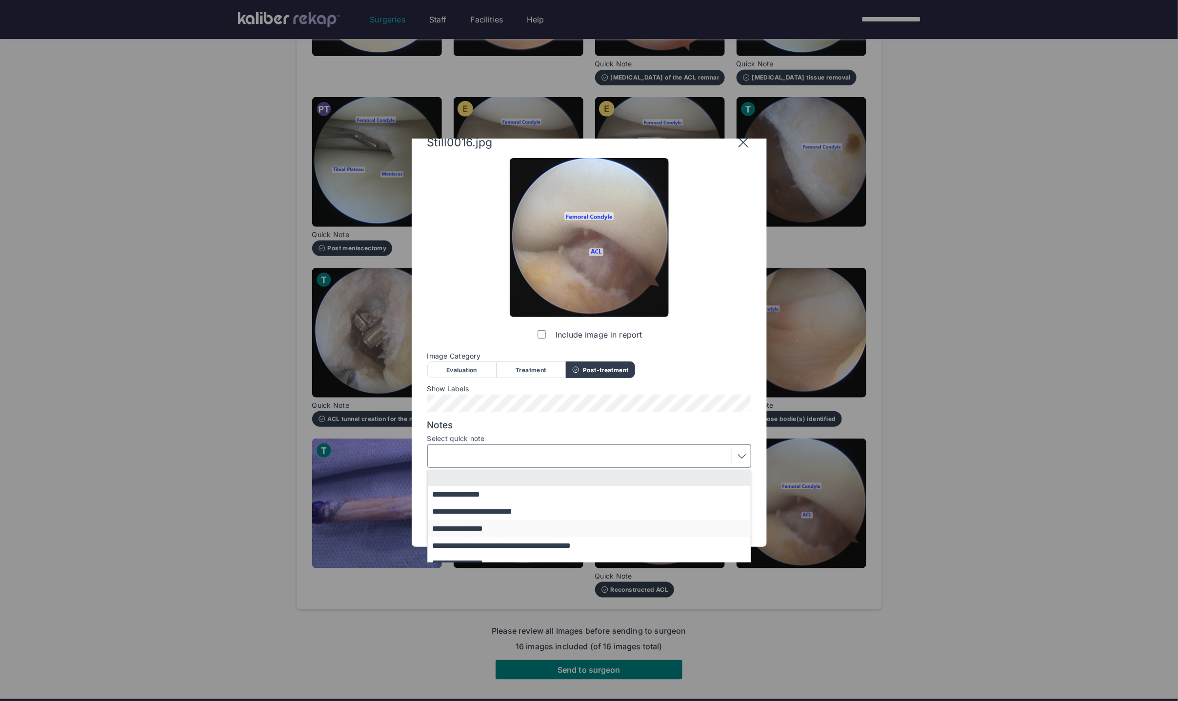
scroll to position [42, 0]
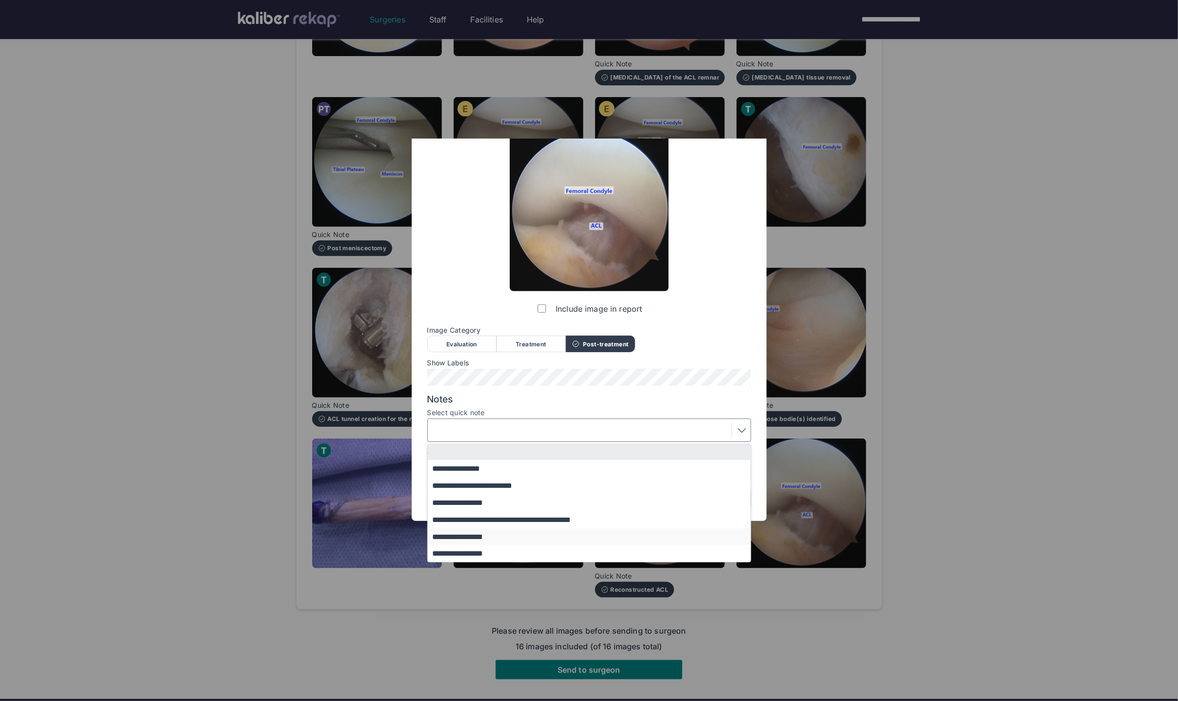
click at [513, 531] on button "**********" at bounding box center [594, 536] width 332 height 17
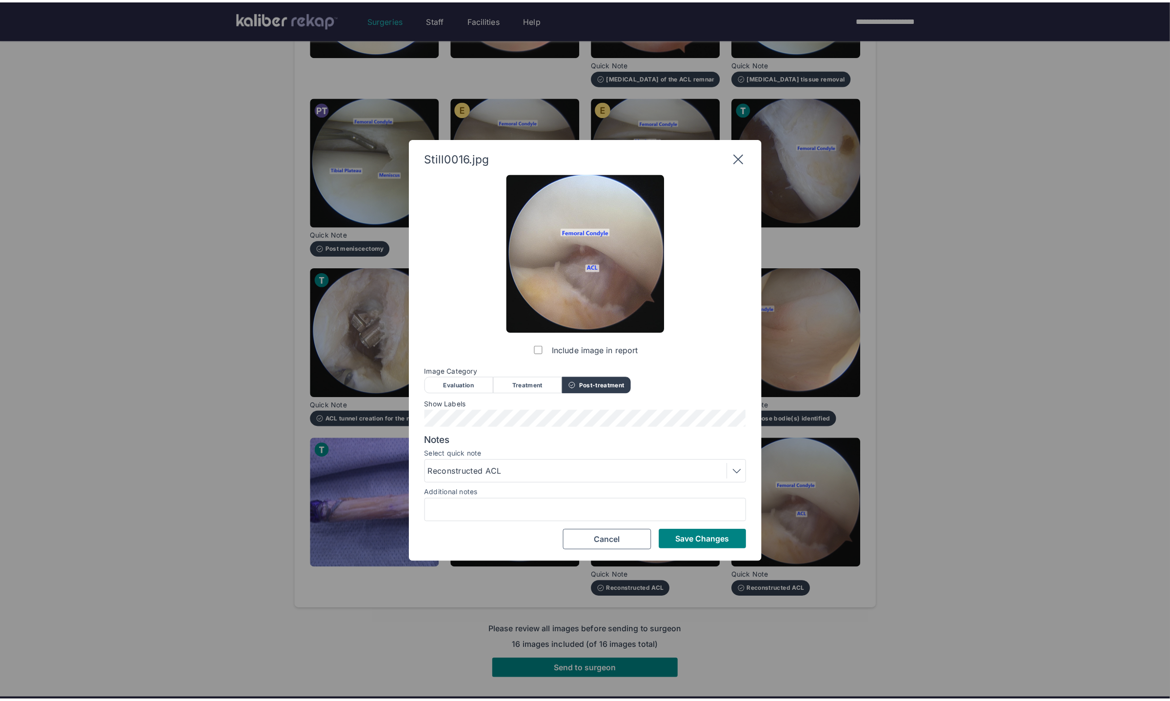
scroll to position [0, 0]
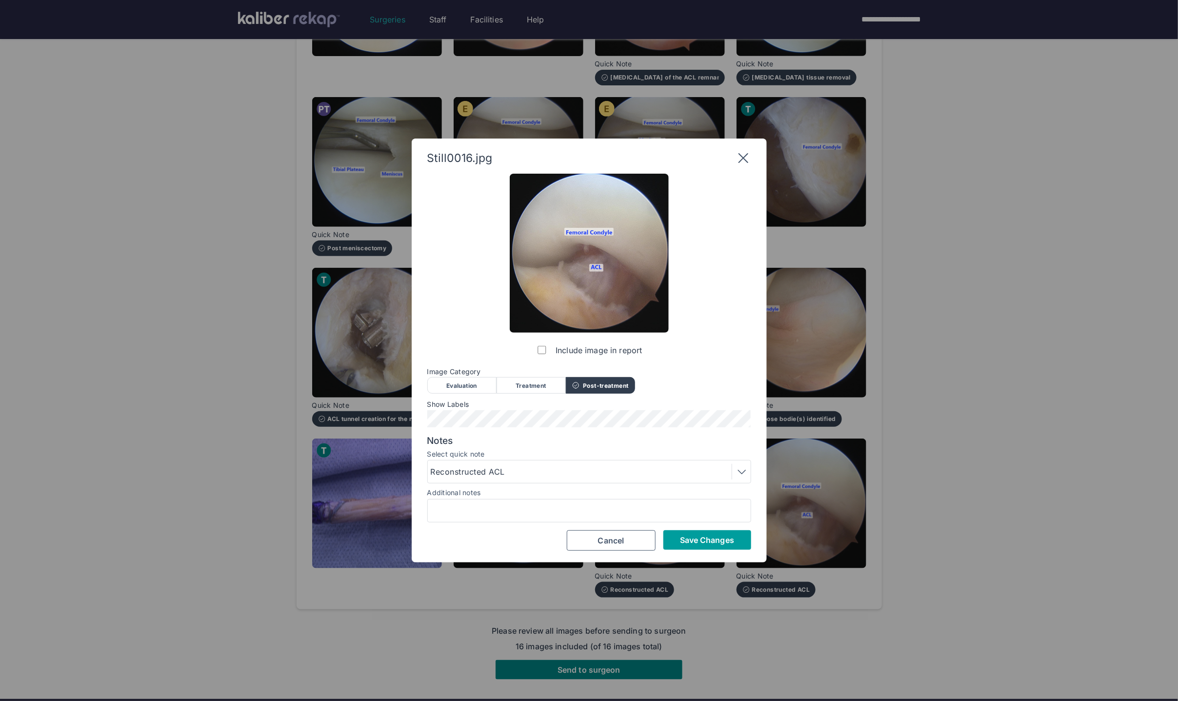
click at [668, 536] on span "Save Changes" at bounding box center [707, 540] width 54 height 10
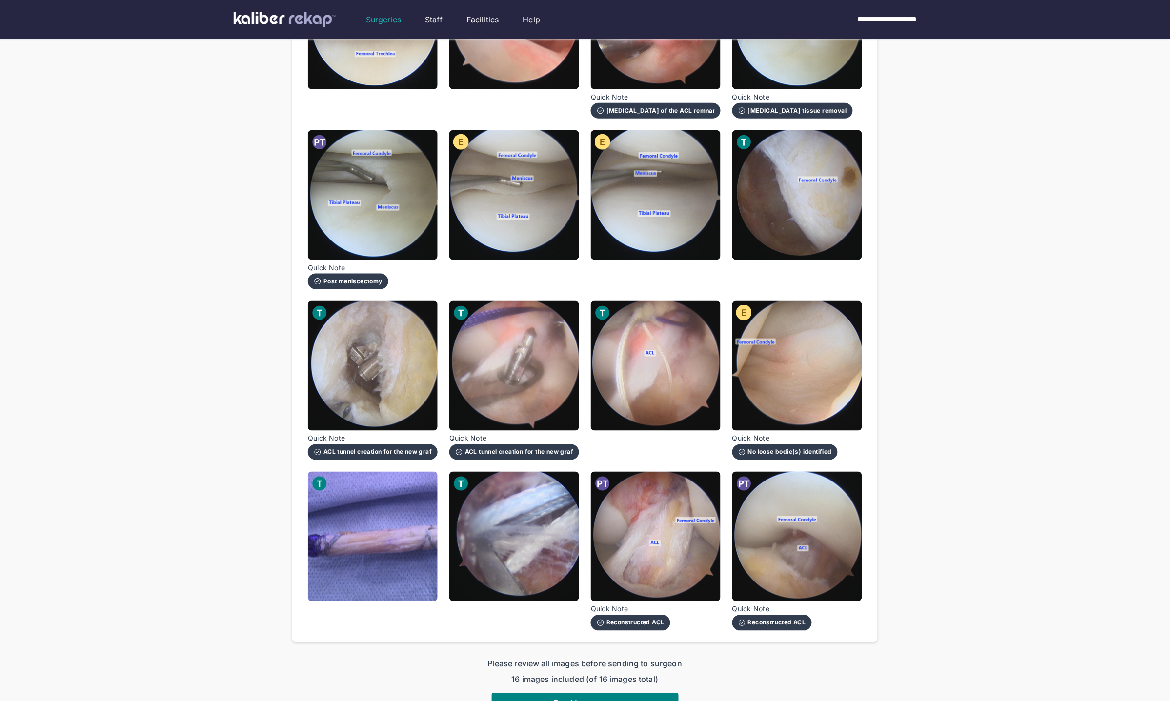
scroll to position [351, 0]
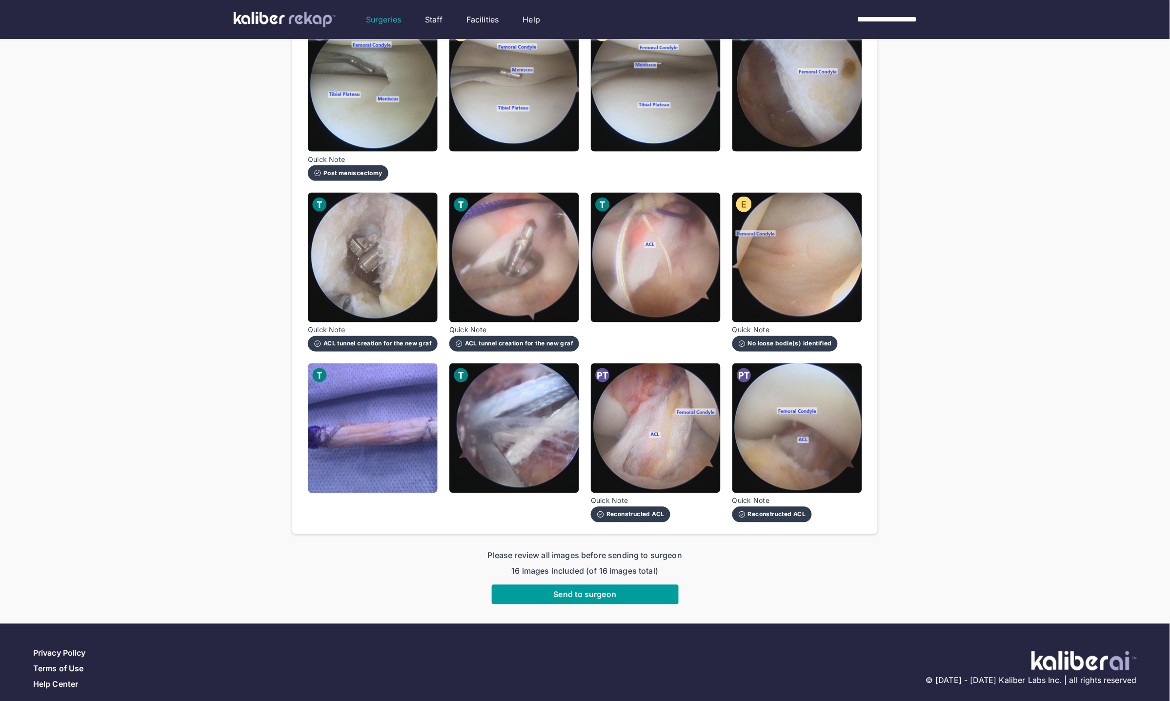
click at [581, 590] on span "Send to surgeon" at bounding box center [585, 595] width 63 height 10
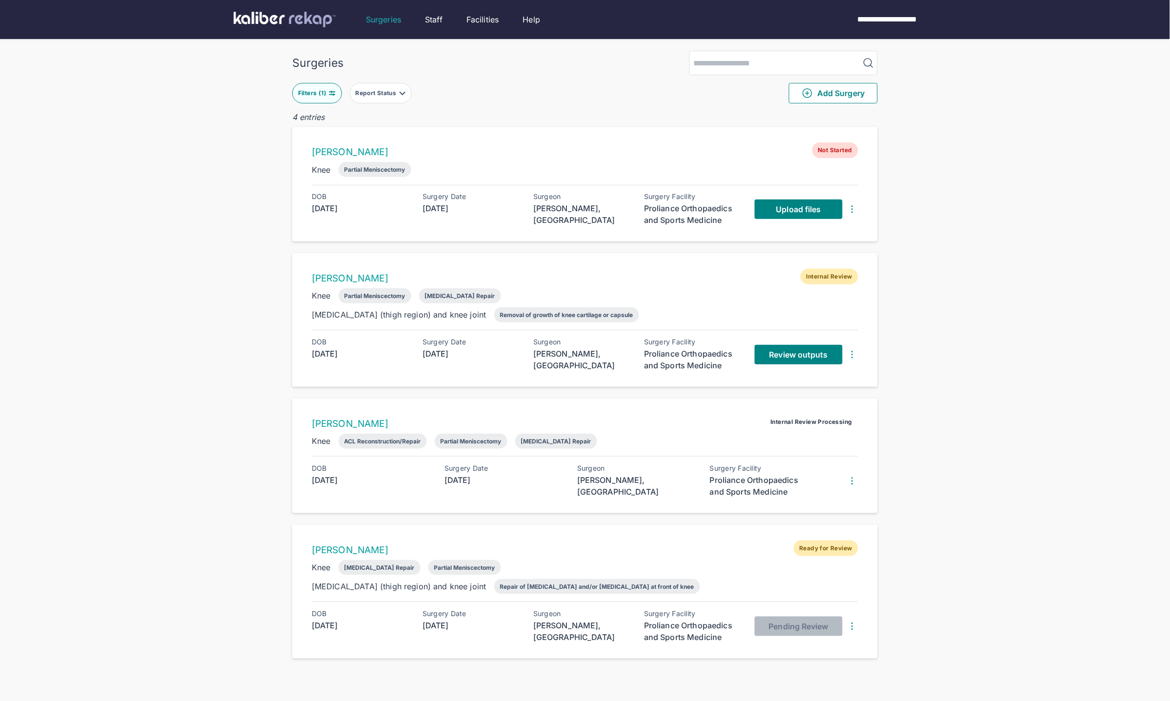
click at [668, 290] on div "Surgeries Filters ( 1 ) Report Status Add Surgery 4 entries SUE GALLACHER Not S…" at bounding box center [585, 370] width 1170 height 740
click at [668, 350] on span "Review outputs" at bounding box center [798, 355] width 59 height 10
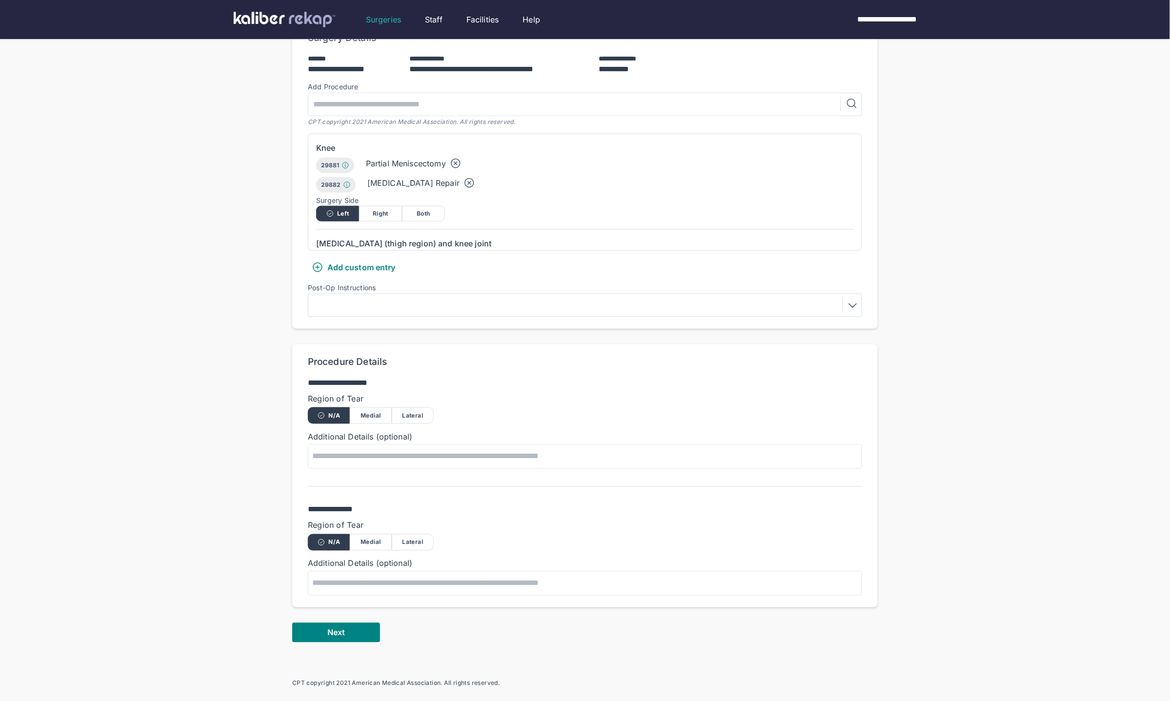
scroll to position [305, 0]
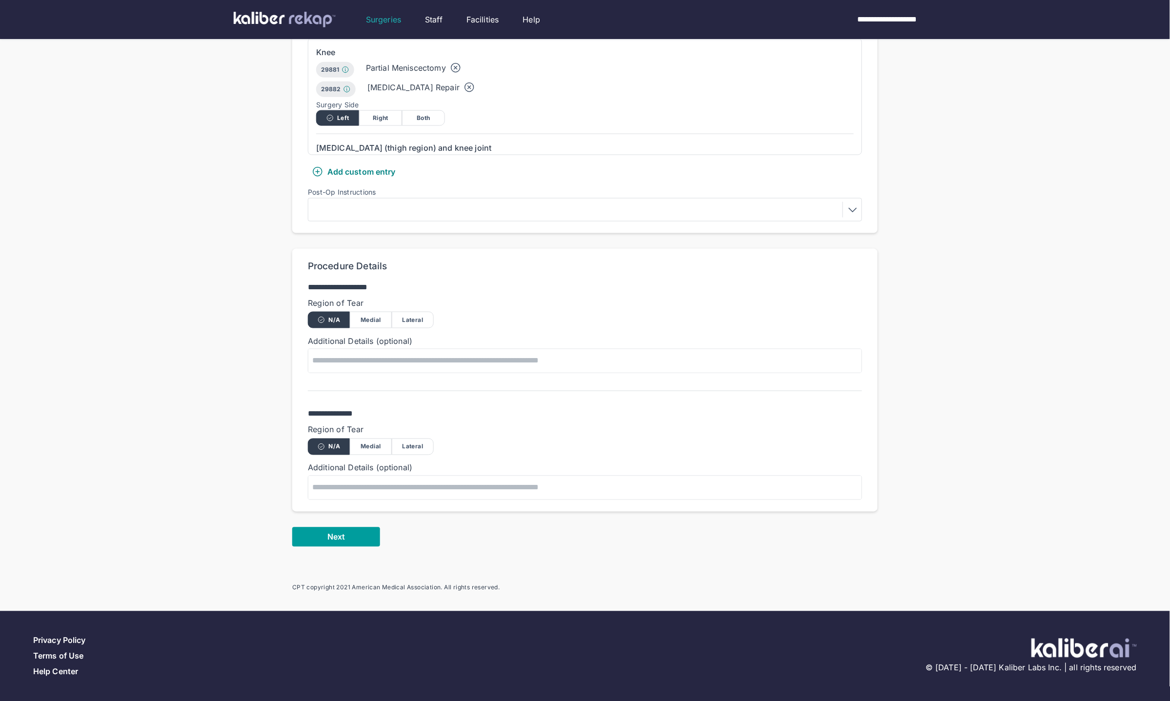
click at [364, 528] on button "Next" at bounding box center [336, 537] width 88 height 20
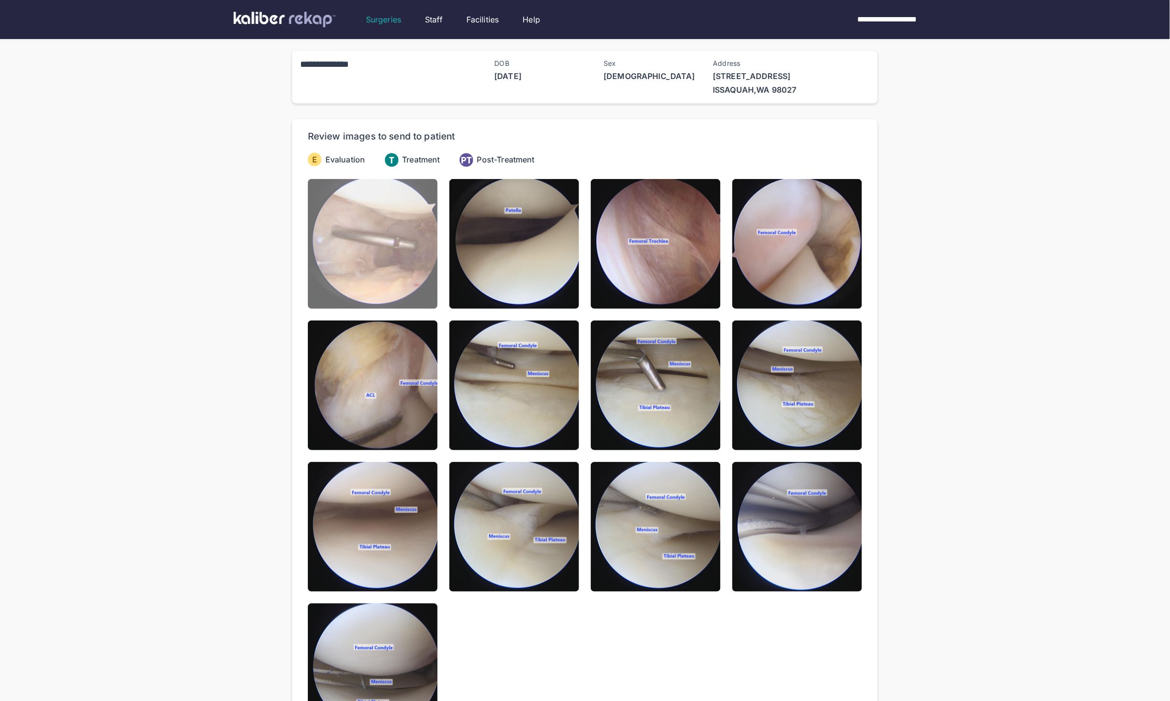
click at [363, 269] on img at bounding box center [373, 244] width 130 height 130
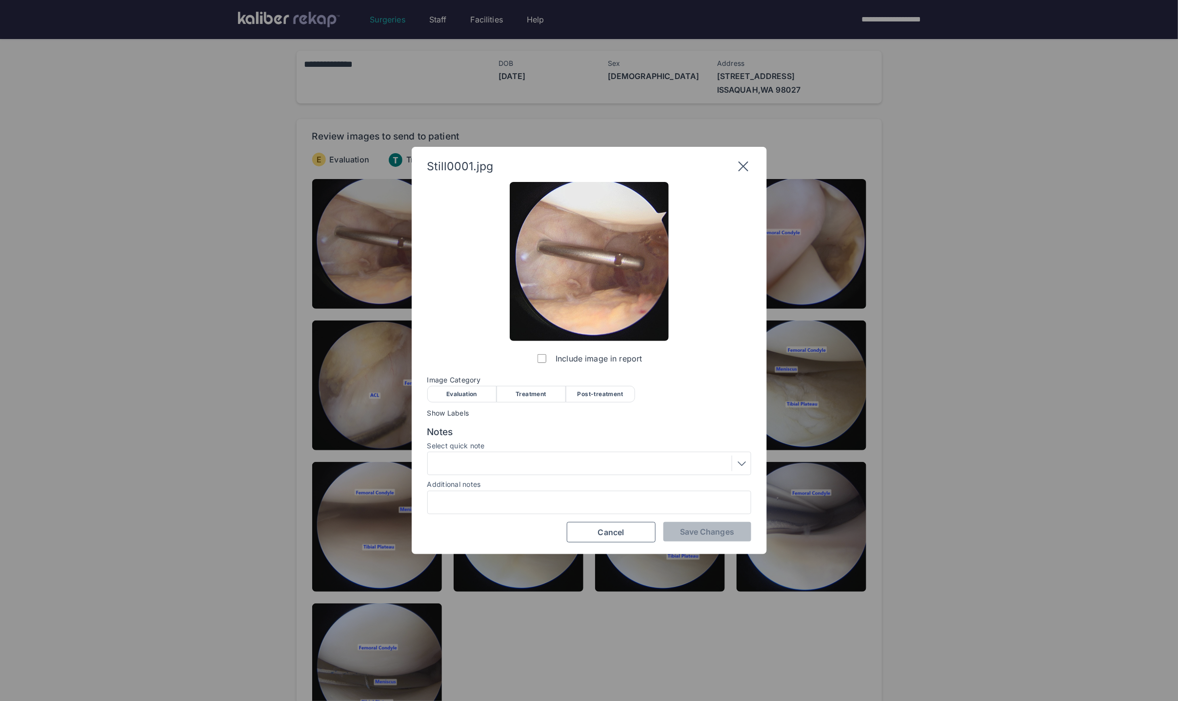
click at [445, 397] on div "Evaluation" at bounding box center [461, 394] width 69 height 17
click at [668, 524] on button "Save Changes" at bounding box center [707, 532] width 88 height 20
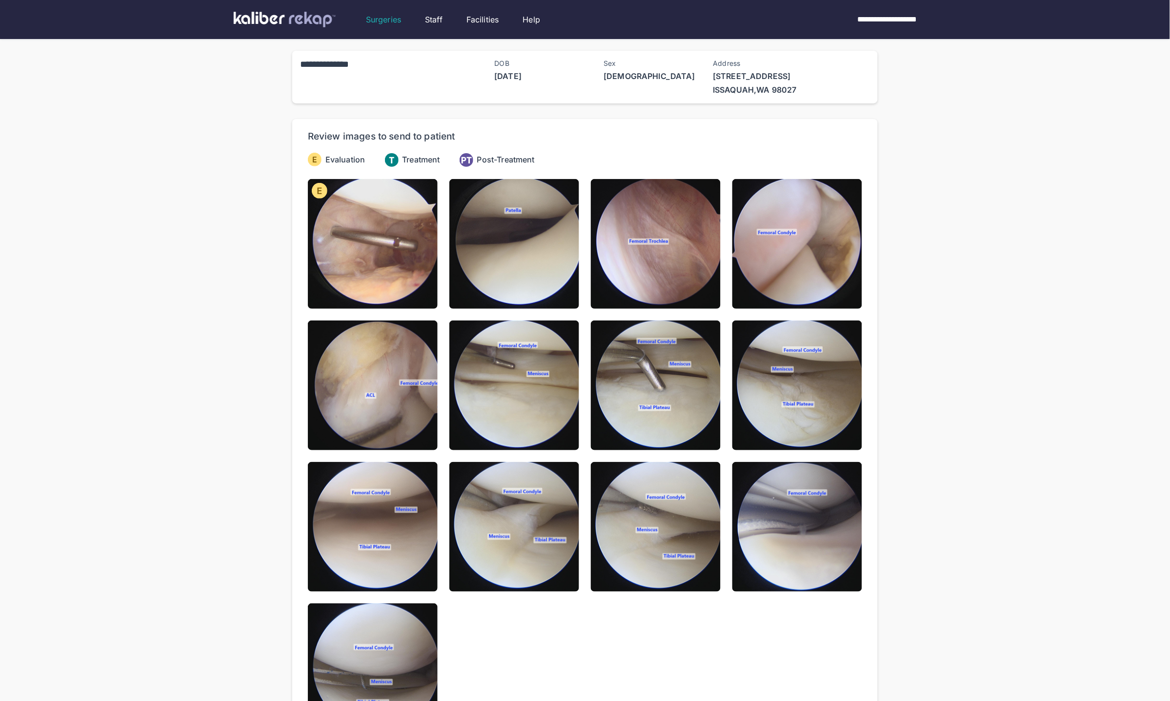
click at [512, 282] on img at bounding box center [514, 244] width 130 height 130
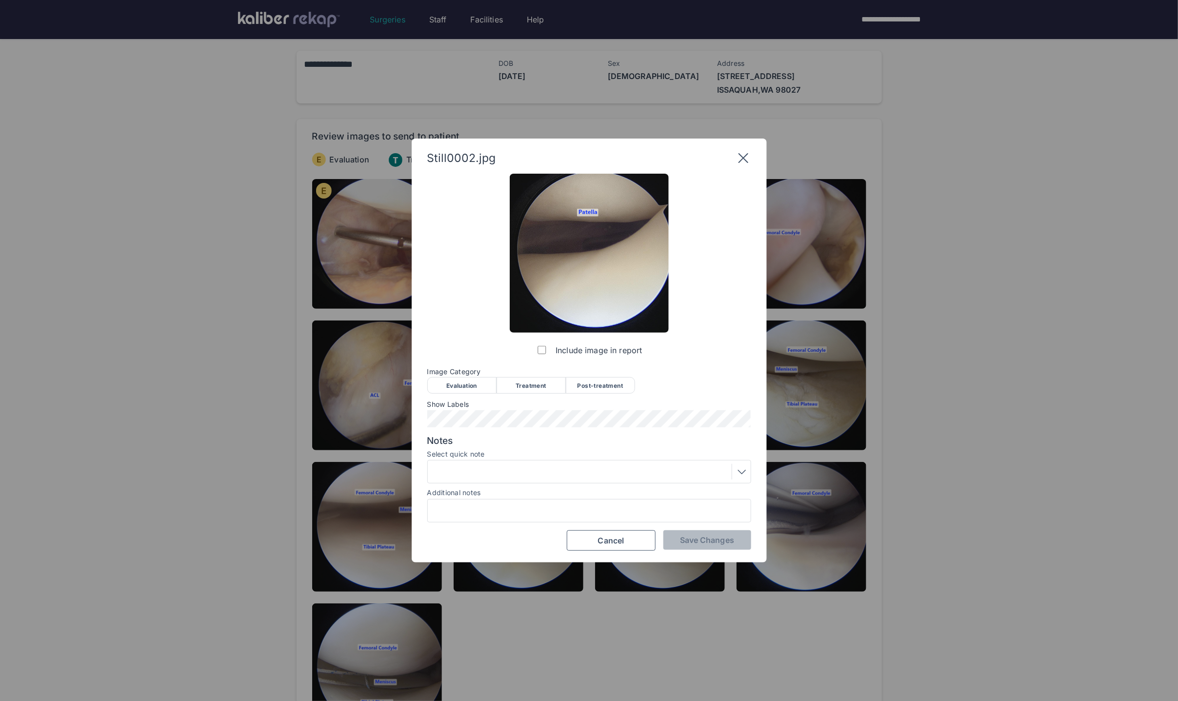
click at [470, 390] on div "Evaluation" at bounding box center [461, 385] width 69 height 17
click at [668, 538] on span "Save Changes" at bounding box center [707, 540] width 54 height 10
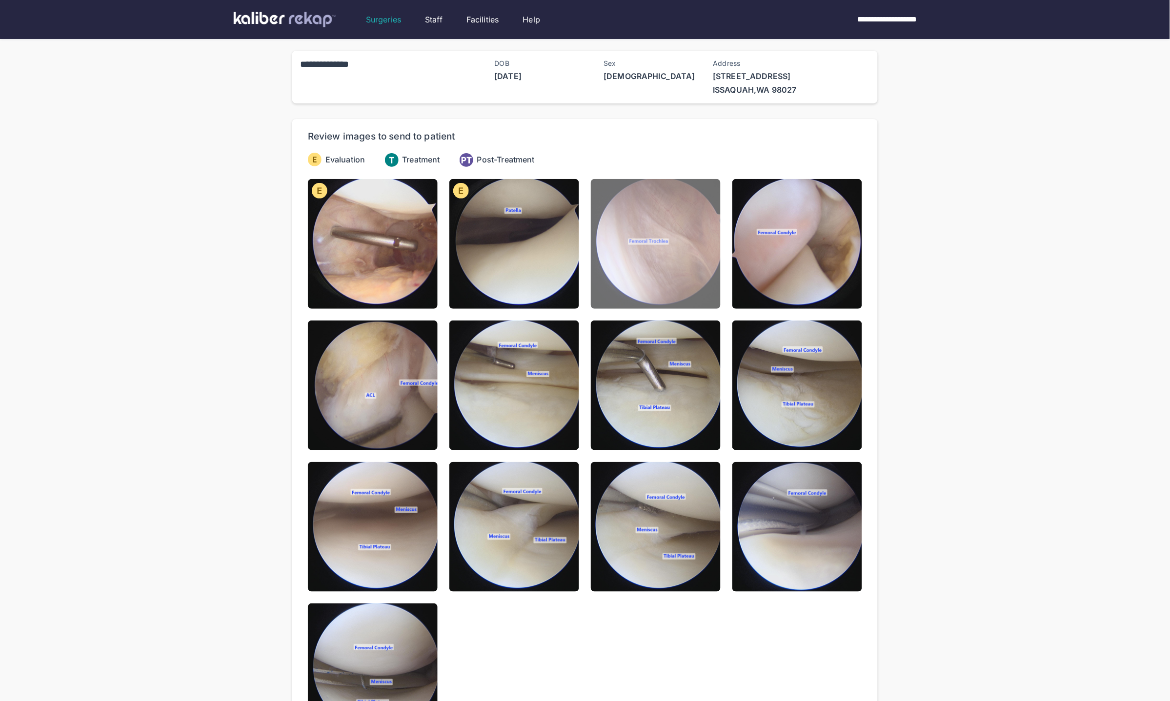
click at [660, 278] on img at bounding box center [656, 244] width 130 height 130
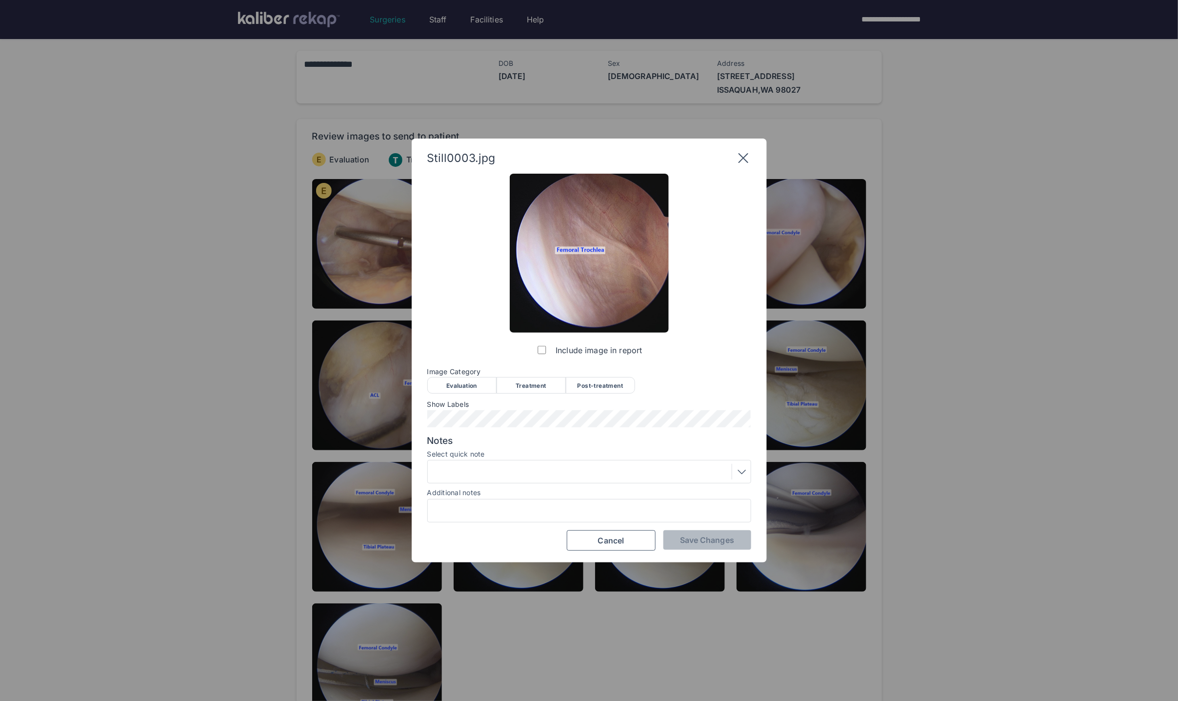
click at [437, 382] on div "Evaluation" at bounding box center [461, 385] width 69 height 17
click at [518, 471] on div at bounding box center [589, 472] width 317 height 16
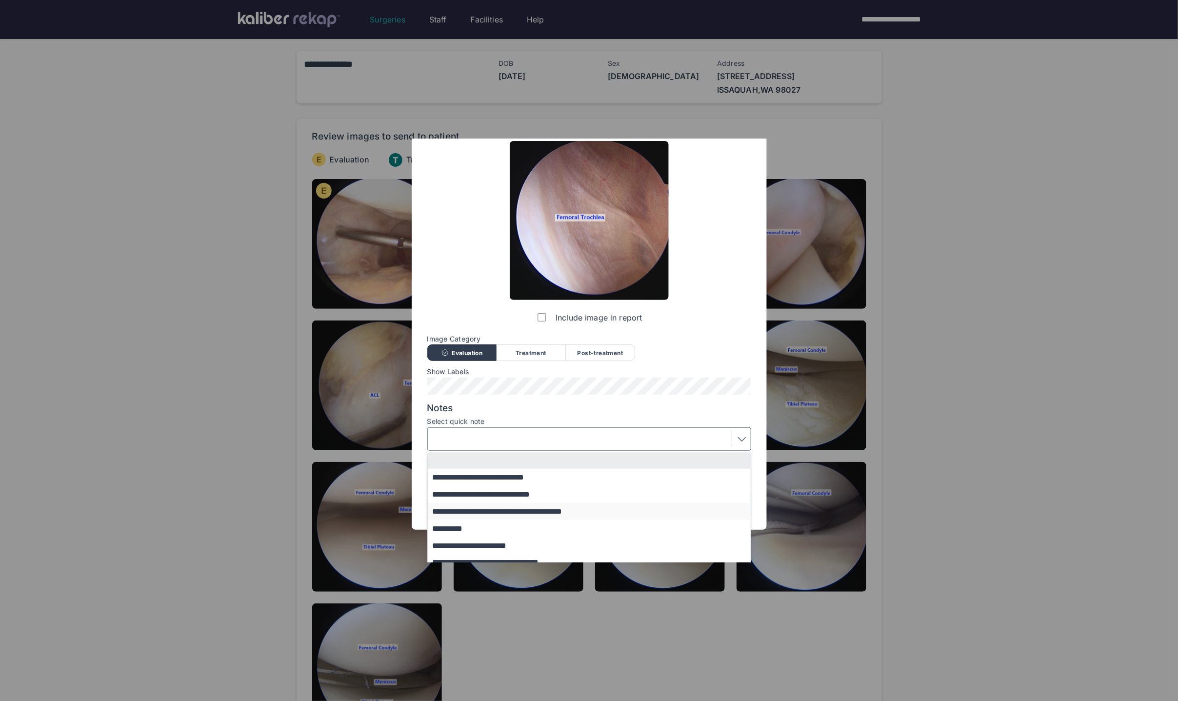
scroll to position [59, 0]
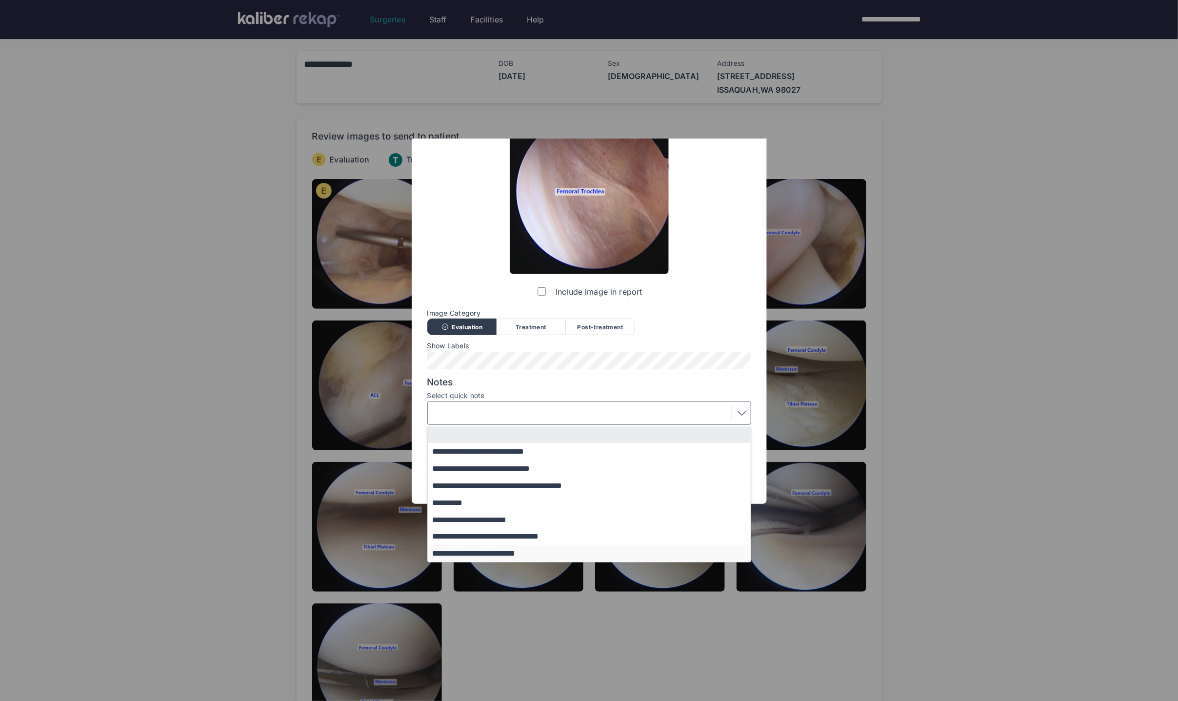
click at [501, 547] on button "**********" at bounding box center [594, 553] width 332 height 17
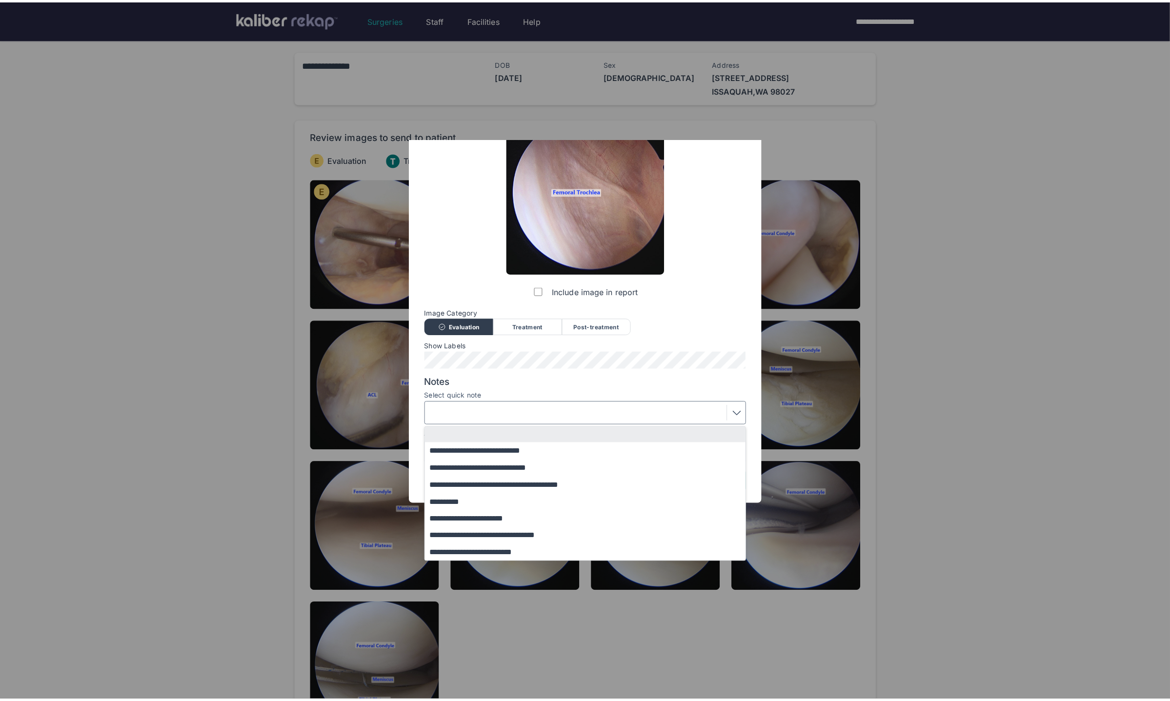
scroll to position [0, 0]
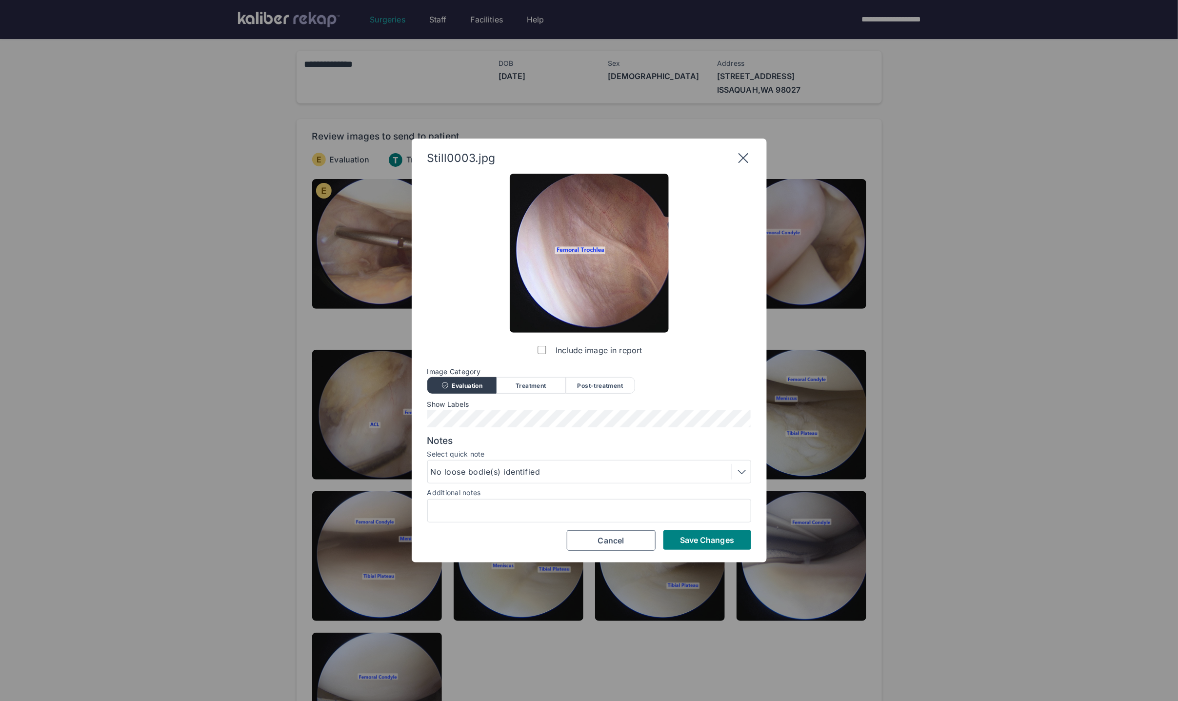
click at [668, 525] on div "Include image in report Image Category Evaluation Treatment Post-treatment Eval…" at bounding box center [589, 363] width 324 height 378
click at [668, 531] on button "Save Changes" at bounding box center [707, 540] width 88 height 20
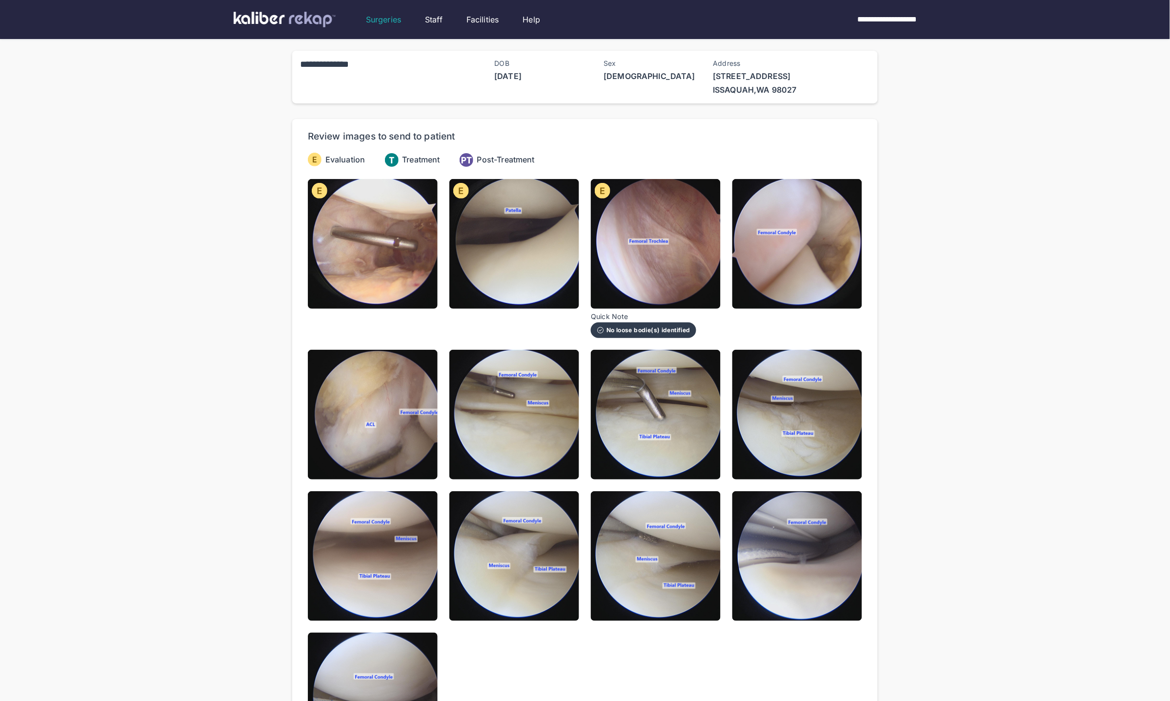
click at [668, 232] on img at bounding box center [797, 244] width 130 height 130
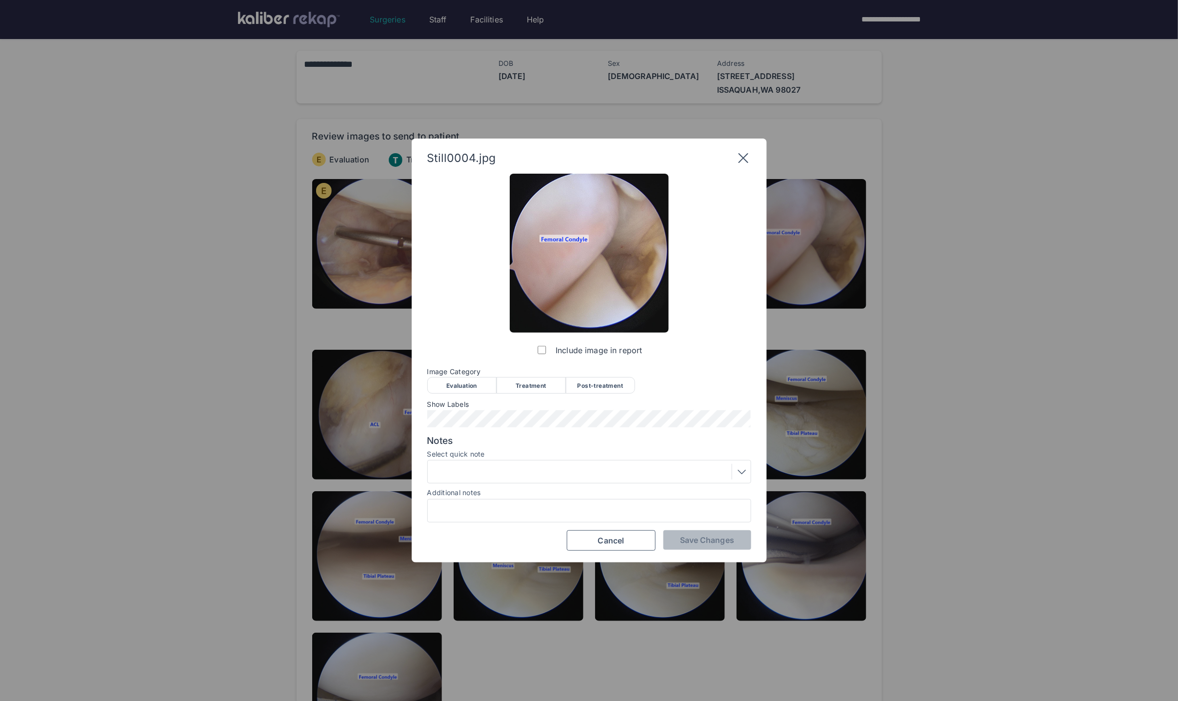
click at [483, 373] on span "Image Category" at bounding box center [589, 372] width 324 height 8
drag, startPoint x: 480, startPoint y: 391, endPoint x: 479, endPoint y: 403, distance: 12.2
click at [480, 392] on div "Evaluation" at bounding box center [461, 385] width 69 height 17
click at [668, 546] on button "Save Changes" at bounding box center [707, 540] width 88 height 20
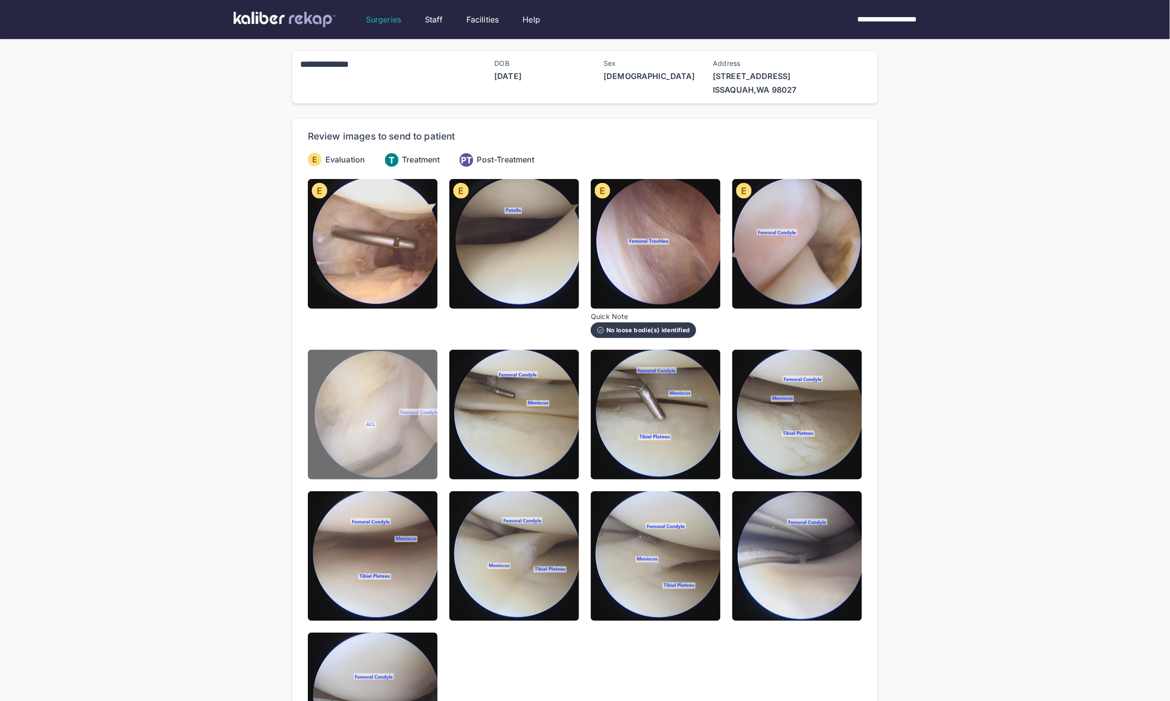
click at [416, 408] on img at bounding box center [373, 415] width 130 height 130
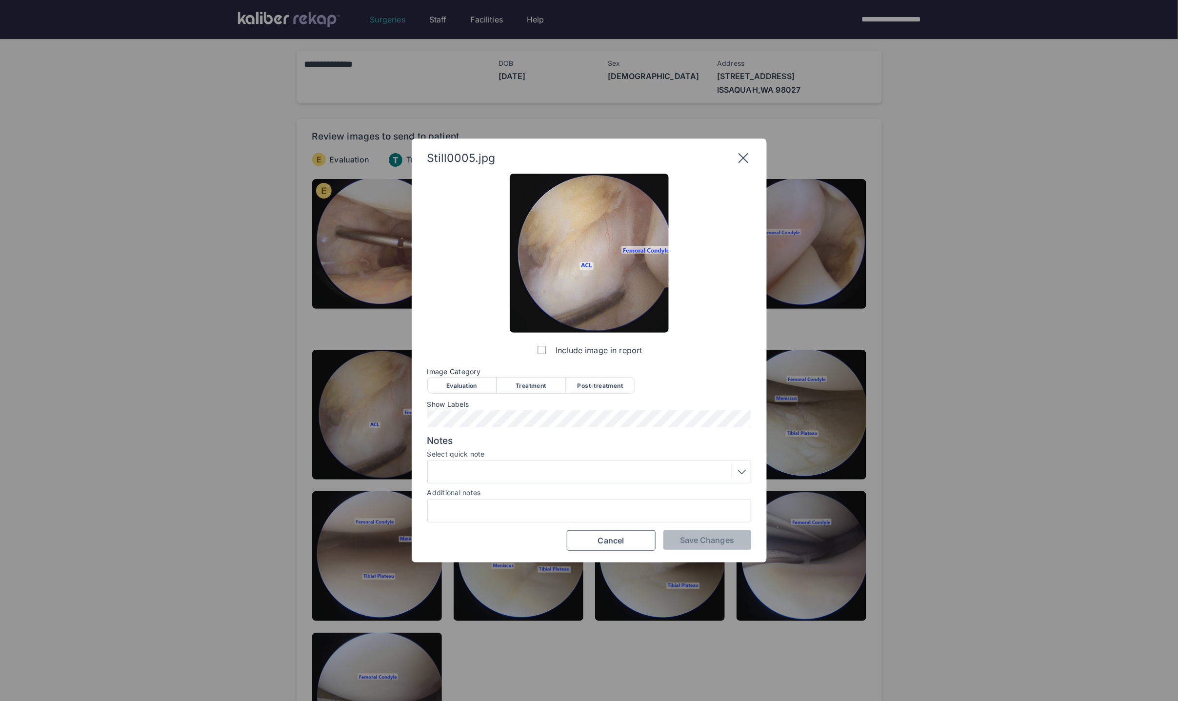
click at [444, 382] on div "Evaluation" at bounding box center [461, 385] width 69 height 17
click at [668, 529] on div "Include image in report Image Category Evaluation Treatment Post-treatment Eval…" at bounding box center [589, 363] width 324 height 378
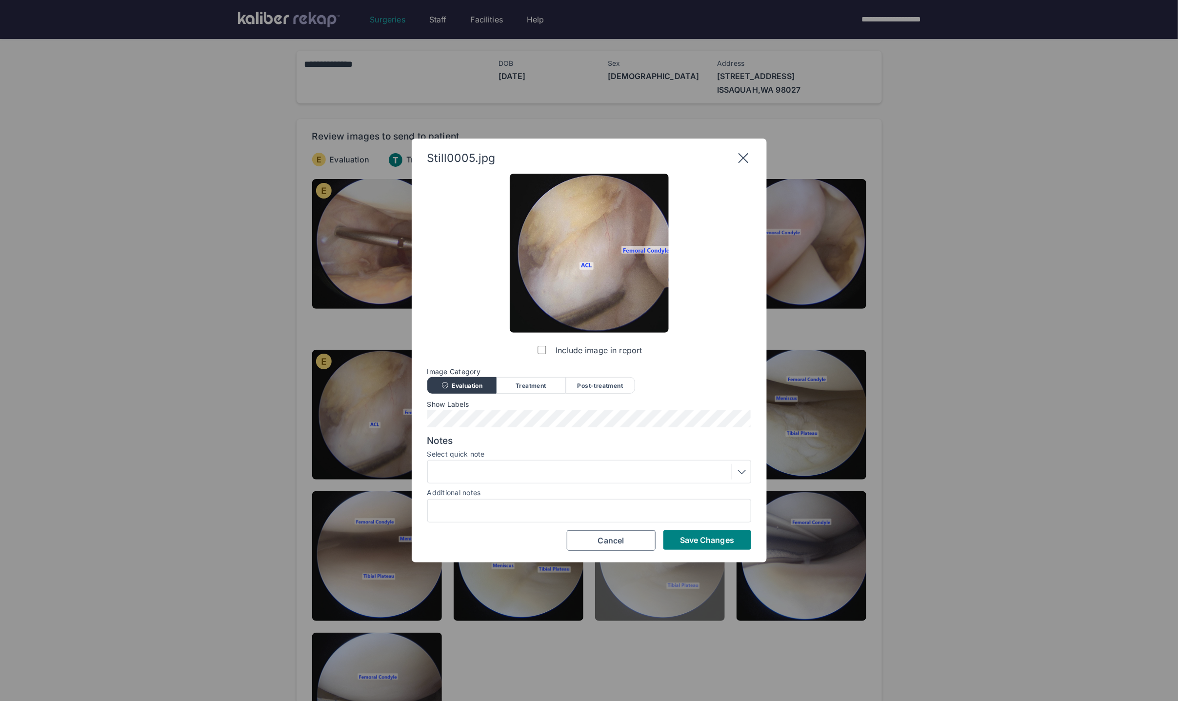
click at [668, 536] on button "Save Changes" at bounding box center [707, 540] width 88 height 20
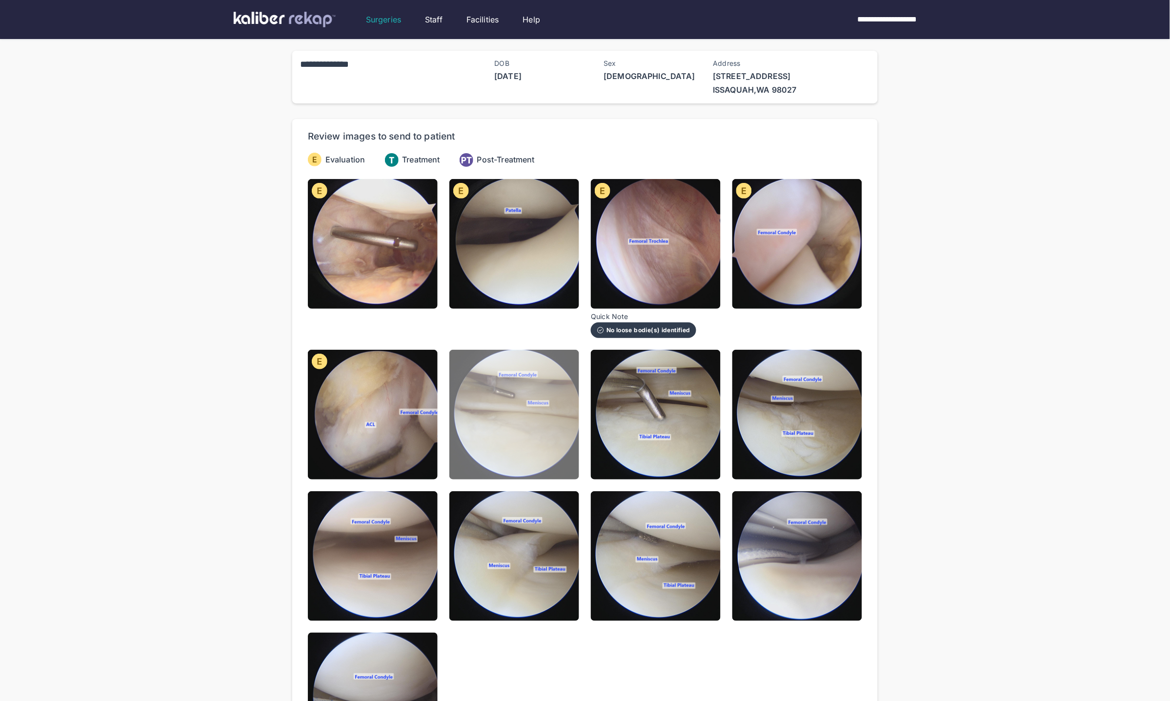
click at [527, 449] on img at bounding box center [514, 415] width 130 height 130
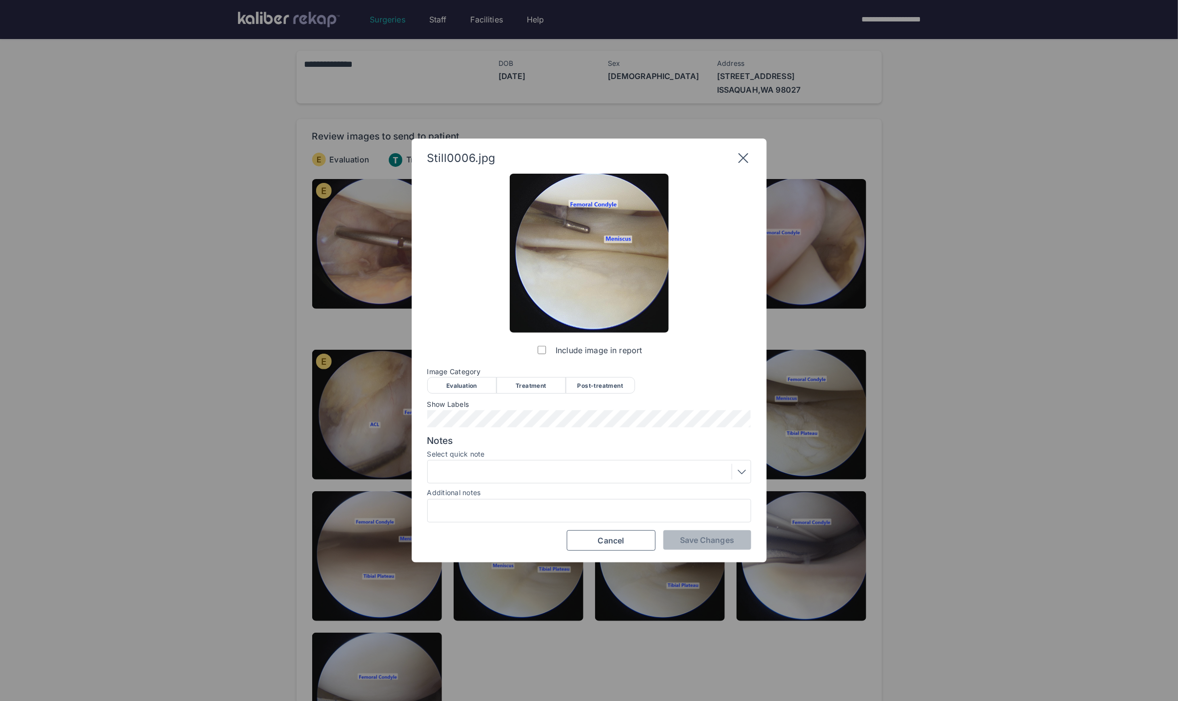
click at [480, 381] on div "Evaluation" at bounding box center [461, 385] width 69 height 17
click at [668, 536] on span "Save Changes" at bounding box center [707, 540] width 54 height 10
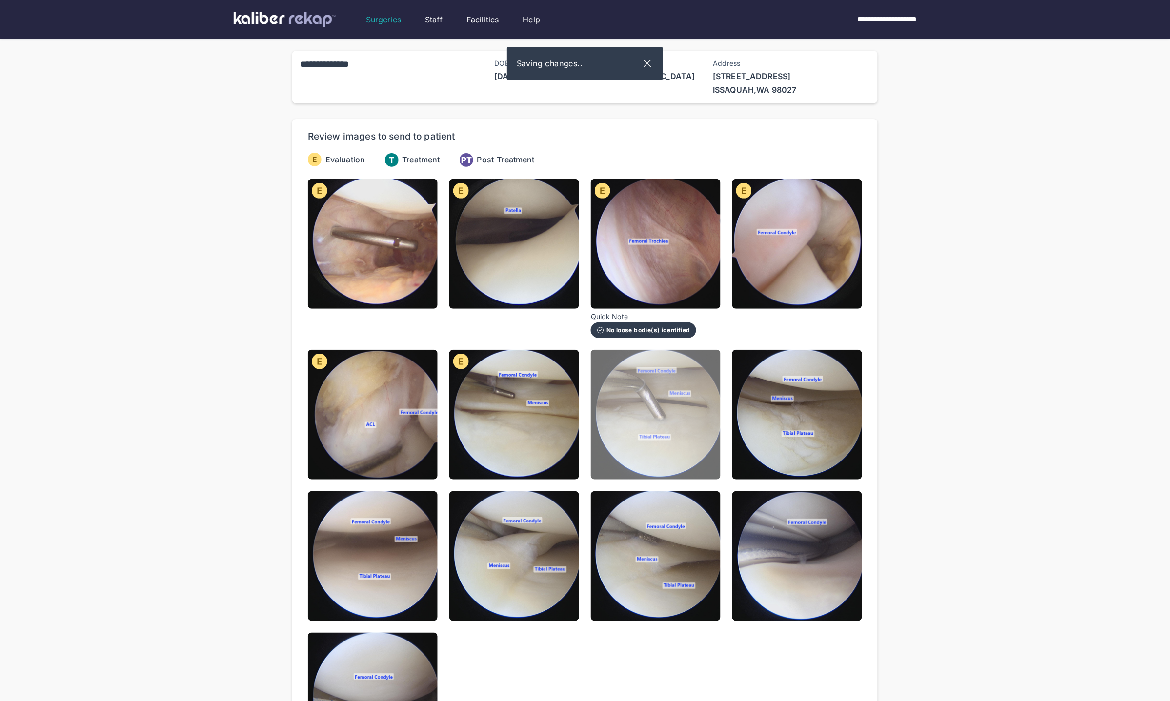
click at [652, 441] on img at bounding box center [656, 415] width 130 height 130
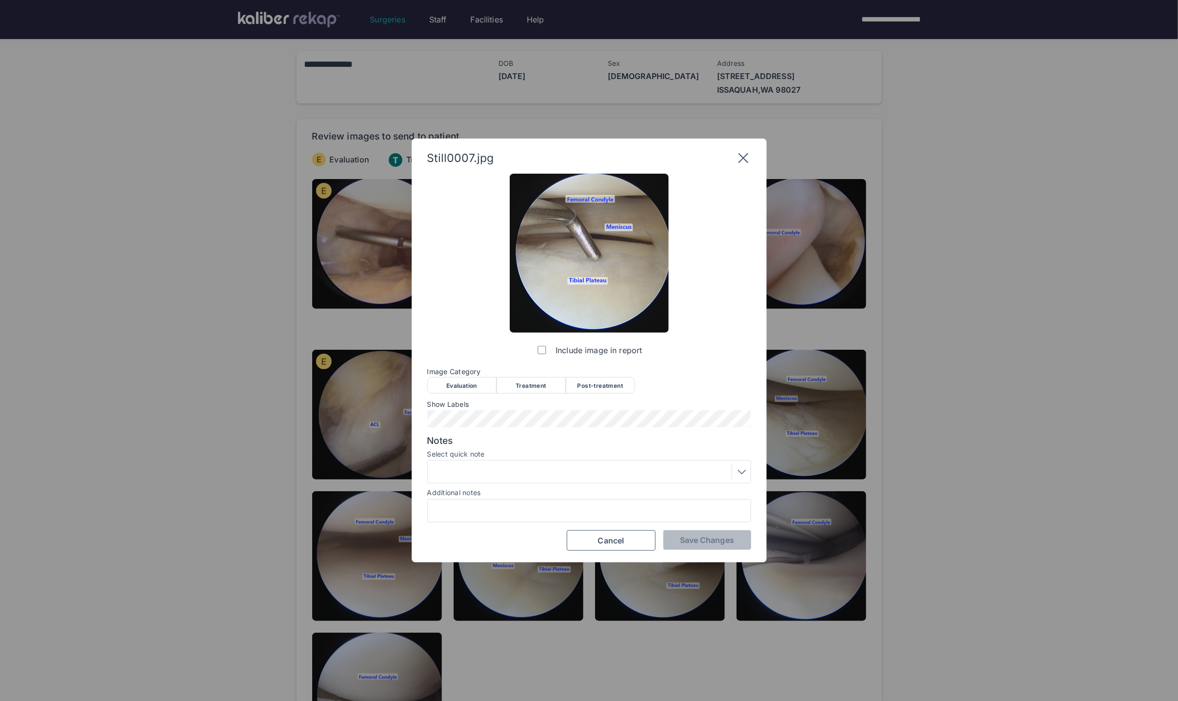
click at [470, 368] on span "Image Category" at bounding box center [589, 372] width 324 height 8
click at [461, 382] on div "Evaluation" at bounding box center [461, 385] width 69 height 17
click at [668, 533] on button "Save Changes" at bounding box center [707, 540] width 88 height 20
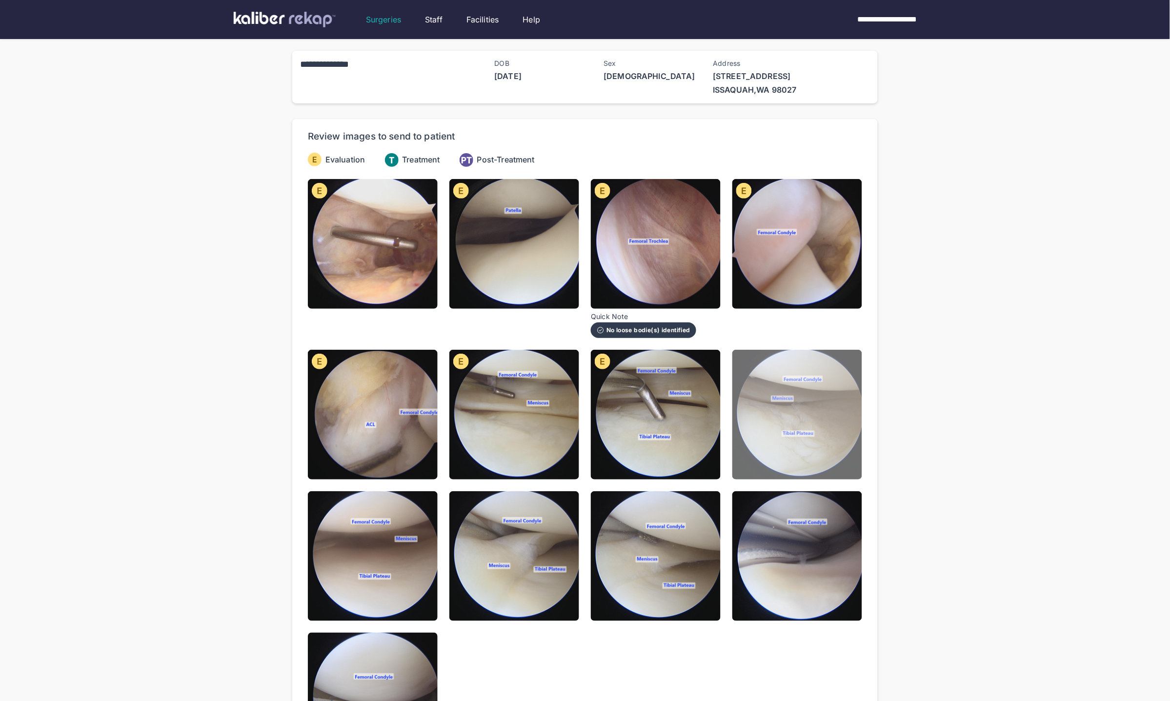
click at [668, 421] on img at bounding box center [797, 415] width 130 height 130
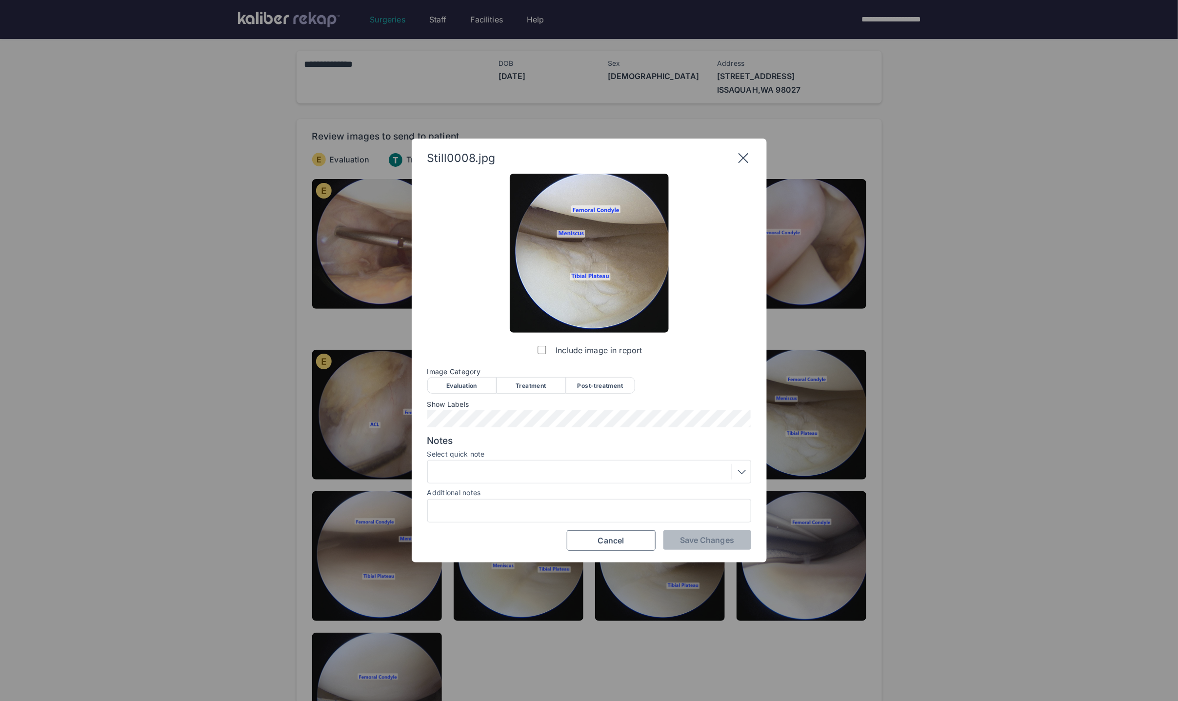
click at [463, 384] on div "Evaluation" at bounding box center [461, 385] width 69 height 17
click at [484, 469] on div at bounding box center [589, 472] width 317 height 16
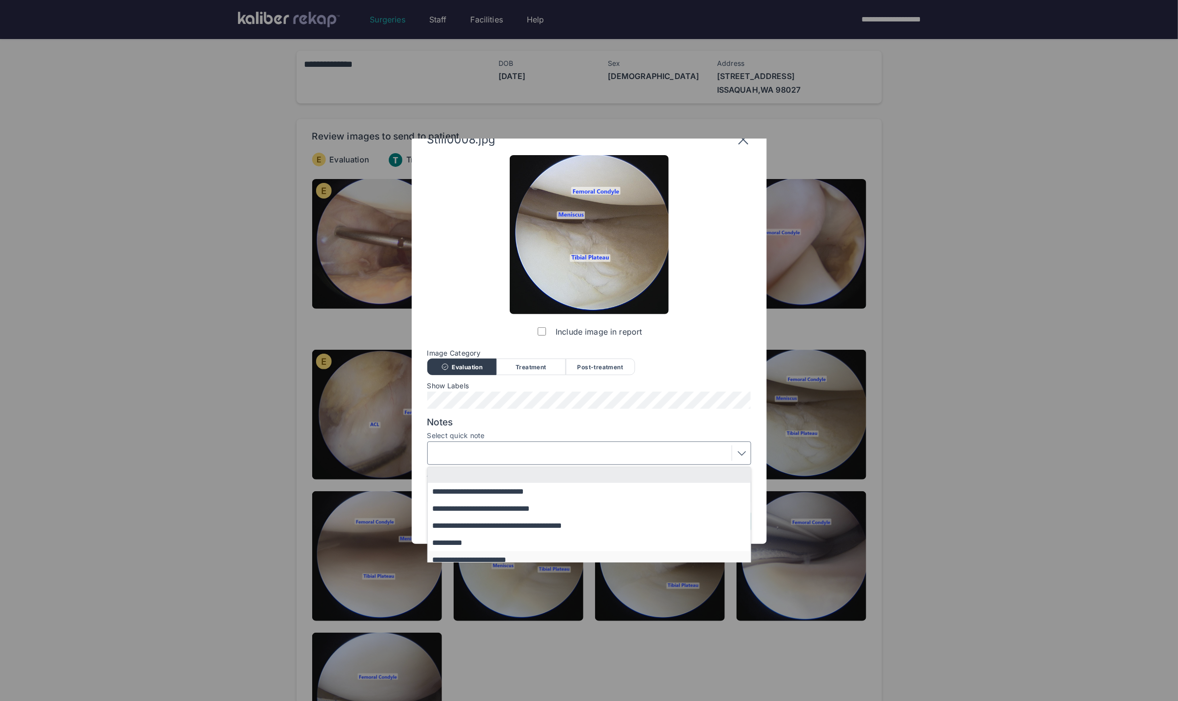
scroll to position [59, 0]
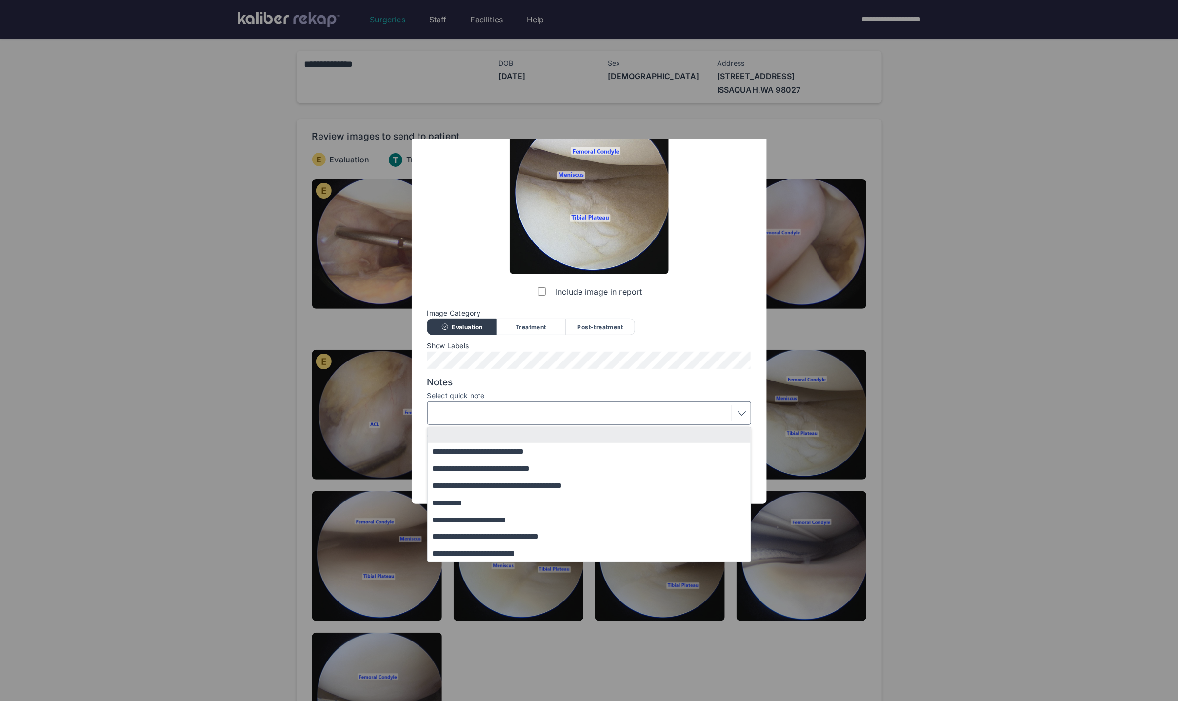
drag, startPoint x: 472, startPoint y: 474, endPoint x: 504, endPoint y: 483, distance: 34.0
click at [472, 473] on button "**********" at bounding box center [594, 468] width 332 height 17
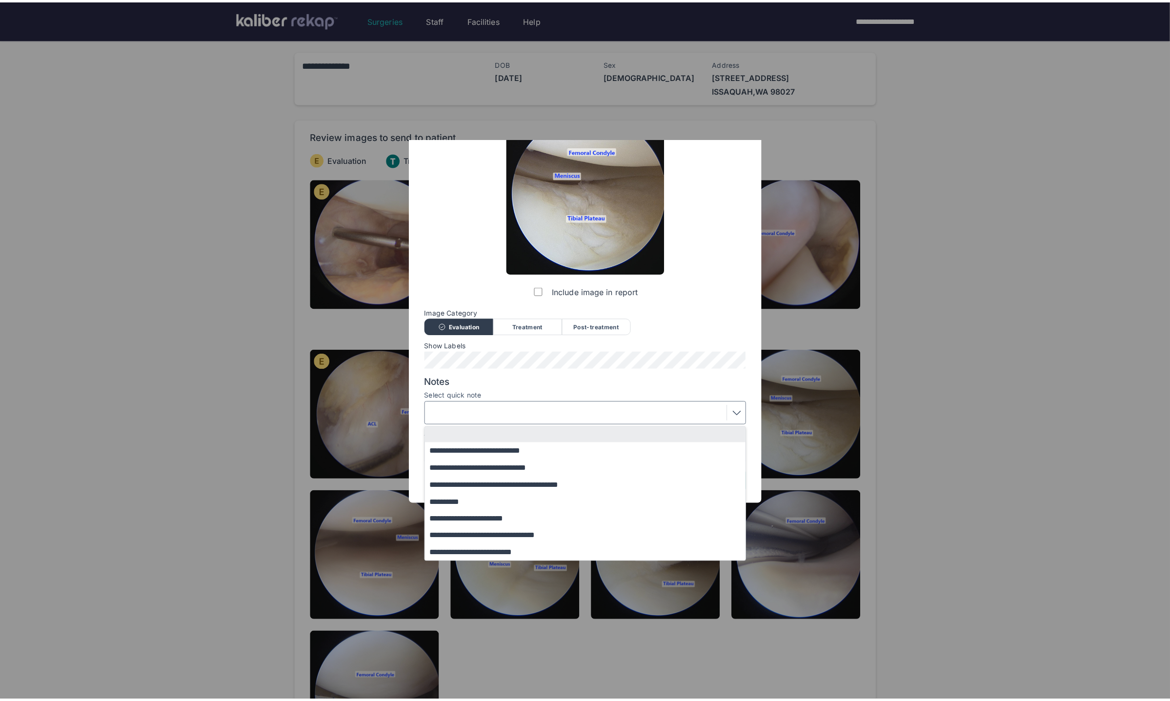
scroll to position [0, 0]
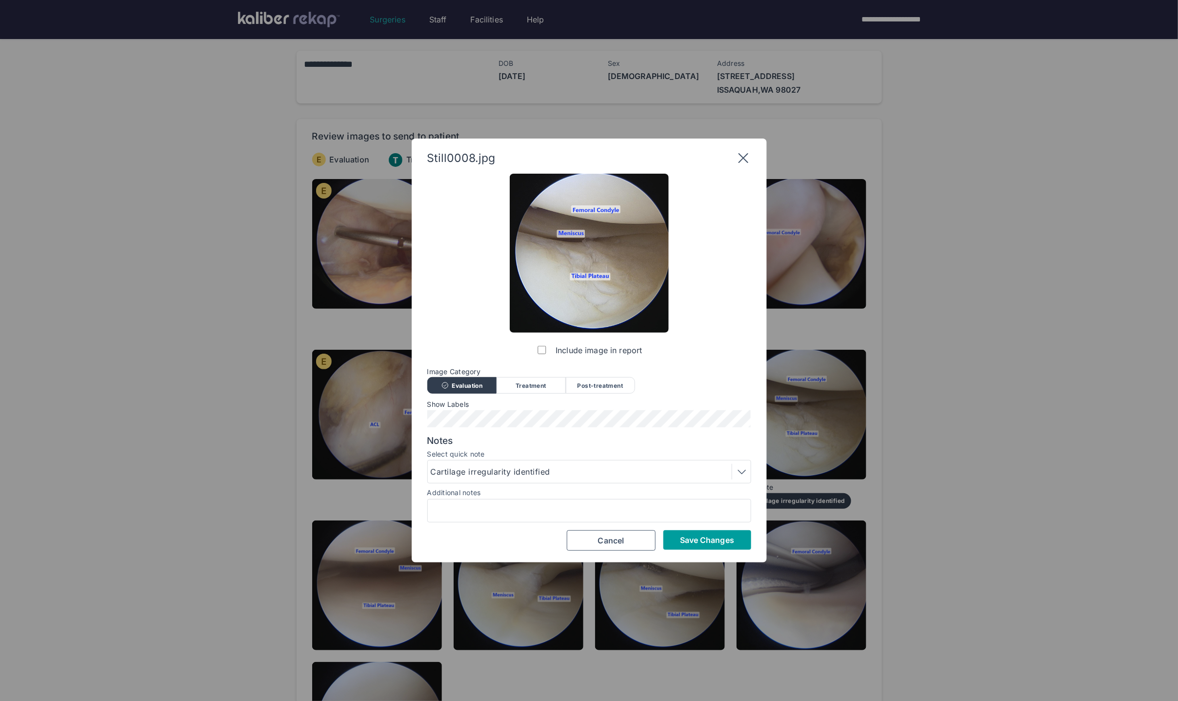
click at [668, 549] on div "Save Changes Cancel" at bounding box center [589, 540] width 324 height 20
click at [668, 540] on span "Save Changes" at bounding box center [707, 540] width 54 height 10
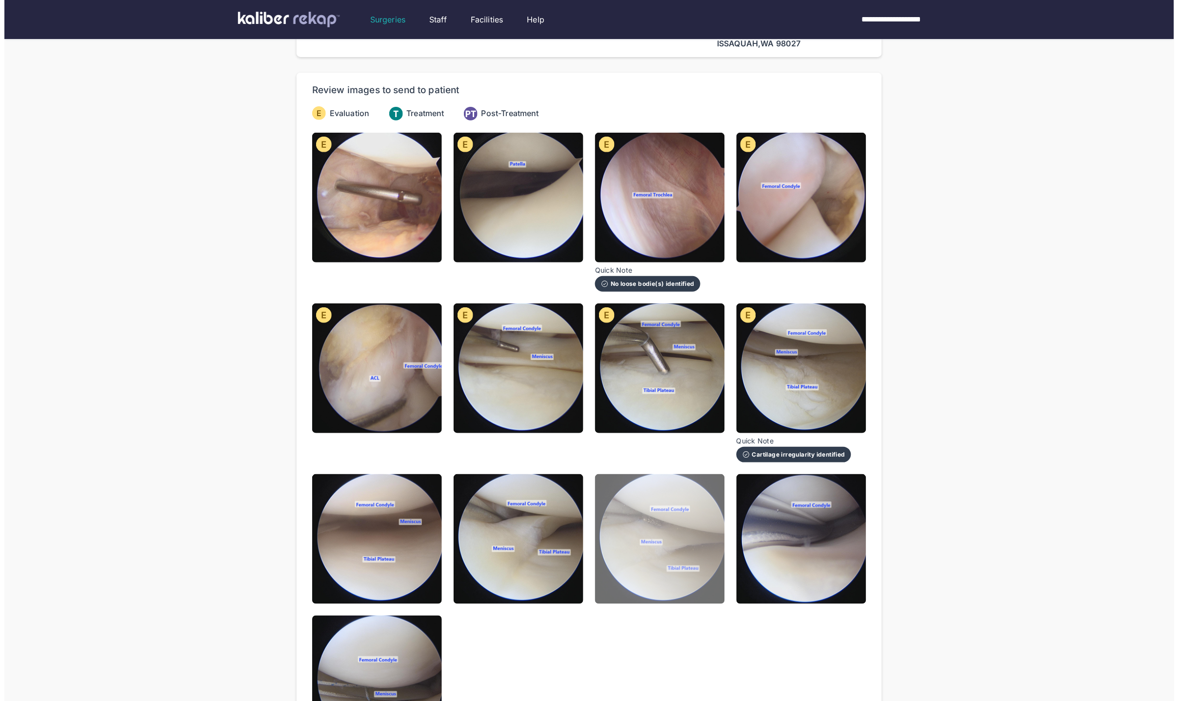
scroll to position [100, 0]
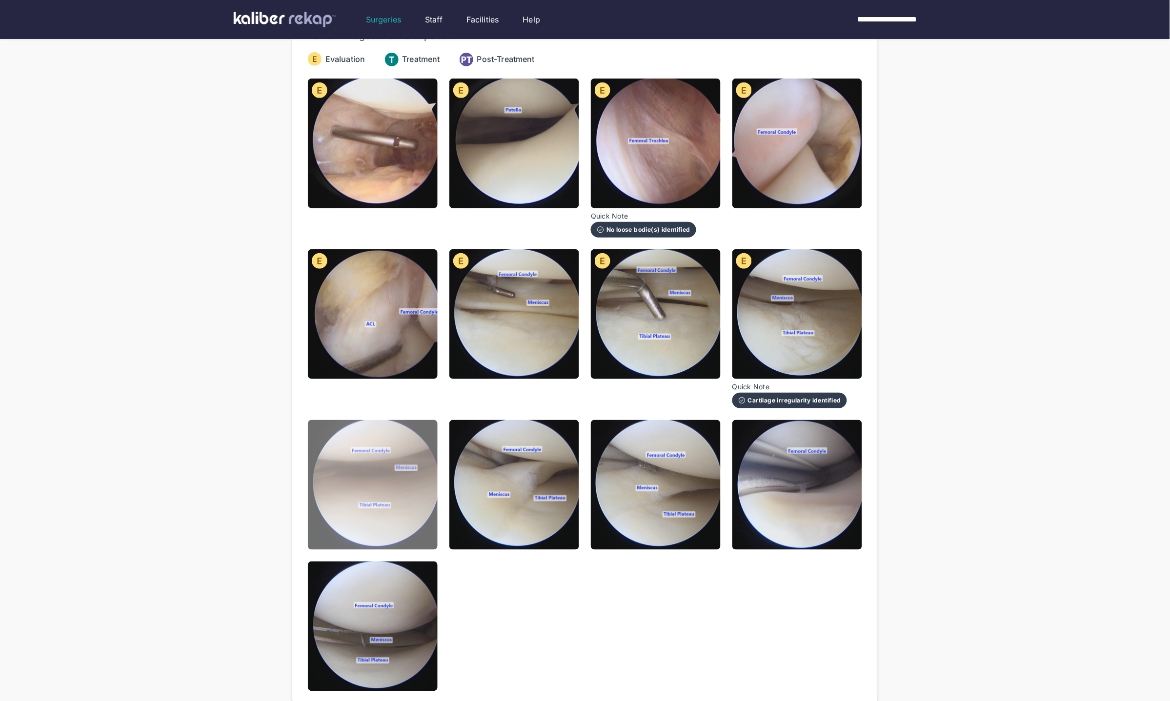
click at [382, 495] on img at bounding box center [373, 485] width 130 height 130
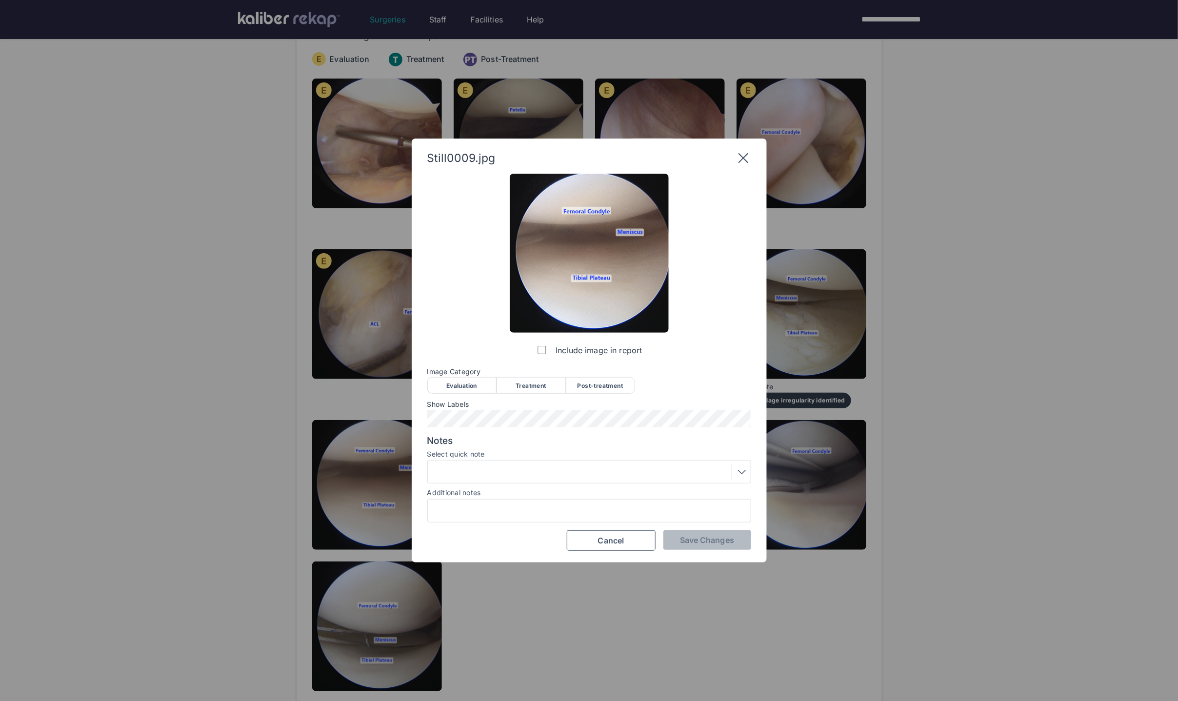
click at [461, 384] on div "Evaluation" at bounding box center [461, 385] width 69 height 17
click at [668, 548] on button "Save Changes" at bounding box center [707, 540] width 88 height 20
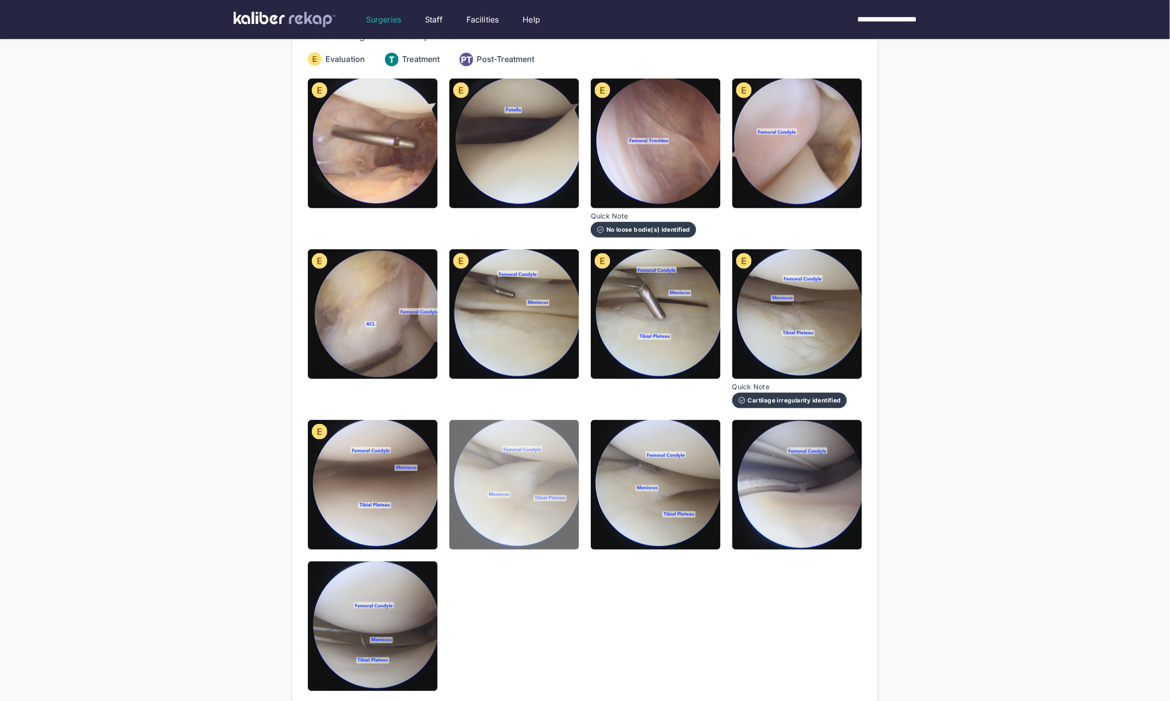
click at [544, 497] on img at bounding box center [514, 485] width 130 height 130
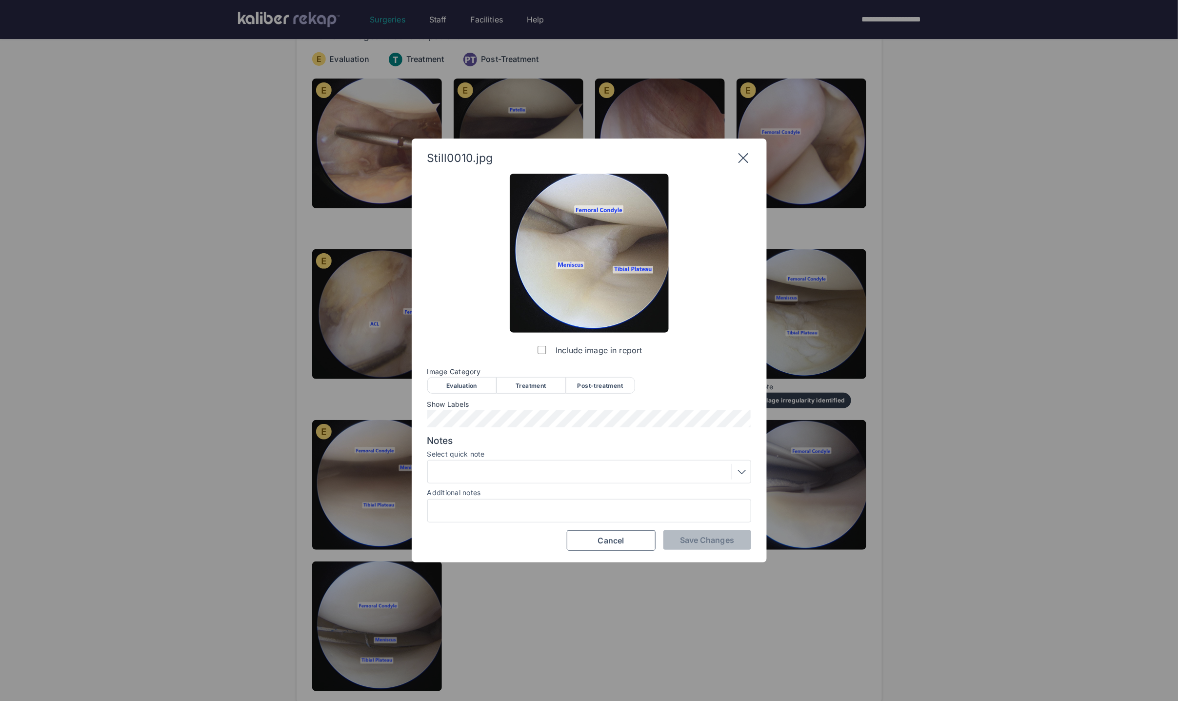
click at [462, 379] on div "Evaluation" at bounding box center [461, 385] width 69 height 17
click at [668, 541] on span "Save Changes" at bounding box center [707, 540] width 54 height 10
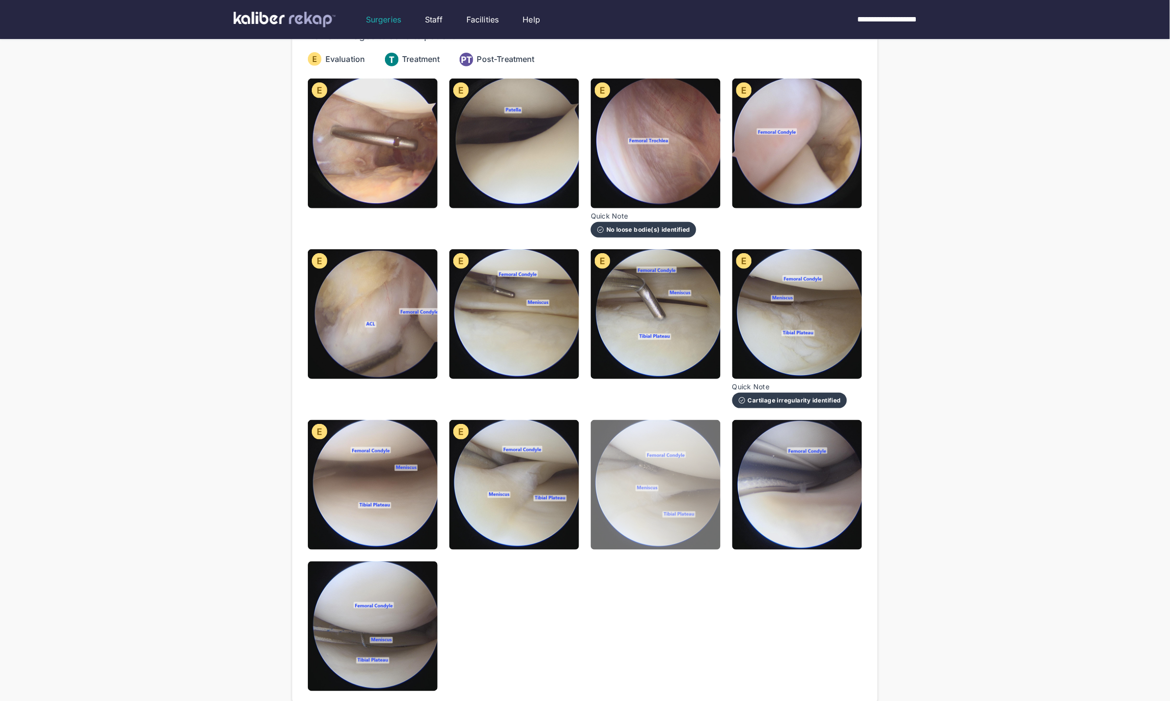
click at [651, 506] on img at bounding box center [656, 485] width 130 height 130
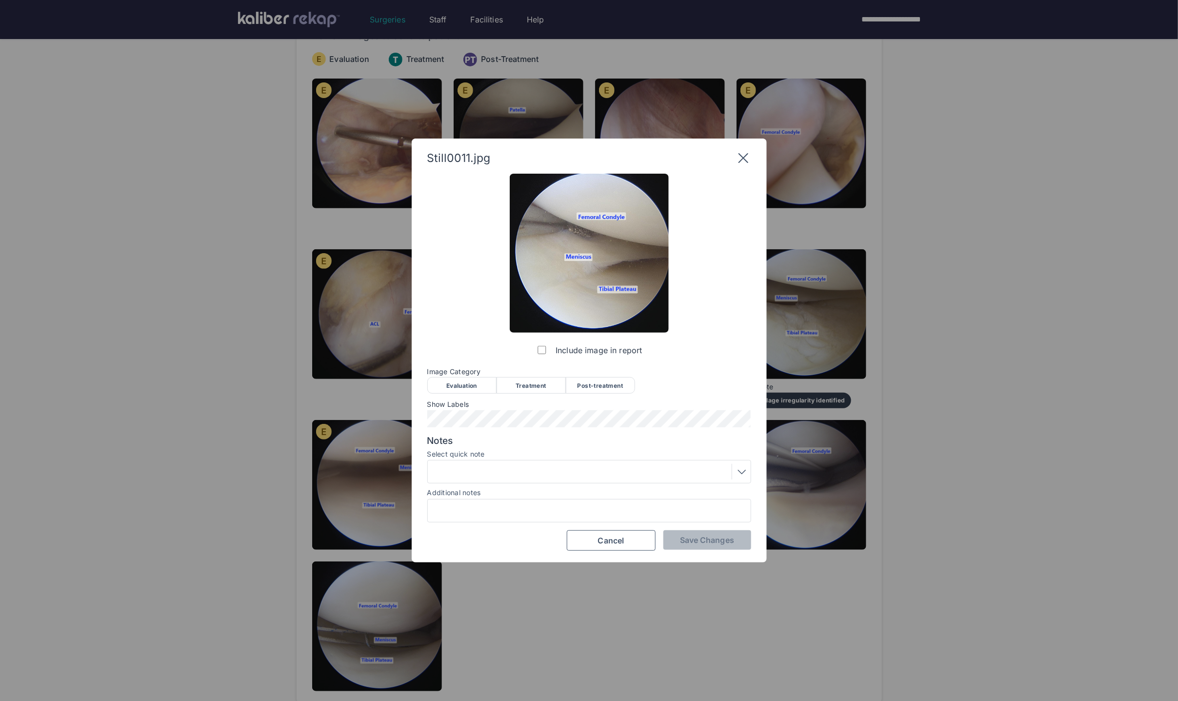
click at [531, 381] on div "Treatment" at bounding box center [531, 385] width 69 height 17
click at [668, 552] on div "Still0011.jpg Include image in report Image Category Evaluation Treatment Post-…" at bounding box center [589, 351] width 355 height 424
drag, startPoint x: 703, startPoint y: 540, endPoint x: 671, endPoint y: 527, distance: 34.8
click at [668, 540] on span "Save Changes" at bounding box center [707, 540] width 54 height 10
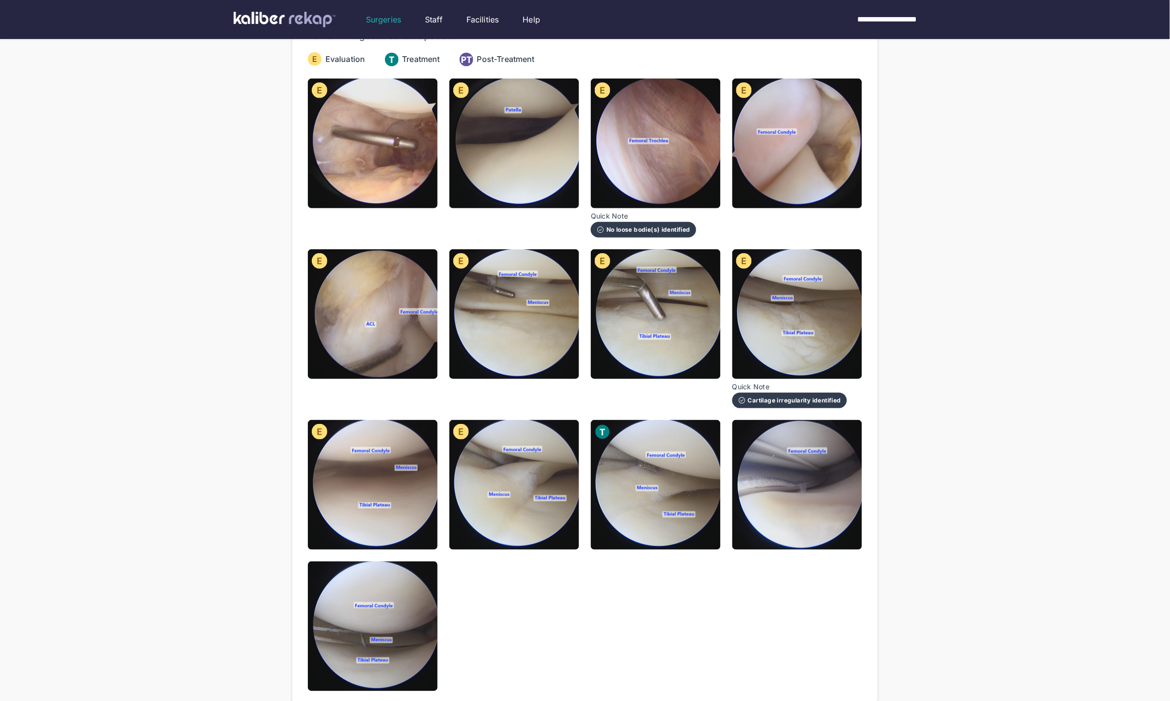
click at [522, 500] on img at bounding box center [514, 485] width 130 height 130
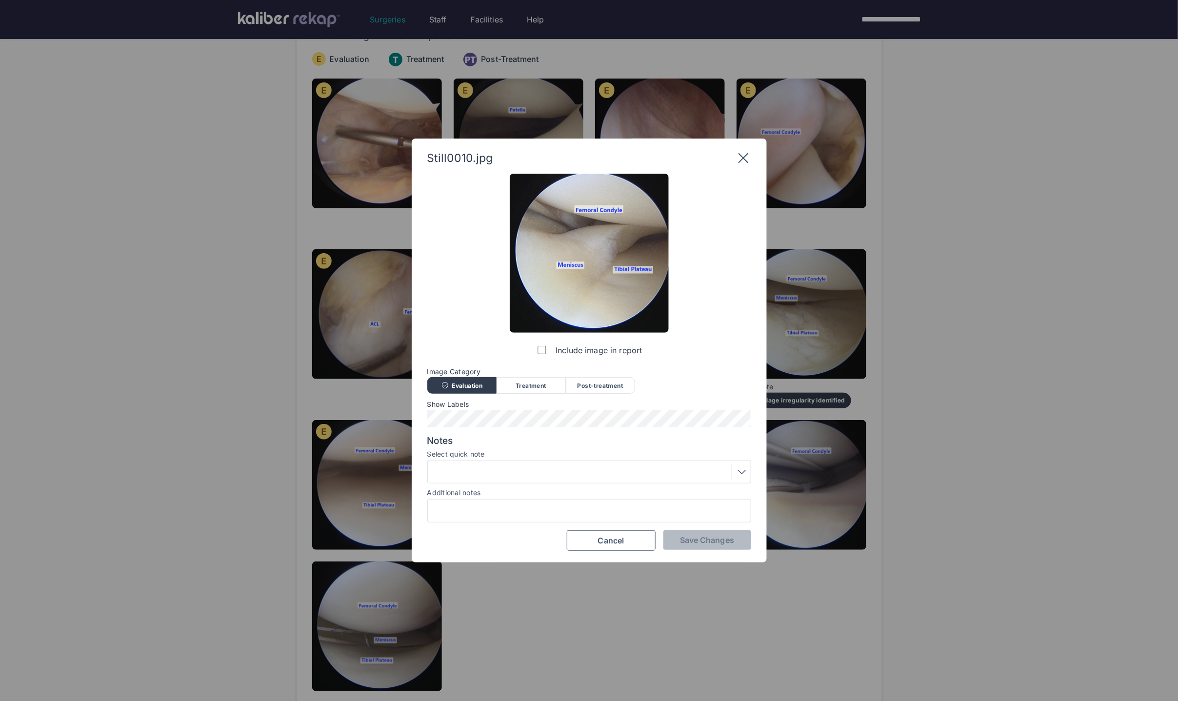
click at [520, 383] on div "Treatment" at bounding box center [531, 385] width 69 height 17
drag, startPoint x: 520, startPoint y: 383, endPoint x: 492, endPoint y: 389, distance: 28.9
click at [500, 391] on div "Treatment" at bounding box center [531, 385] width 69 height 17
click at [490, 388] on div "Evaluation" at bounding box center [461, 385] width 69 height 17
click at [501, 471] on div at bounding box center [589, 472] width 317 height 16
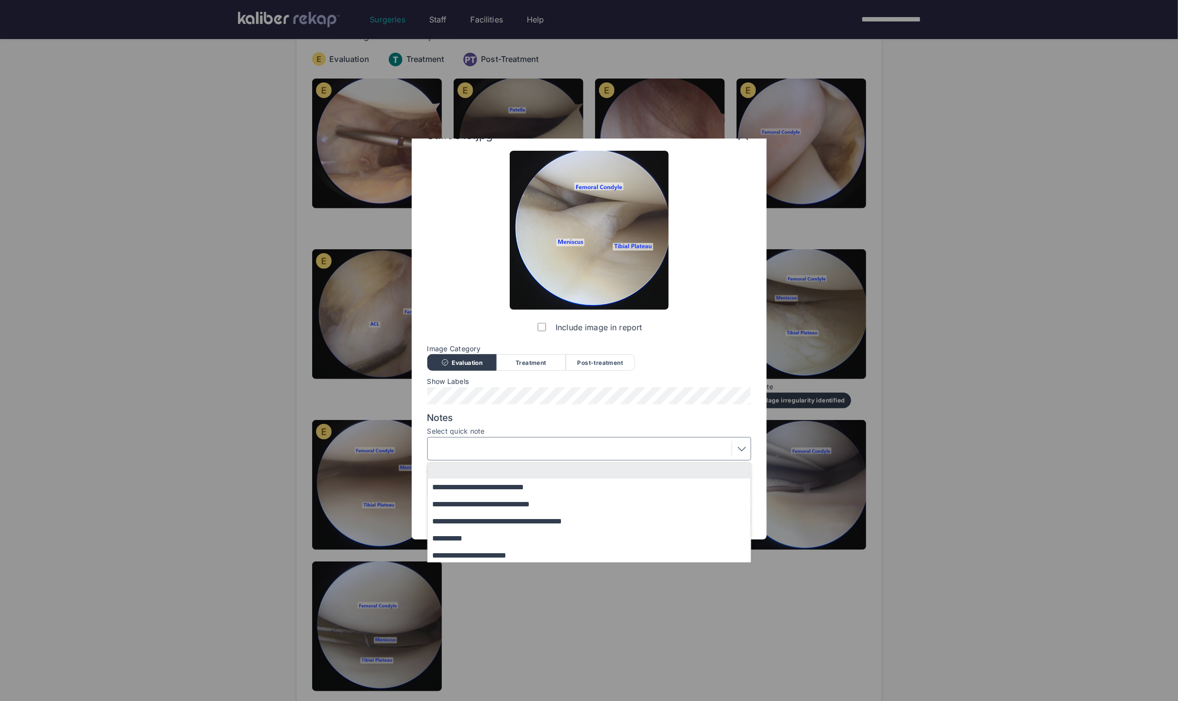
scroll to position [59, 0]
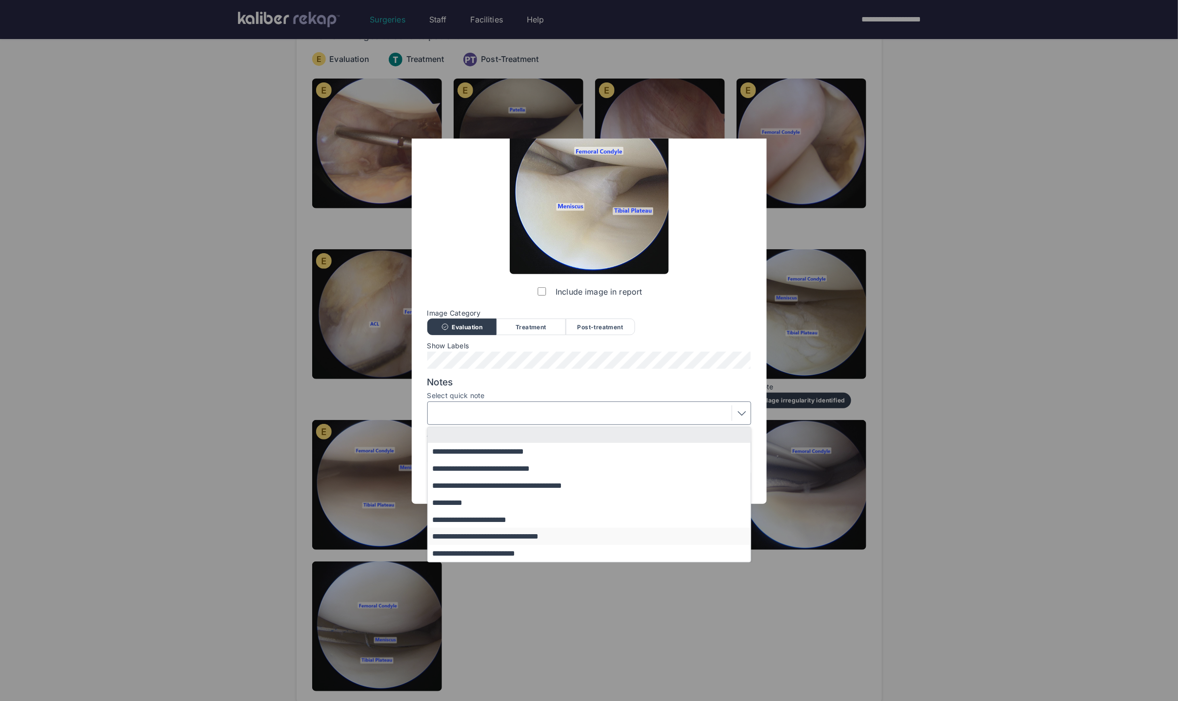
click at [499, 540] on button "**********" at bounding box center [594, 536] width 332 height 17
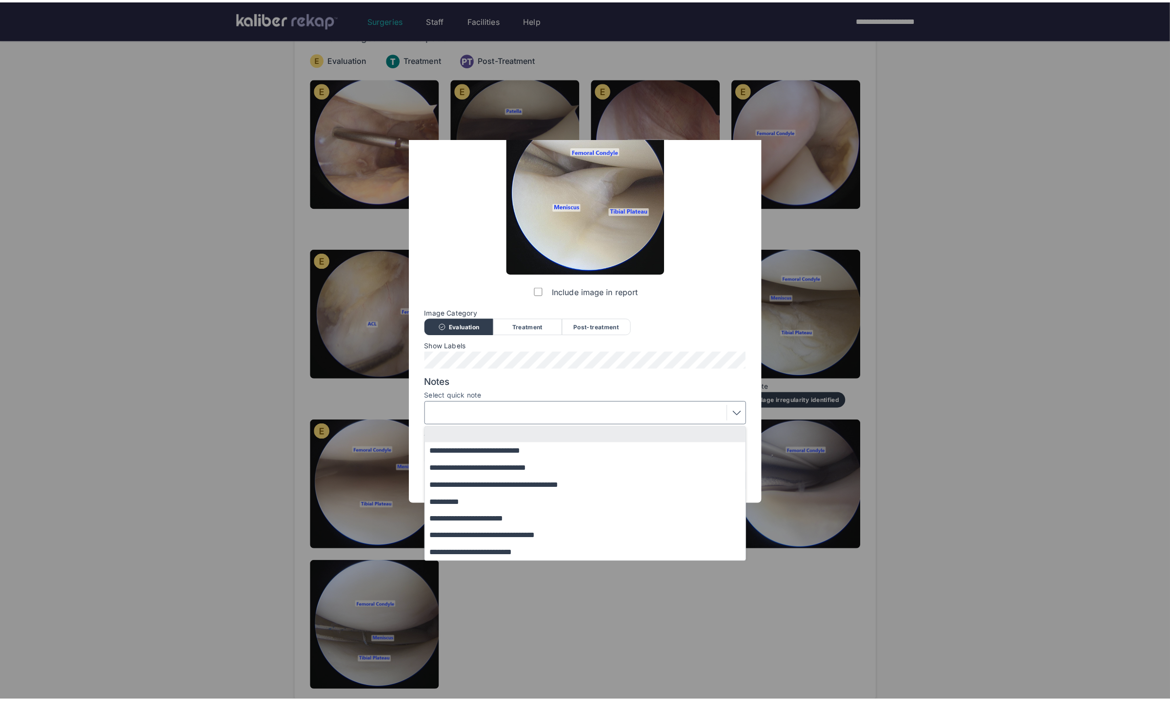
scroll to position [0, 0]
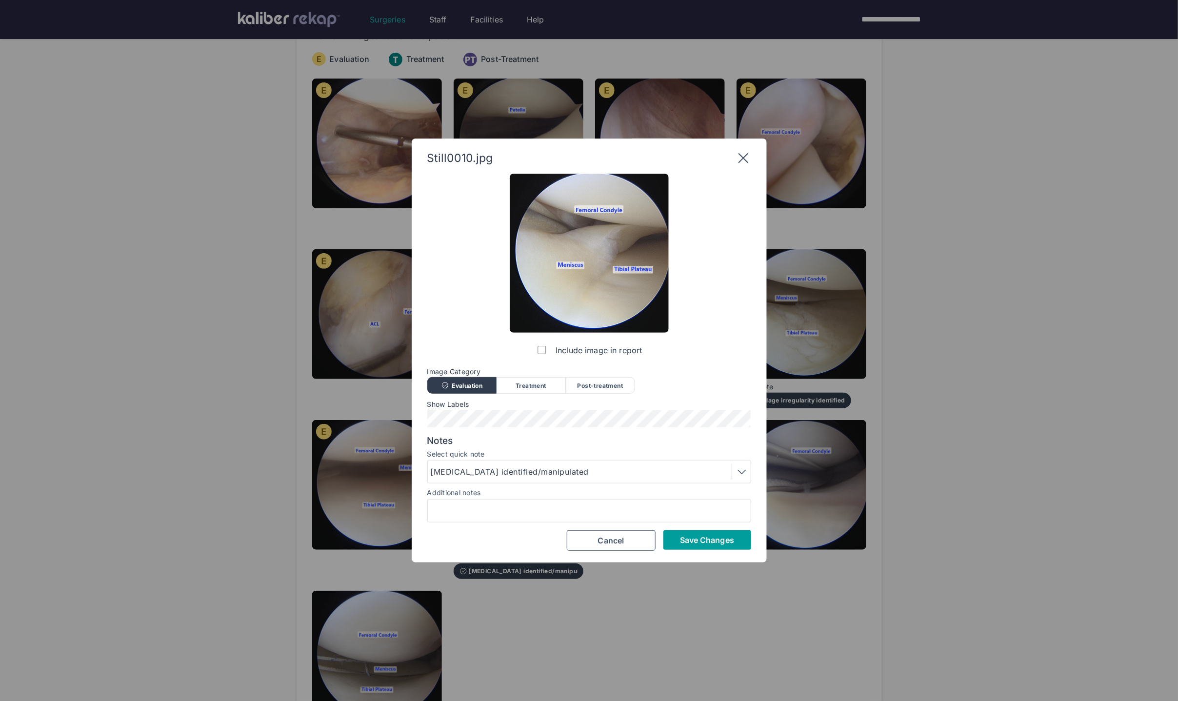
click at [668, 540] on span "Save Changes" at bounding box center [707, 540] width 54 height 10
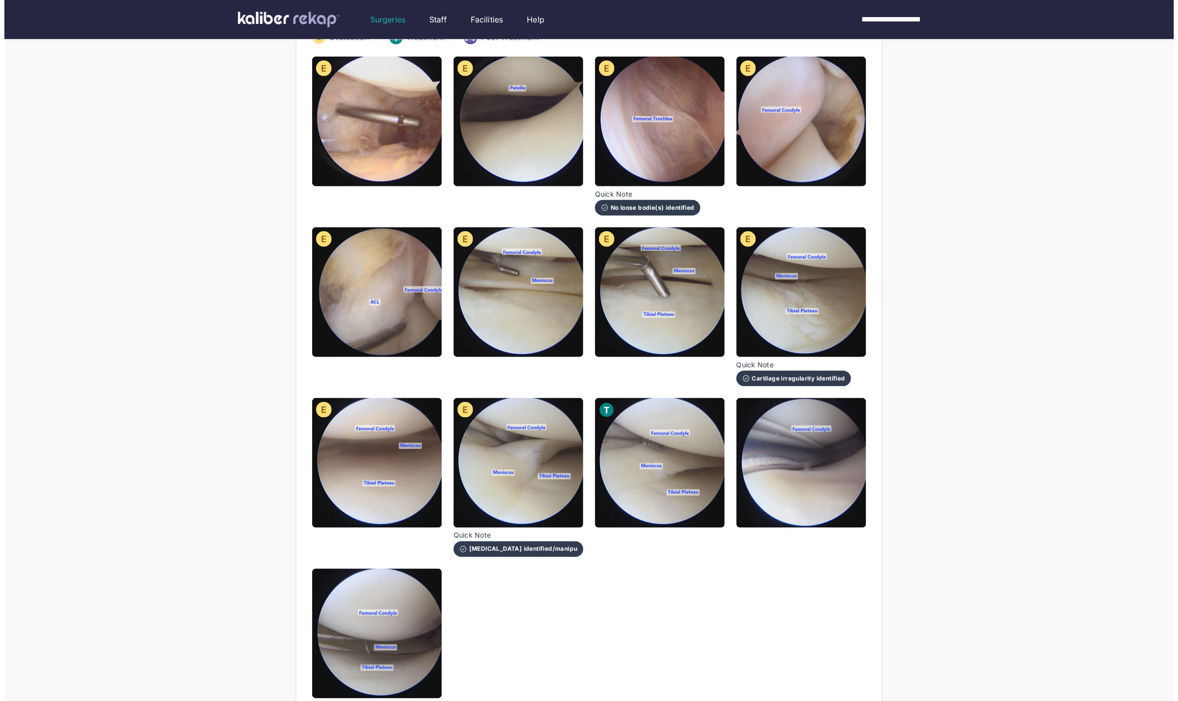
scroll to position [193, 0]
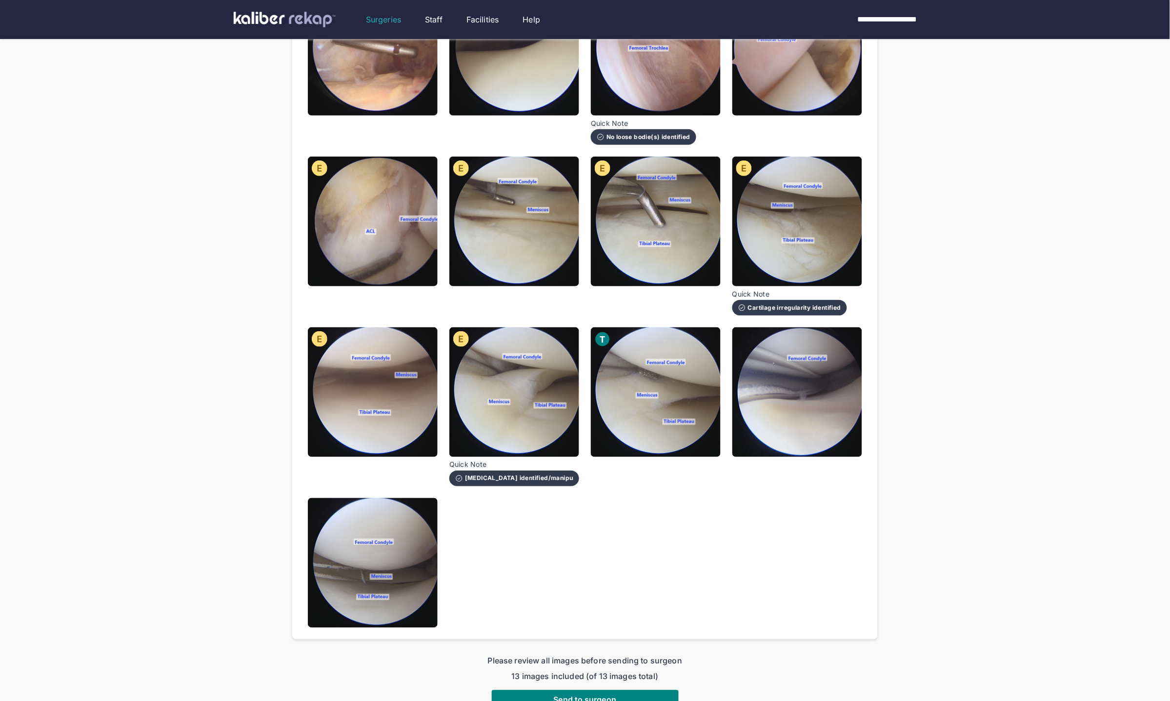
click at [668, 430] on img at bounding box center [797, 392] width 130 height 130
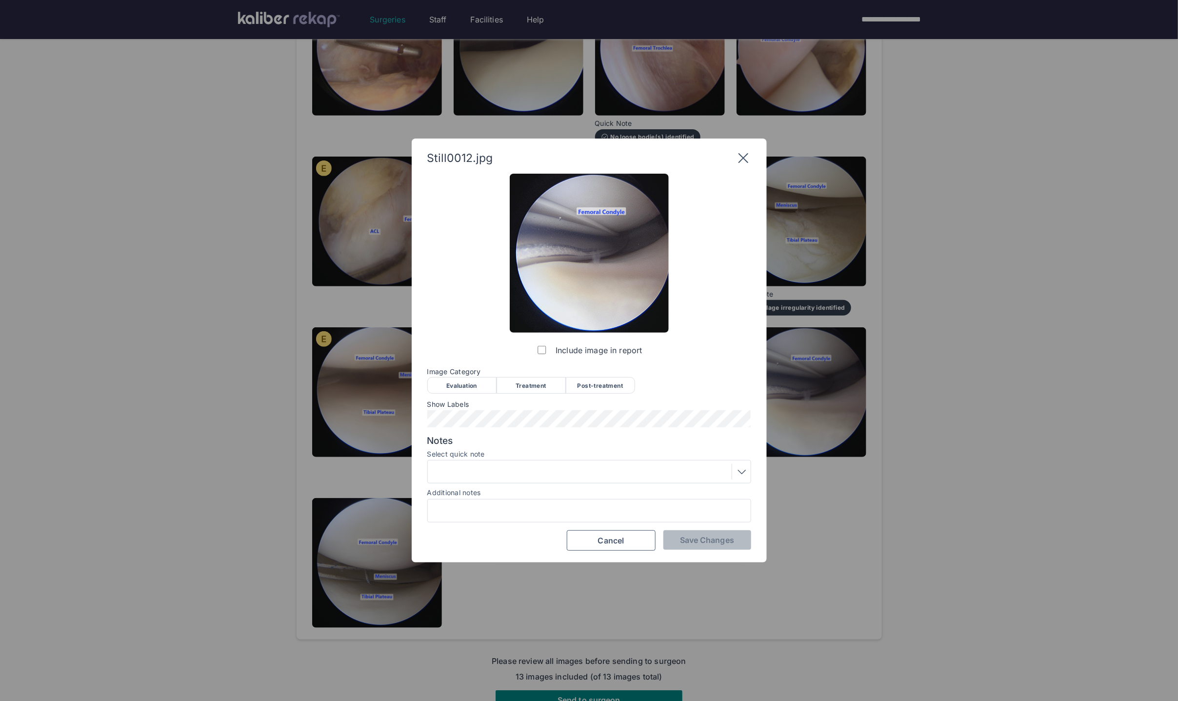
click at [520, 375] on span "Image Category" at bounding box center [589, 372] width 324 height 8
click at [542, 386] on div "Treatment" at bounding box center [531, 385] width 69 height 17
click at [533, 479] on div at bounding box center [589, 472] width 317 height 16
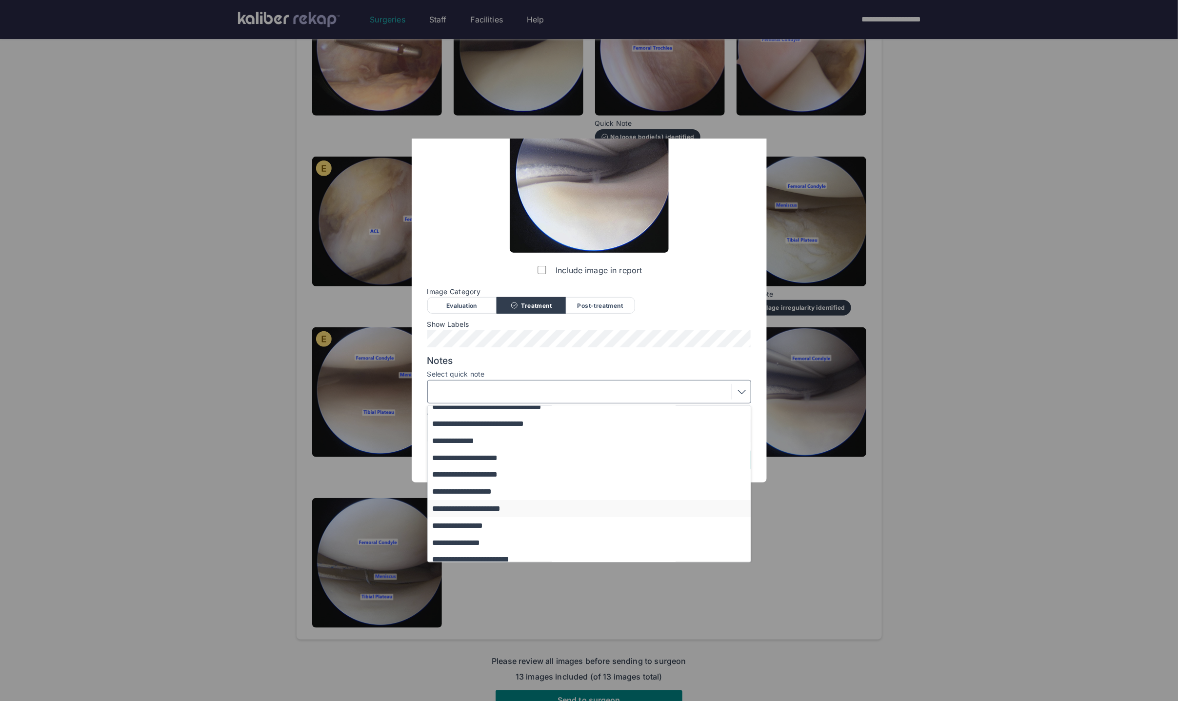
scroll to position [42, 0]
click at [494, 471] on button "**********" at bounding box center [594, 472] width 332 height 17
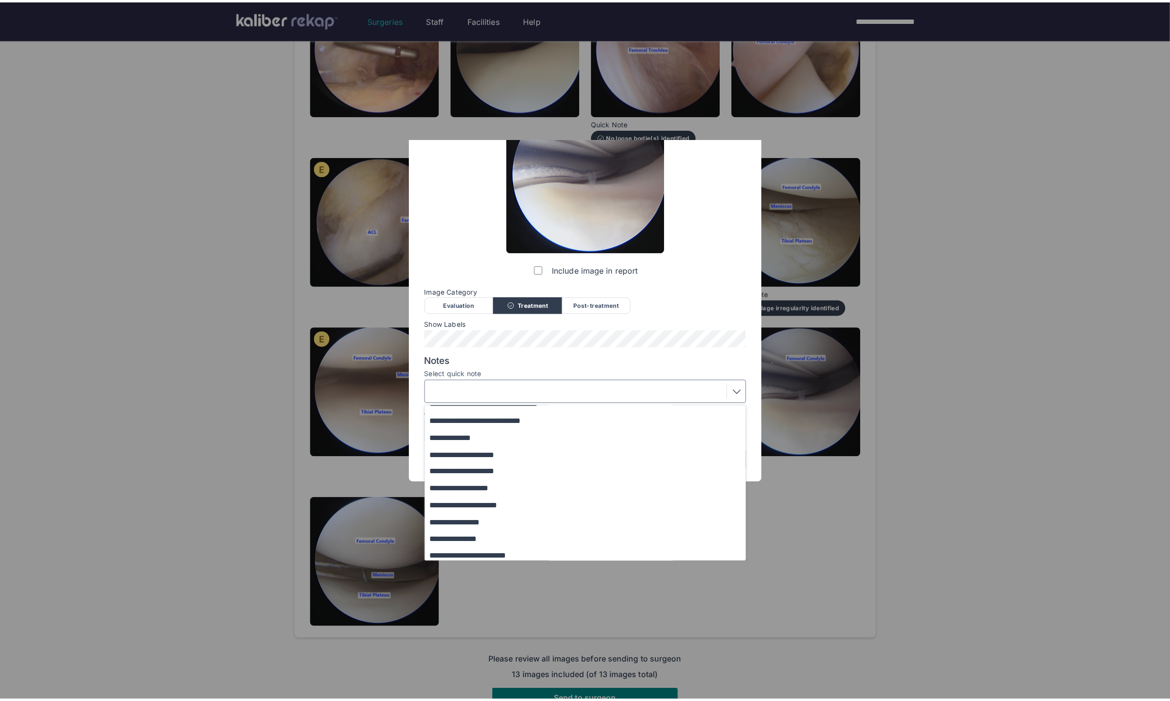
scroll to position [0, 0]
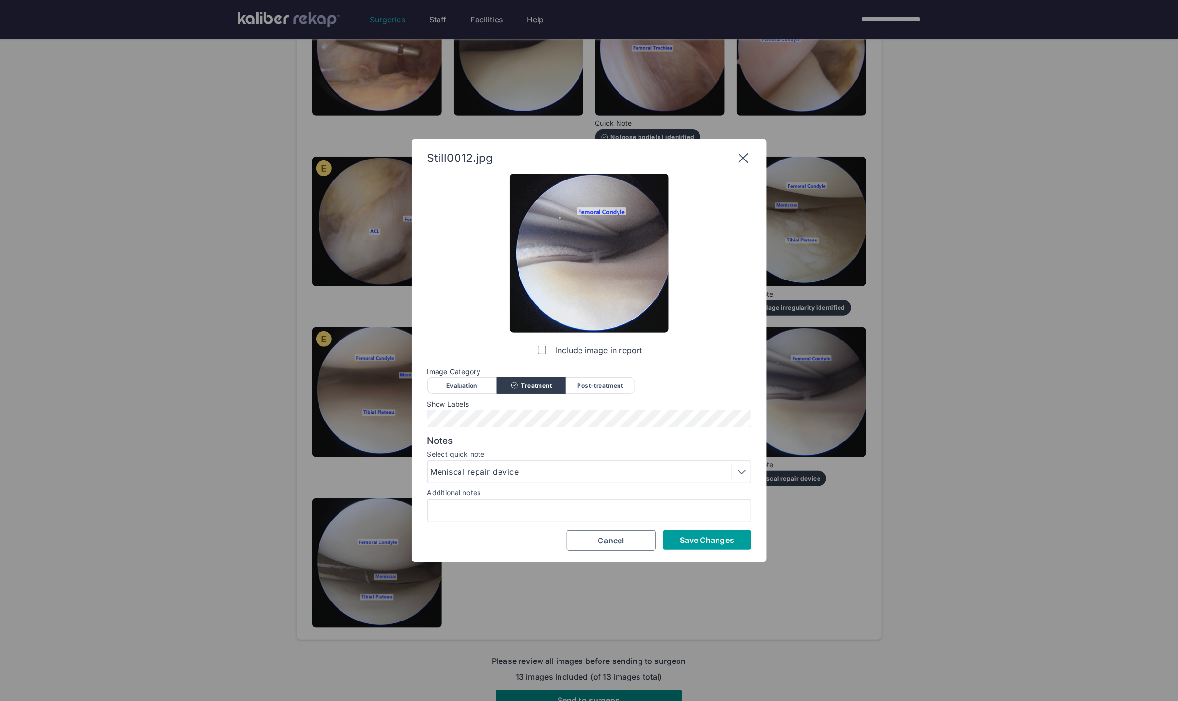
click at [668, 537] on span "Save Changes" at bounding box center [707, 540] width 54 height 10
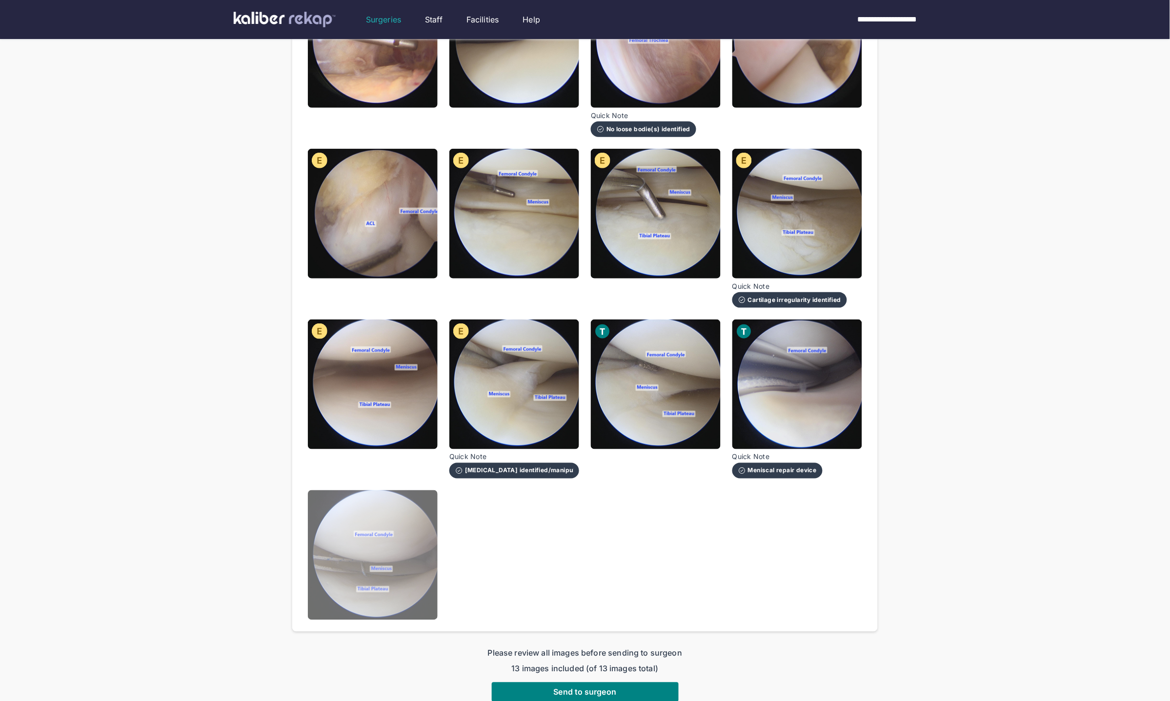
scroll to position [211, 0]
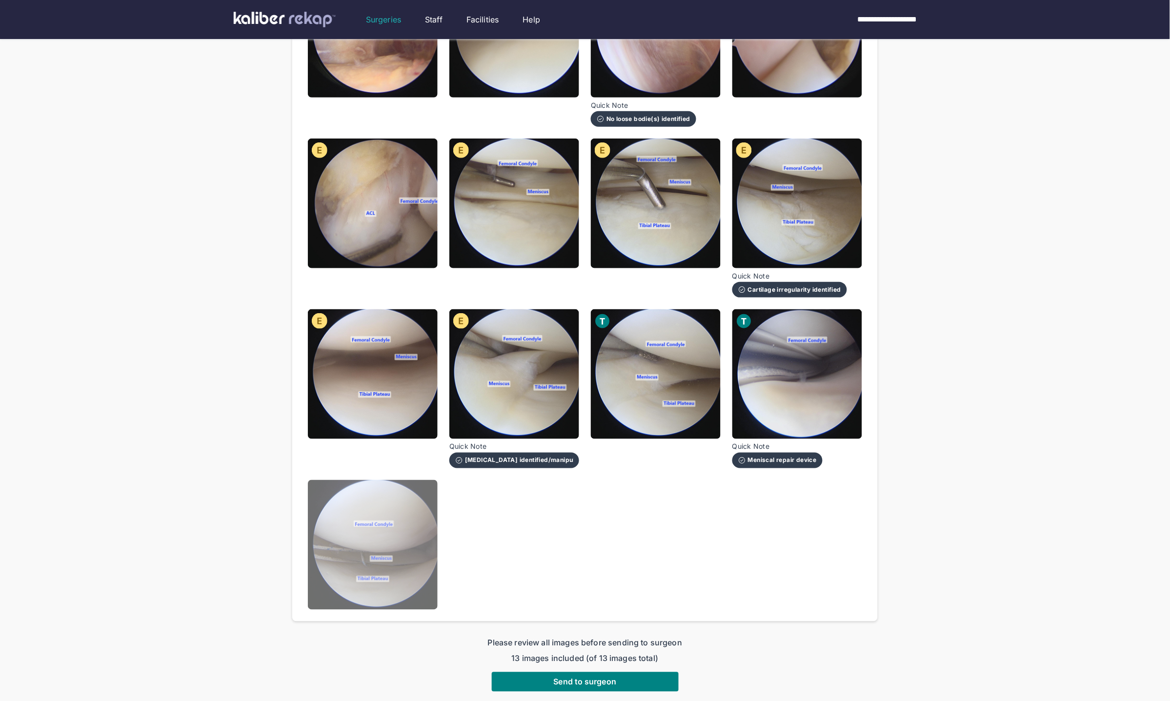
click at [402, 505] on img at bounding box center [373, 545] width 130 height 130
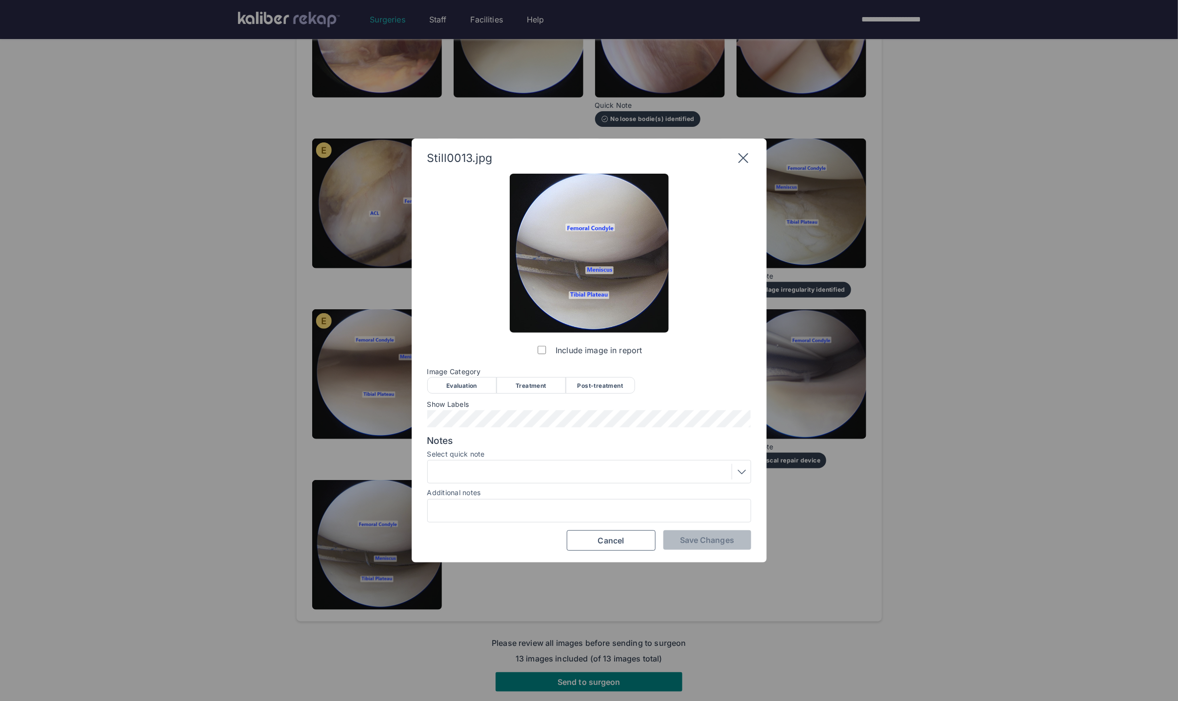
click at [542, 384] on div "Treatment" at bounding box center [531, 385] width 69 height 17
click at [668, 547] on button "Save Changes" at bounding box center [707, 540] width 88 height 20
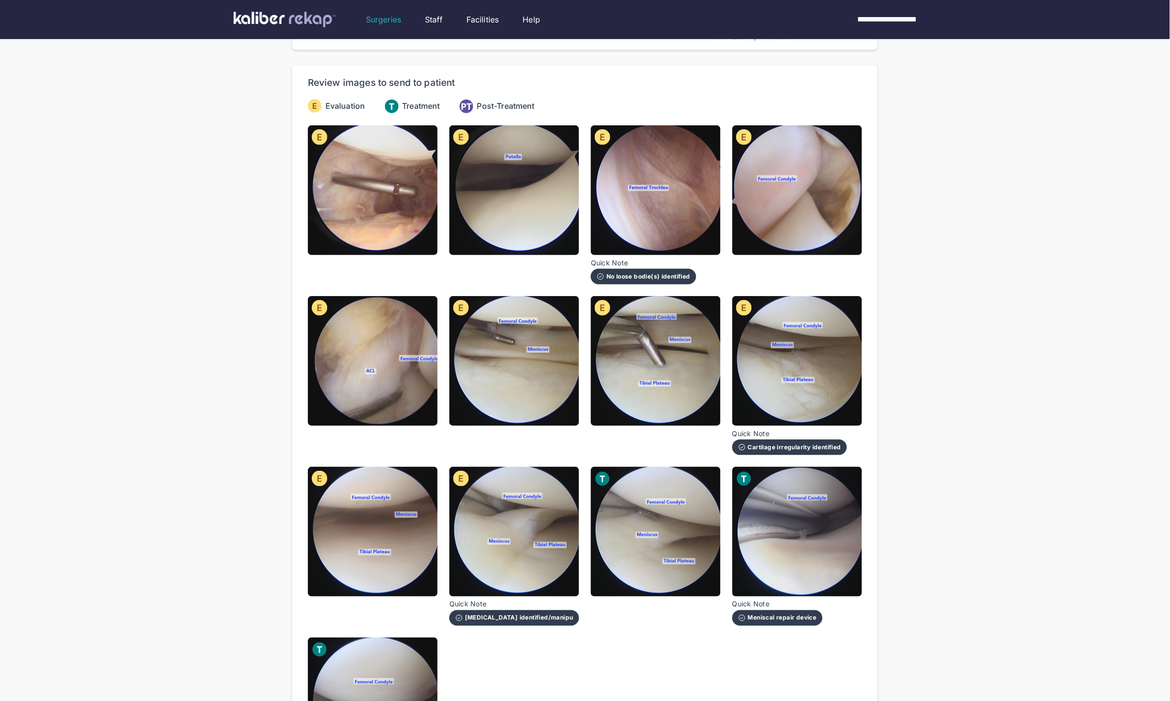
scroll to position [0, 0]
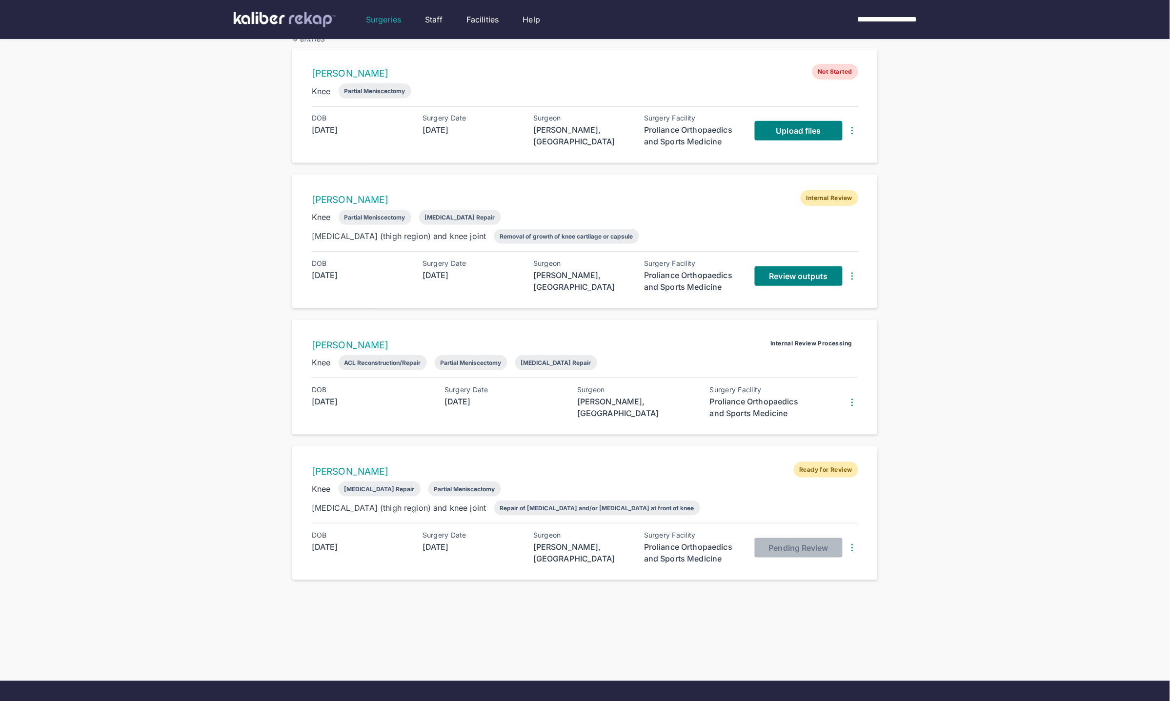
scroll to position [80, 0]
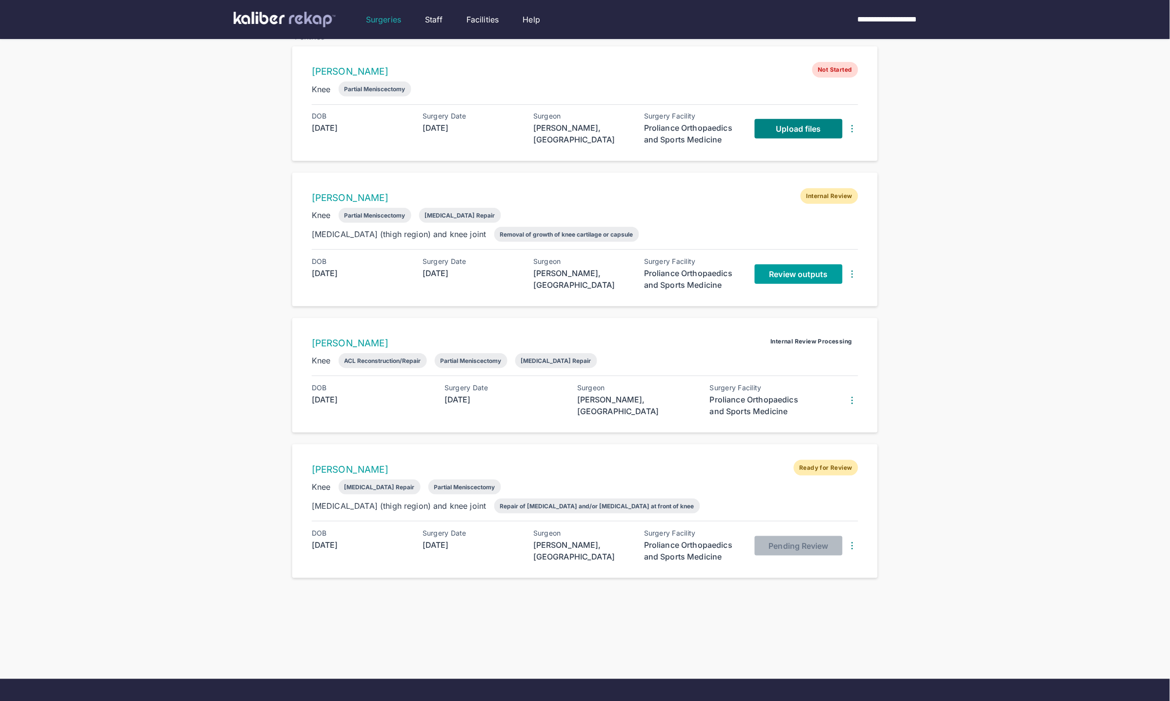
click at [668, 270] on span "Review outputs" at bounding box center [798, 274] width 59 height 10
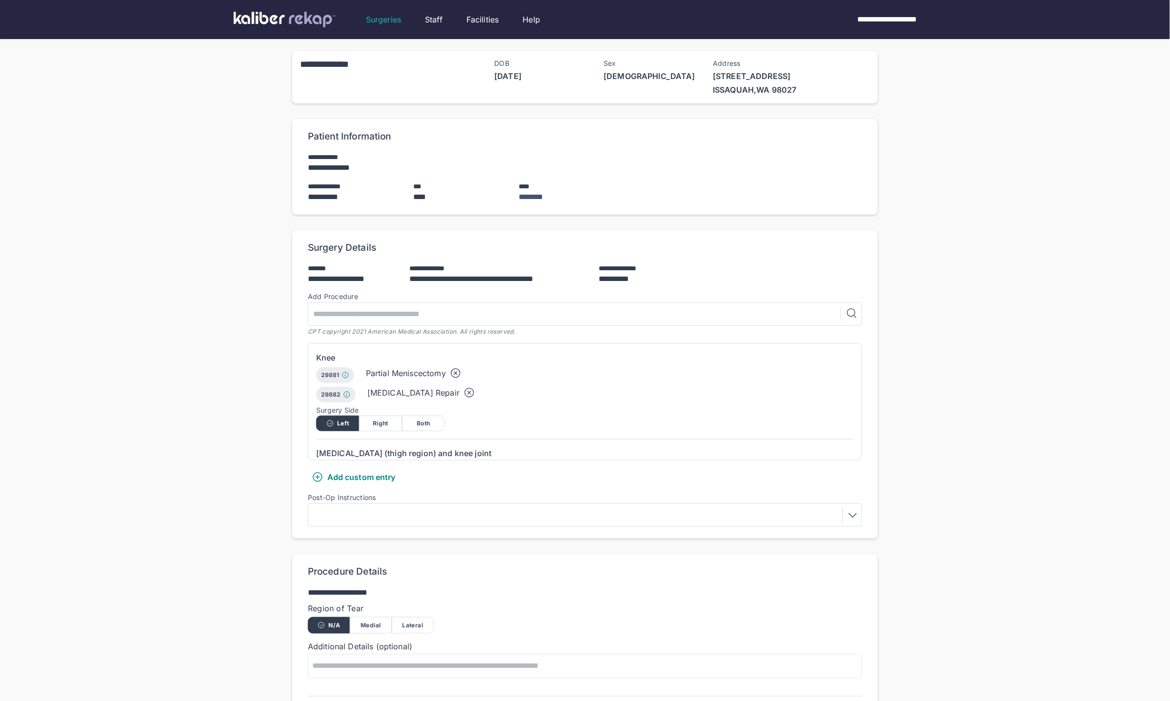
drag, startPoint x: 240, startPoint y: 347, endPoint x: 240, endPoint y: 334, distance: 13.2
click at [240, 347] on div "**********" at bounding box center [585, 448] width 1170 height 897
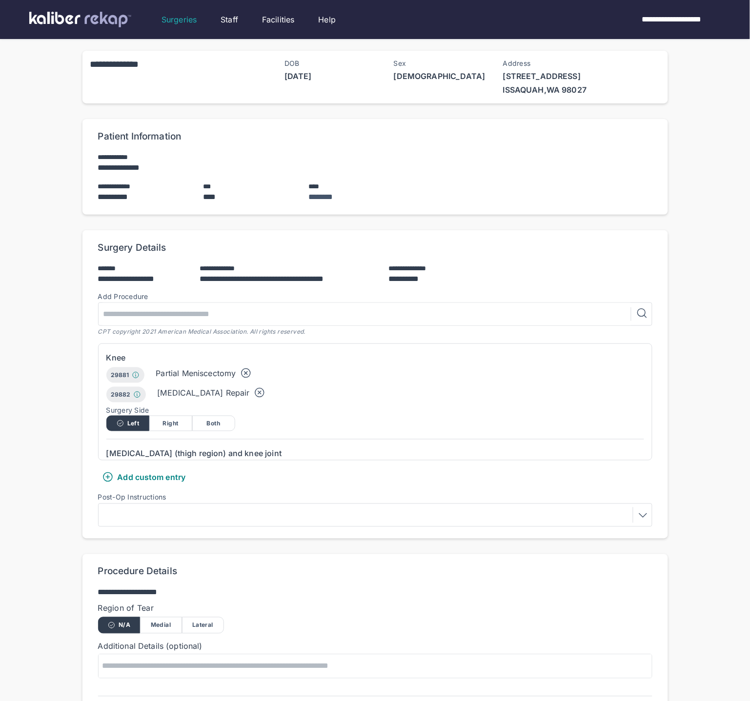
click at [101, 19] on img at bounding box center [80, 20] width 102 height 16
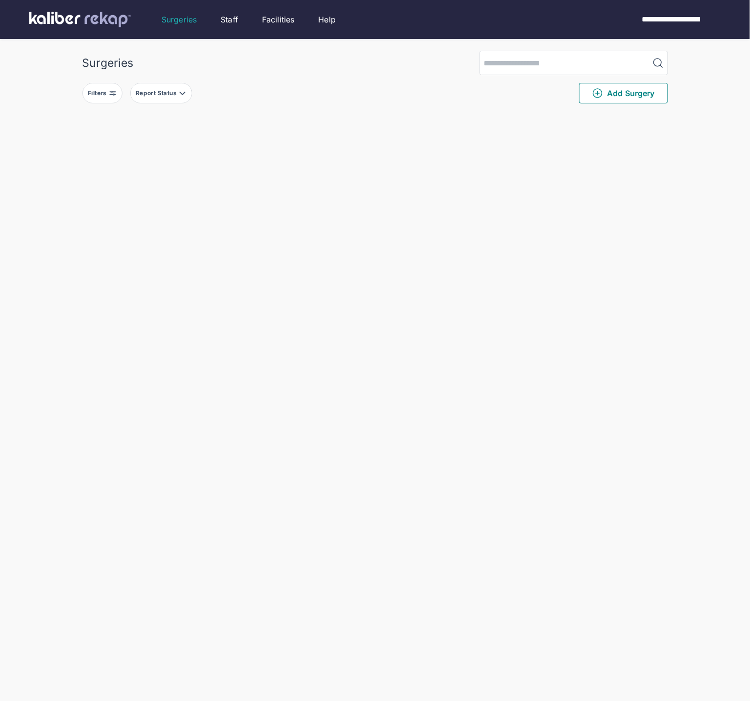
click at [112, 96] on img at bounding box center [113, 93] width 8 height 8
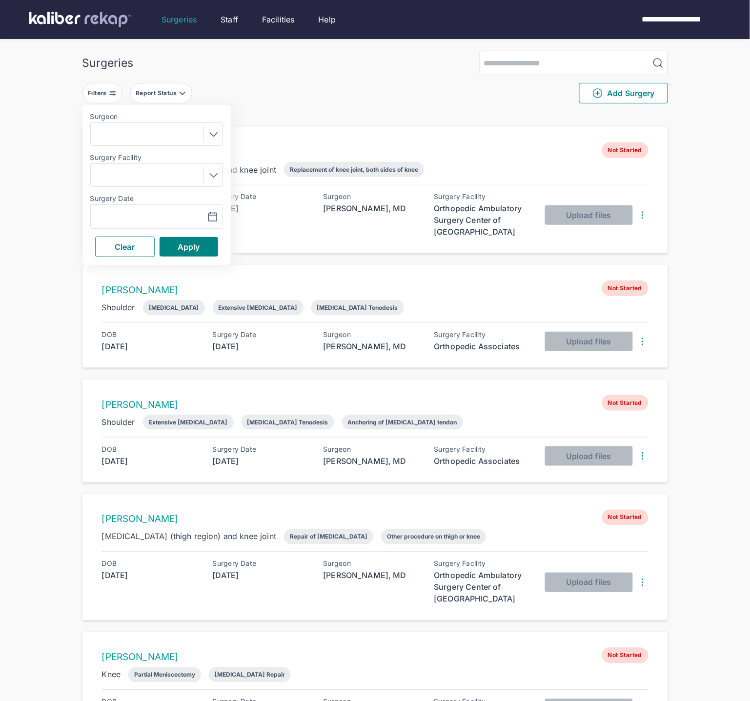
click at [137, 209] on div "Navigate forward to interact with the calendar and select a date. Press the que…" at bounding box center [156, 216] width 133 height 24
click at [140, 212] on input "text" at bounding box center [123, 217] width 57 height 12
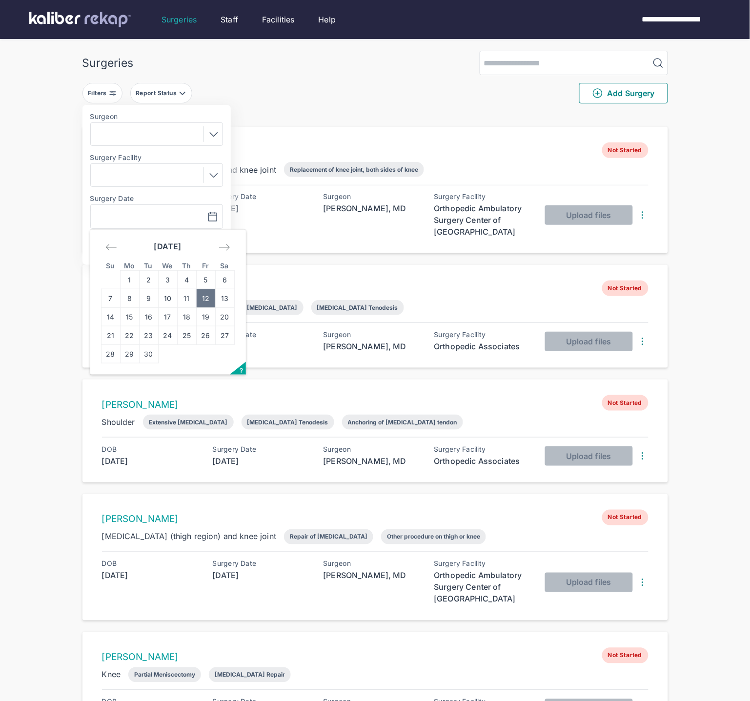
click at [199, 298] on td "12" at bounding box center [205, 298] width 19 height 19
type input "**********"
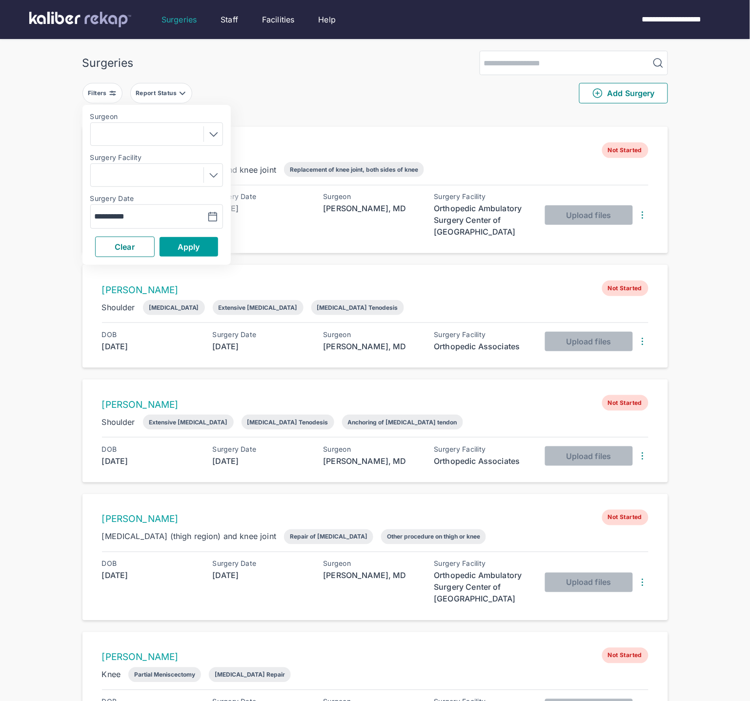
click at [199, 240] on button "Apply" at bounding box center [189, 247] width 59 height 20
